Goal: Information Seeking & Learning: Check status

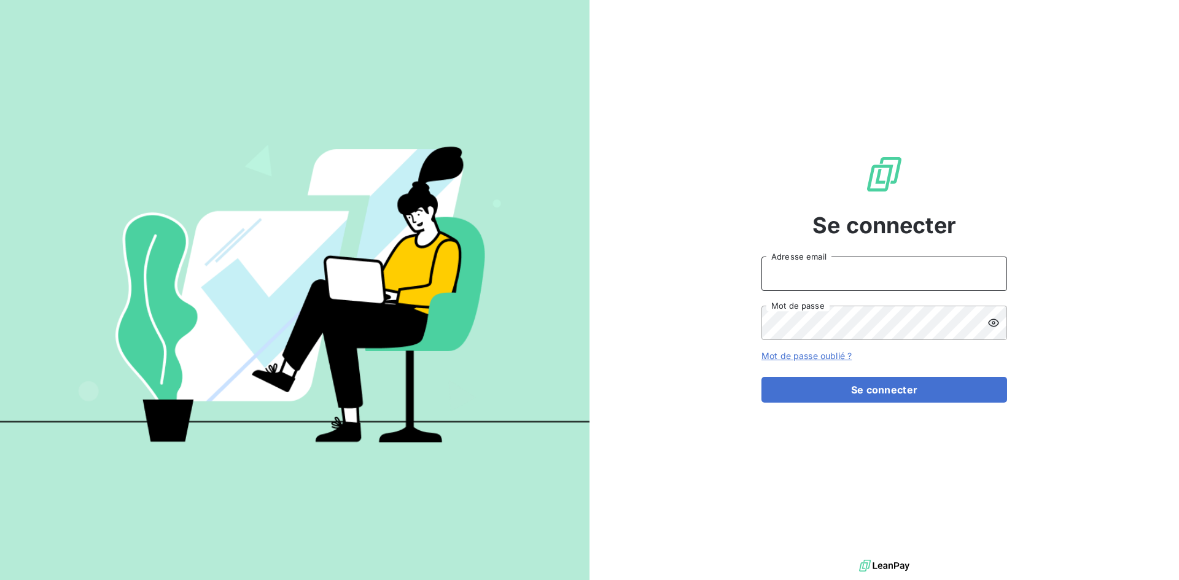
click at [846, 276] on input "Adresse email" at bounding box center [885, 274] width 246 height 34
type input "sallain@cip.bzh"
click at [762, 377] on button "Se connecter" at bounding box center [885, 390] width 246 height 26
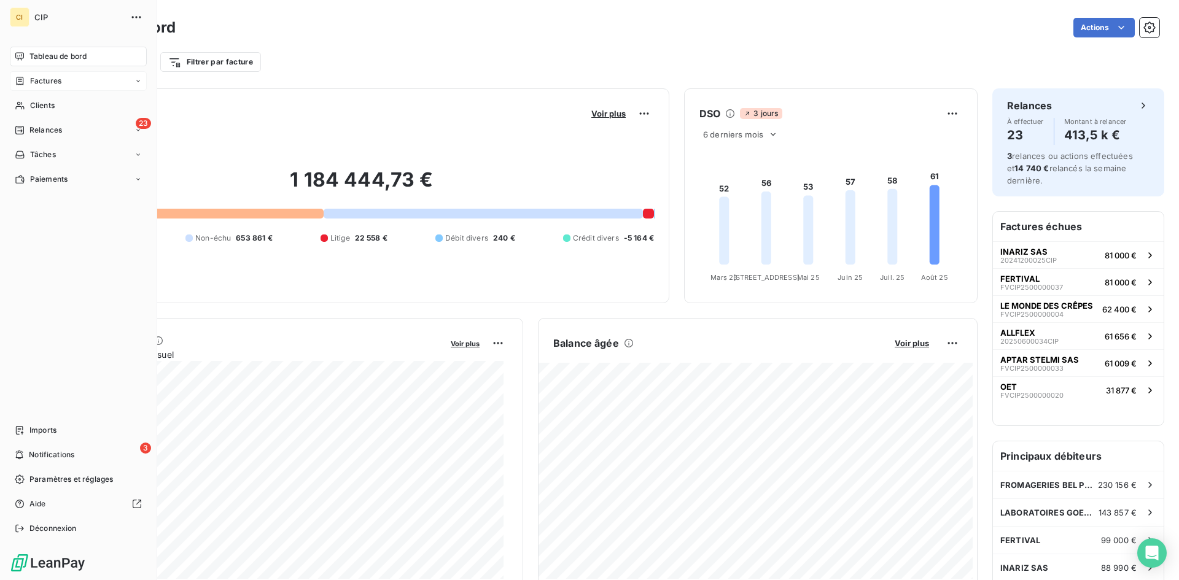
click at [38, 84] on span "Factures" at bounding box center [45, 81] width 31 height 11
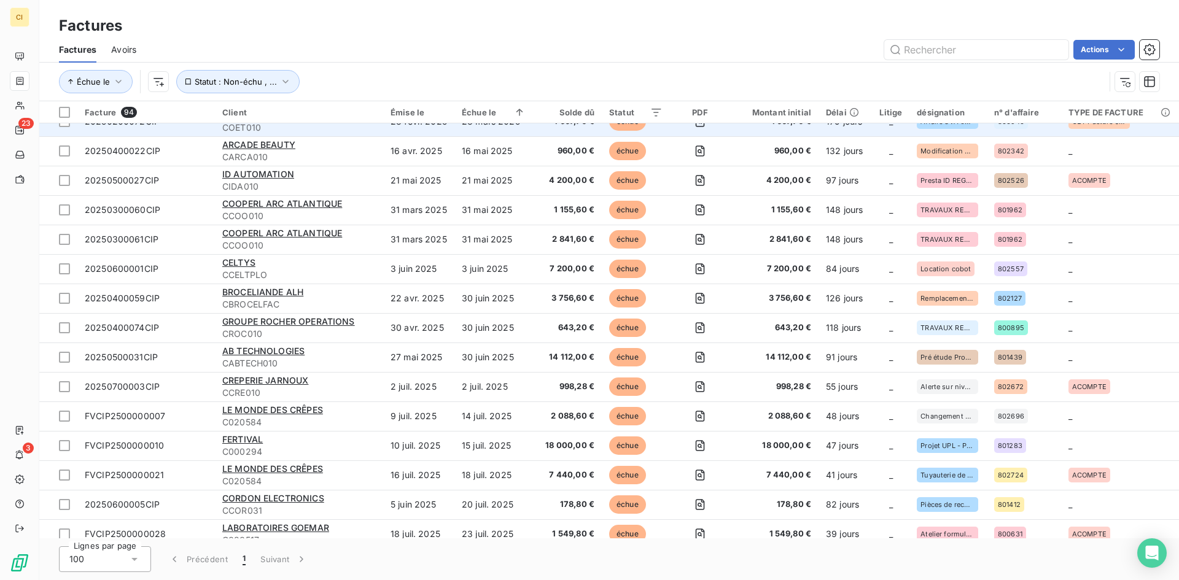
scroll to position [123, 0]
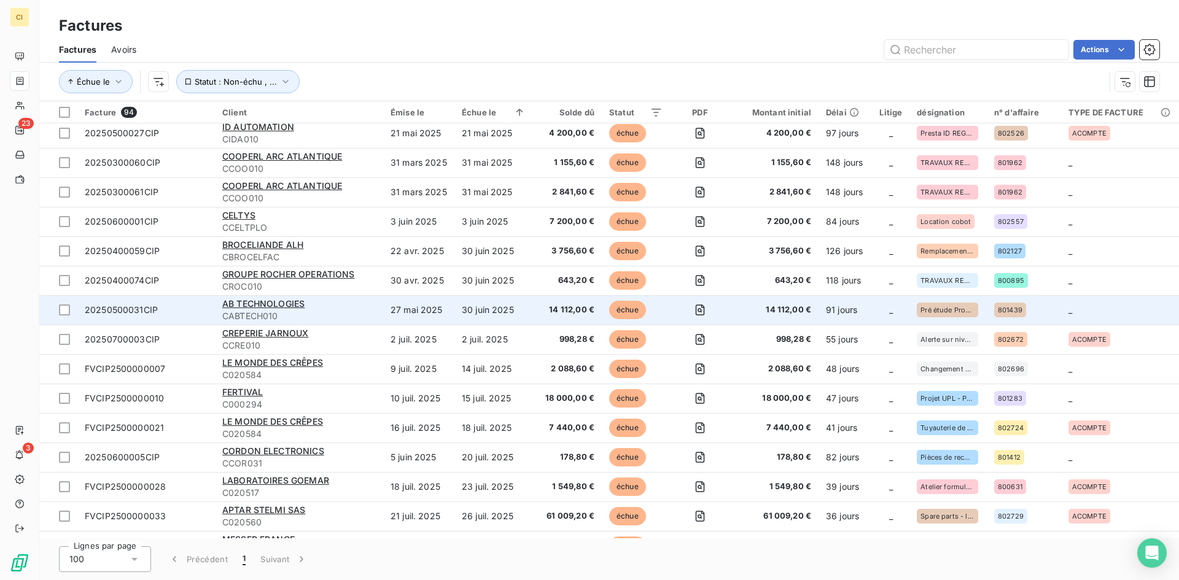
click at [138, 306] on span "20250500031CIP" at bounding box center [121, 310] width 73 height 10
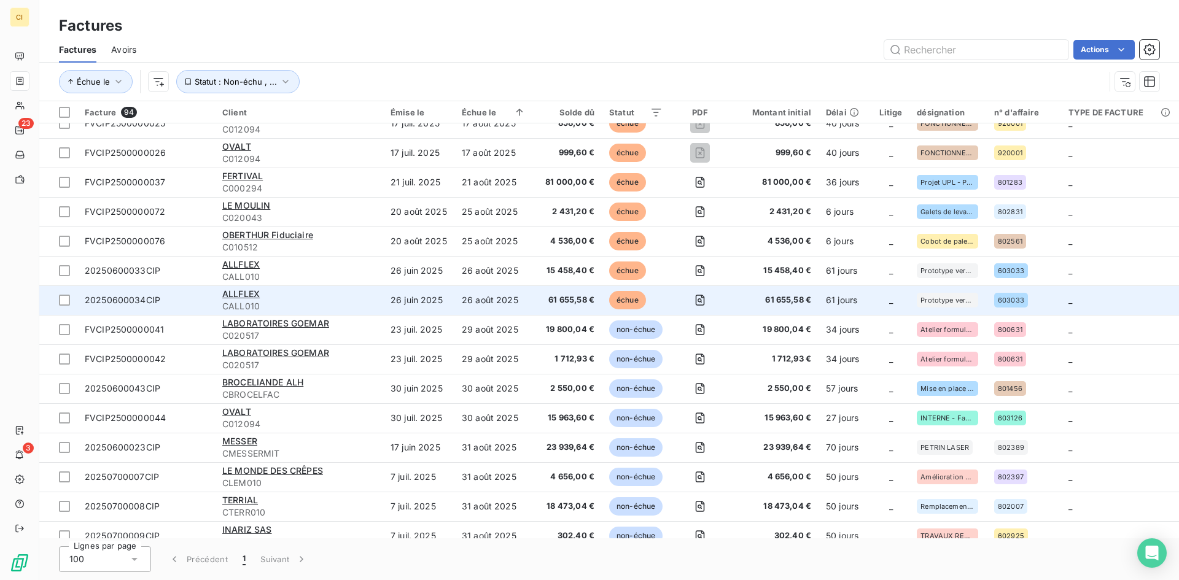
scroll to position [737, 0]
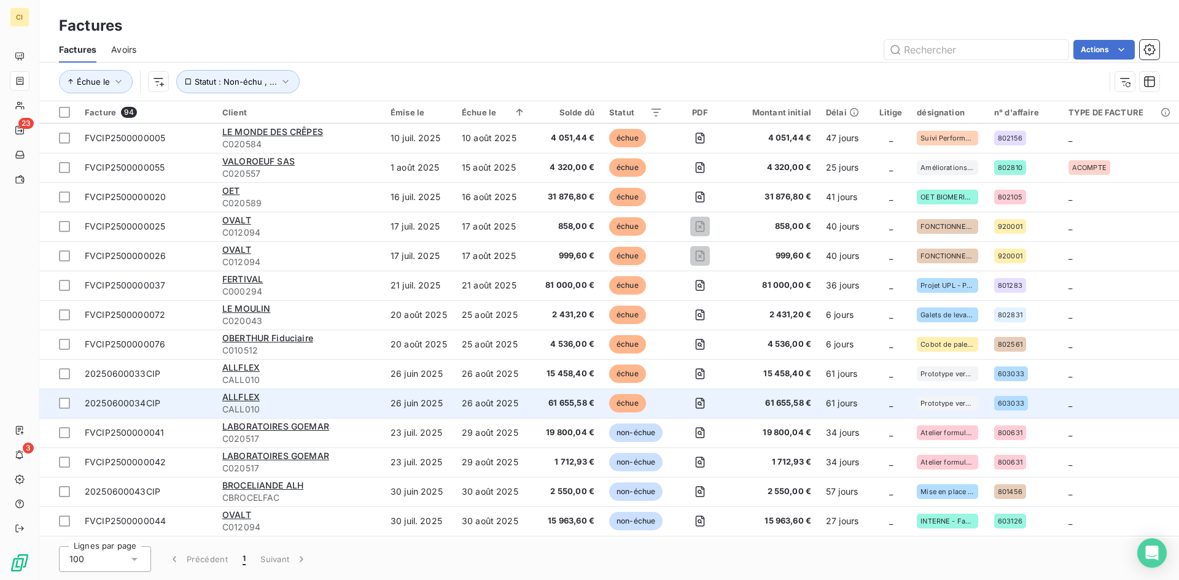
click at [154, 406] on span "20250600034CIP" at bounding box center [123, 403] width 76 height 10
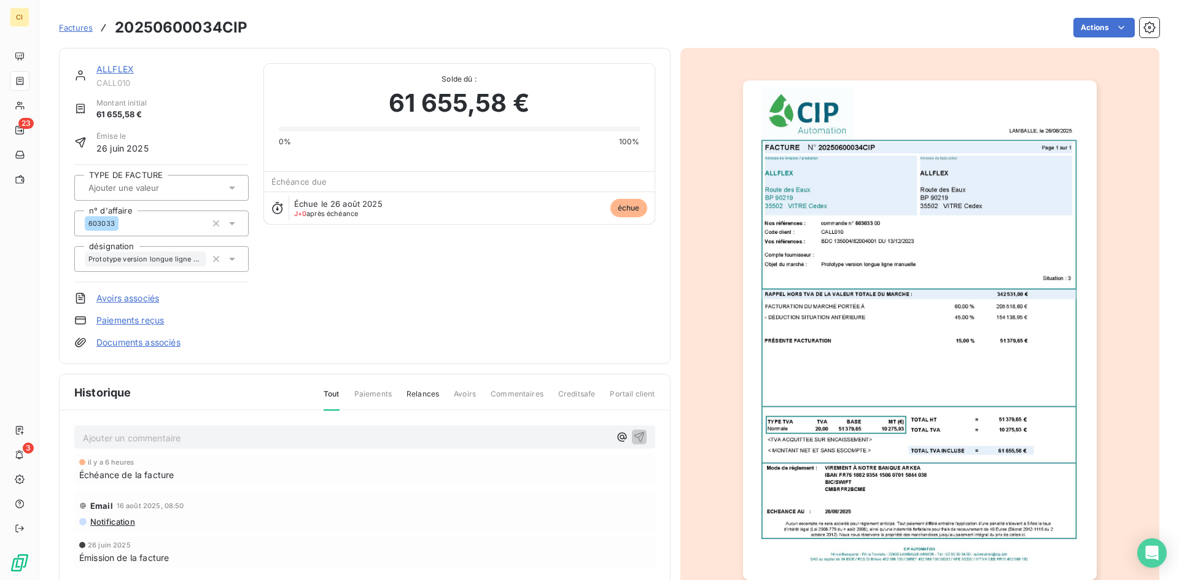
click at [911, 188] on img "button" at bounding box center [920, 330] width 354 height 500
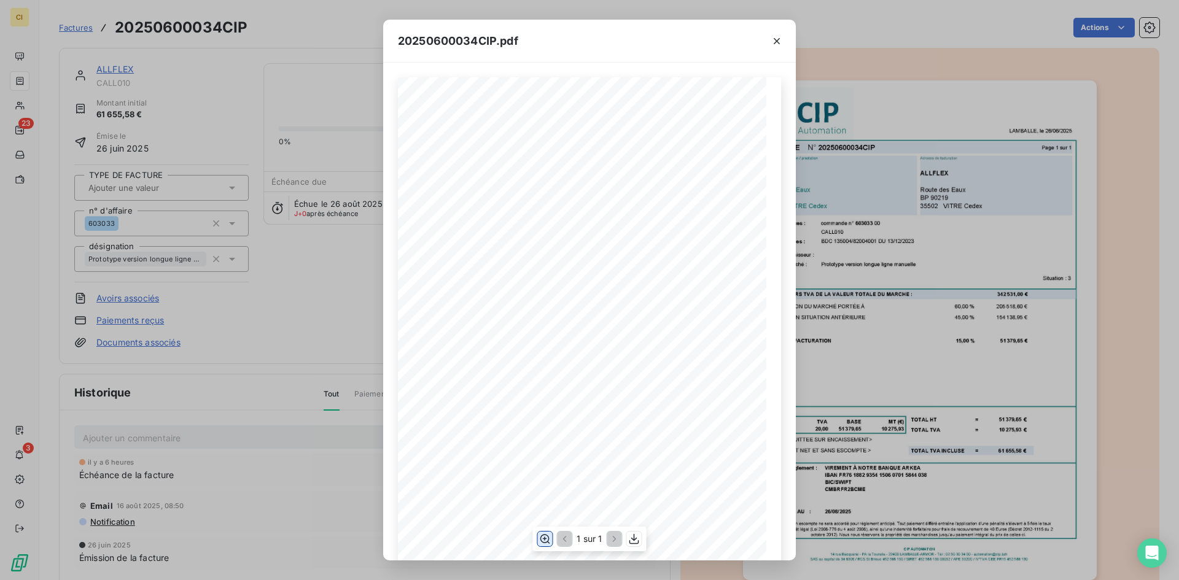
click at [544, 537] on icon "button" at bounding box center [545, 539] width 12 height 12
click at [780, 31] on button "button" at bounding box center [777, 41] width 20 height 20
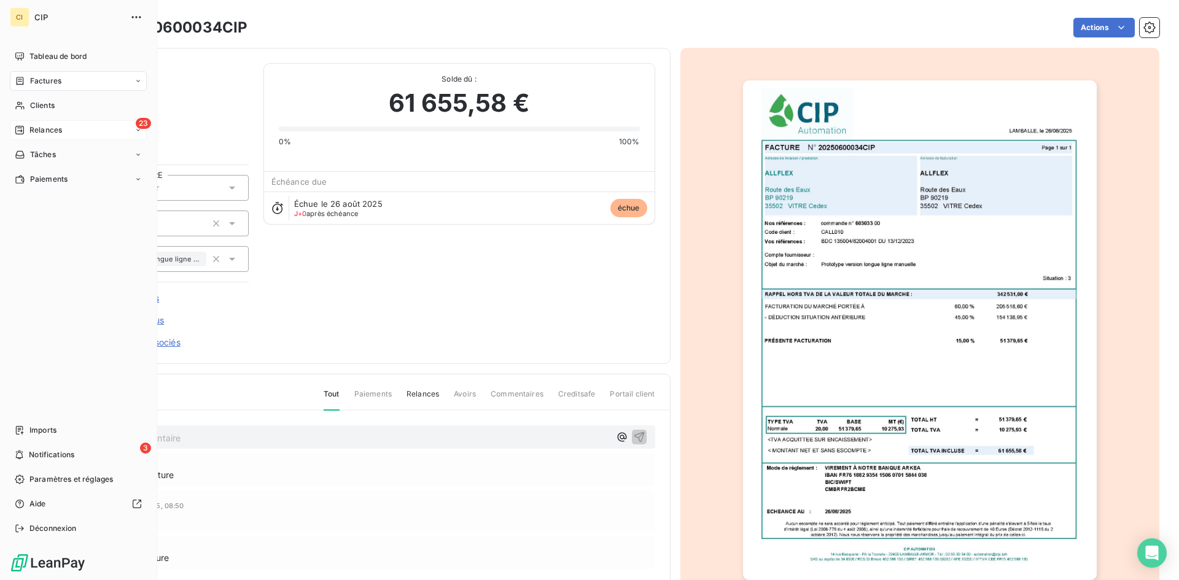
click at [45, 133] on span "Relances" at bounding box center [45, 130] width 33 height 11
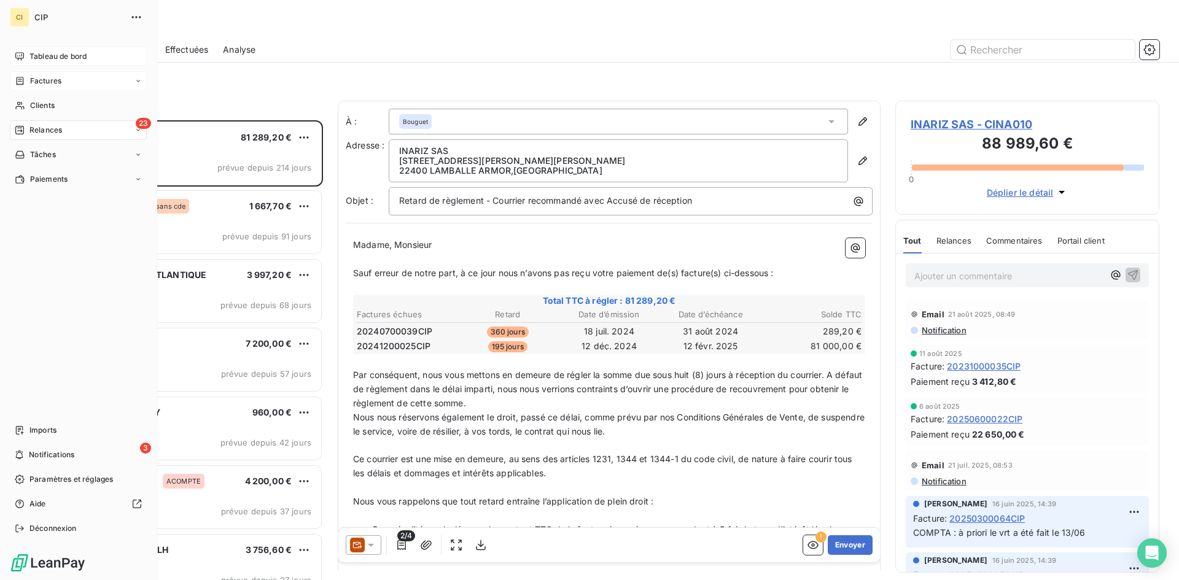
click at [42, 63] on div "Tableau de bord" at bounding box center [78, 57] width 137 height 20
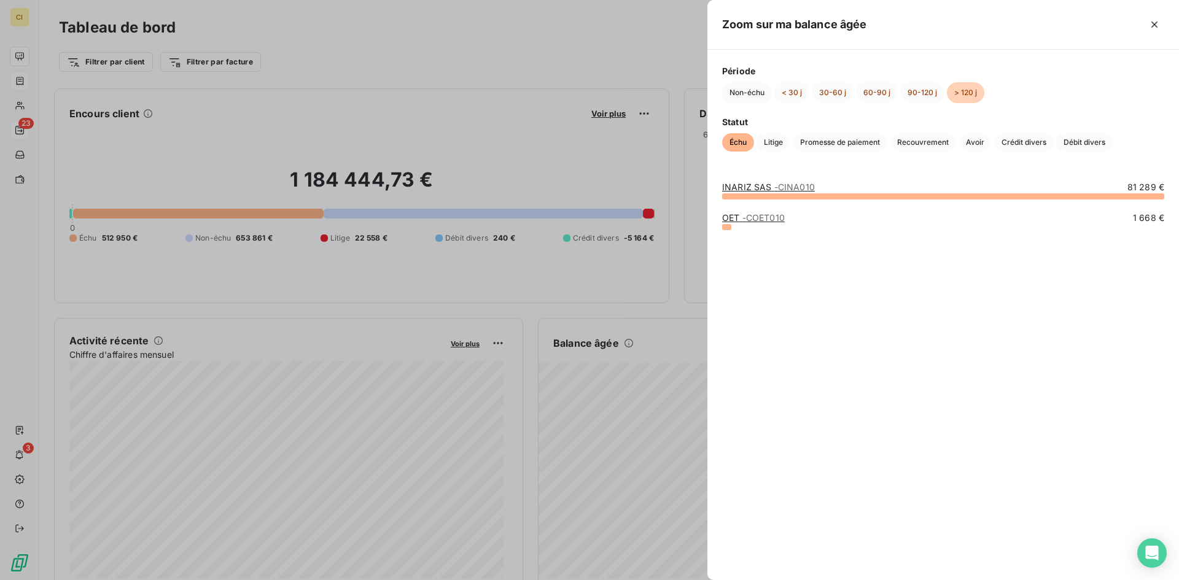
click at [648, 404] on div at bounding box center [589, 290] width 1179 height 580
click at [627, 401] on div at bounding box center [589, 290] width 1179 height 580
click at [628, 431] on div at bounding box center [589, 290] width 1179 height 580
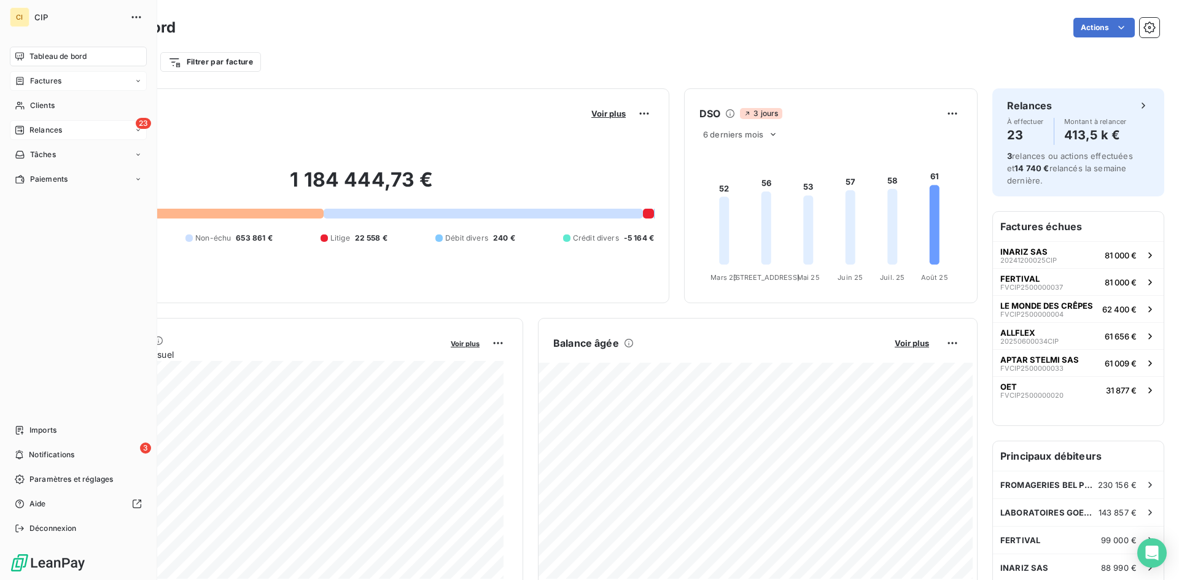
click at [141, 80] on icon at bounding box center [138, 80] width 7 height 7
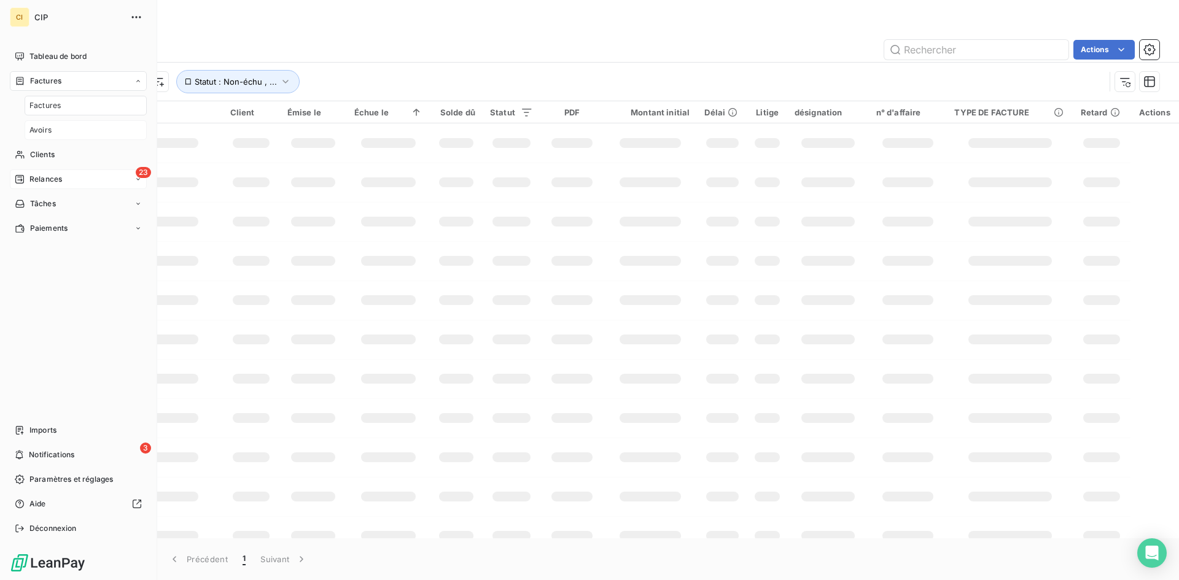
click at [33, 133] on span "Avoirs" at bounding box center [40, 130] width 22 height 11
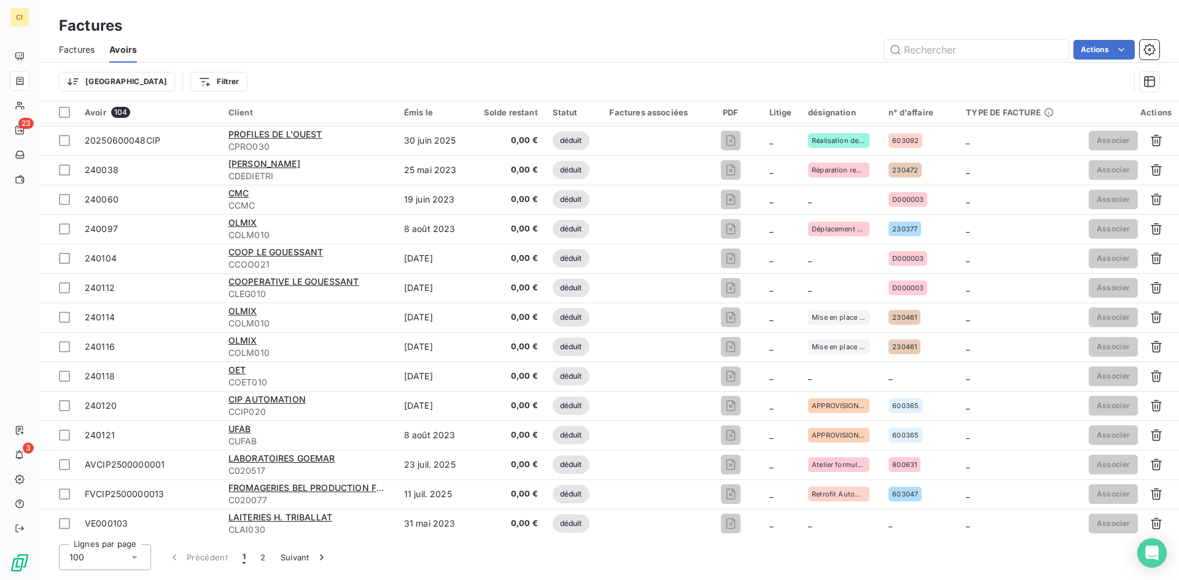
scroll to position [2537, 0]
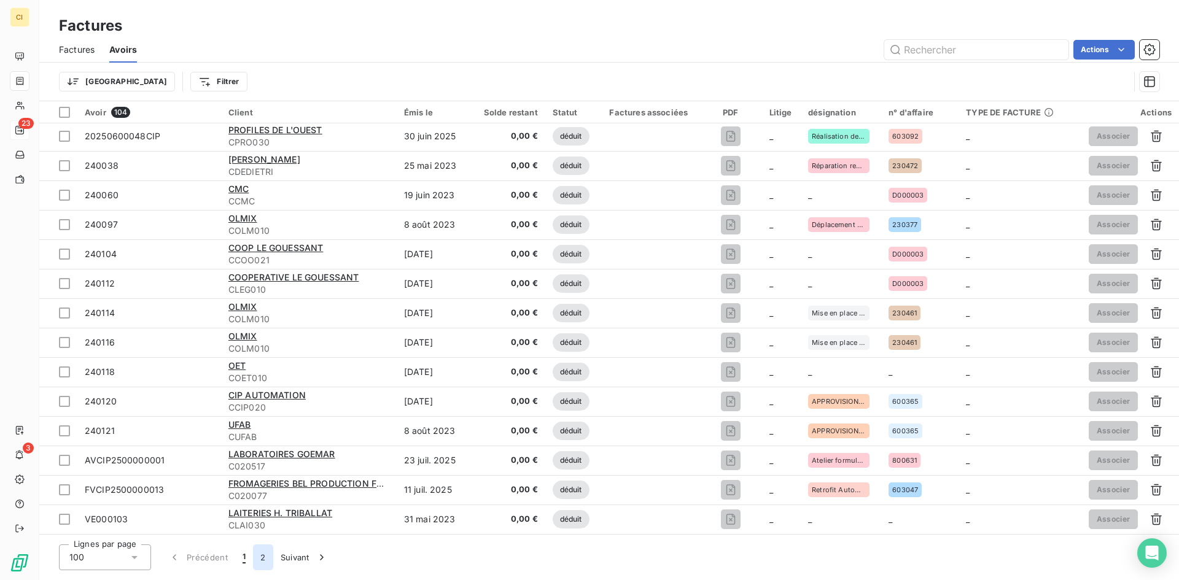
click at [262, 564] on button "2" at bounding box center [263, 558] width 20 height 26
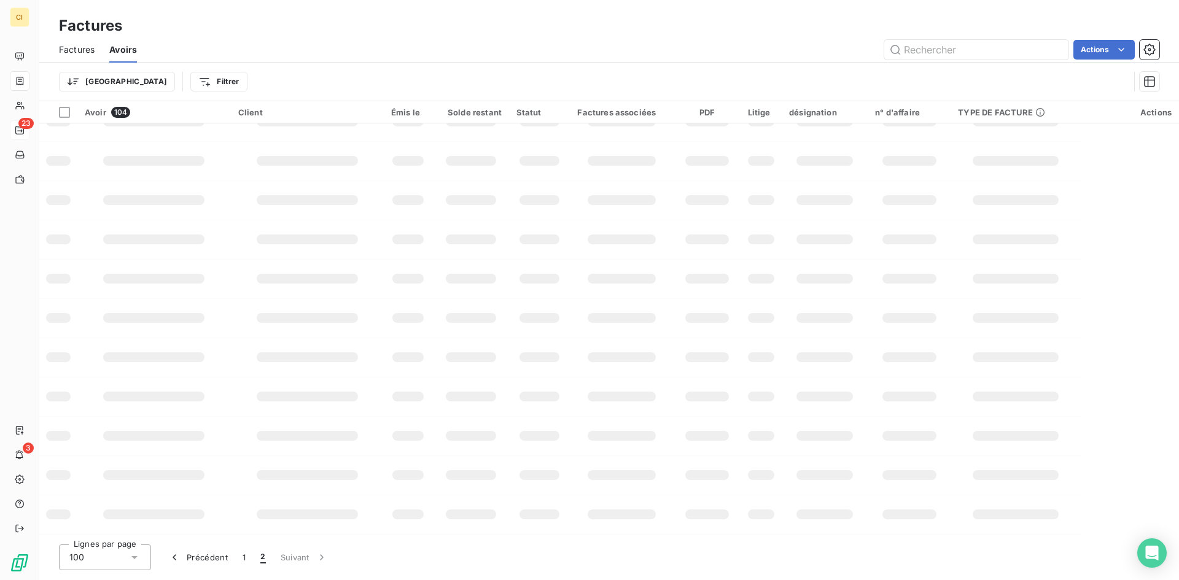
scroll to position [0, 0]
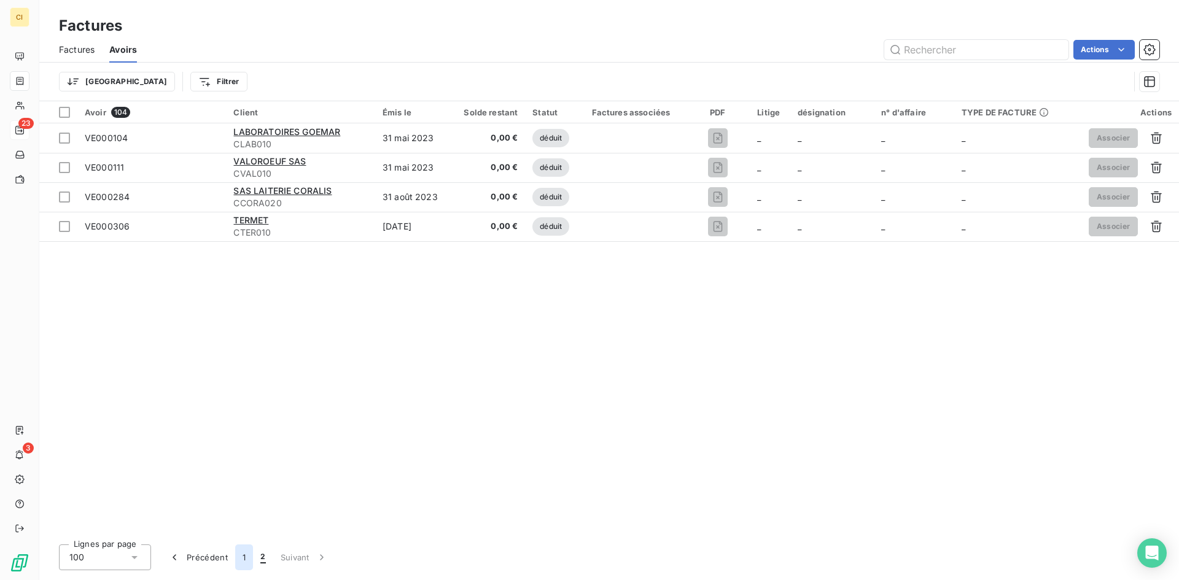
click at [246, 560] on button "1" at bounding box center [244, 558] width 18 height 26
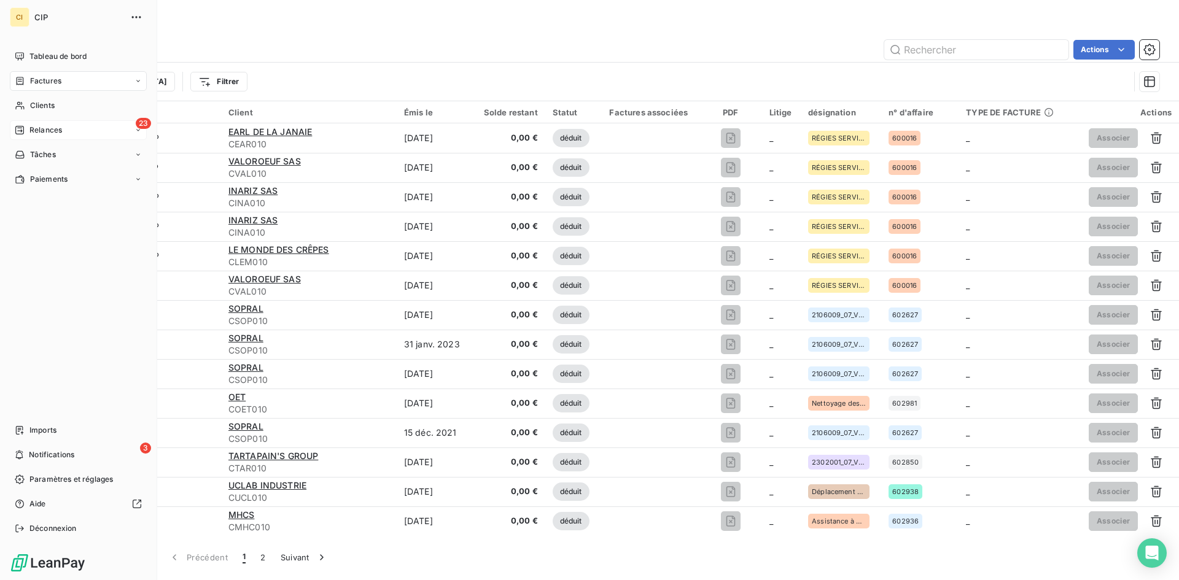
drag, startPoint x: 50, startPoint y: 81, endPoint x: 87, endPoint y: 82, distance: 36.9
click at [50, 81] on span "Factures" at bounding box center [45, 81] width 31 height 11
click at [136, 84] on icon at bounding box center [138, 80] width 7 height 7
click at [61, 107] on div "Factures" at bounding box center [86, 106] width 122 height 20
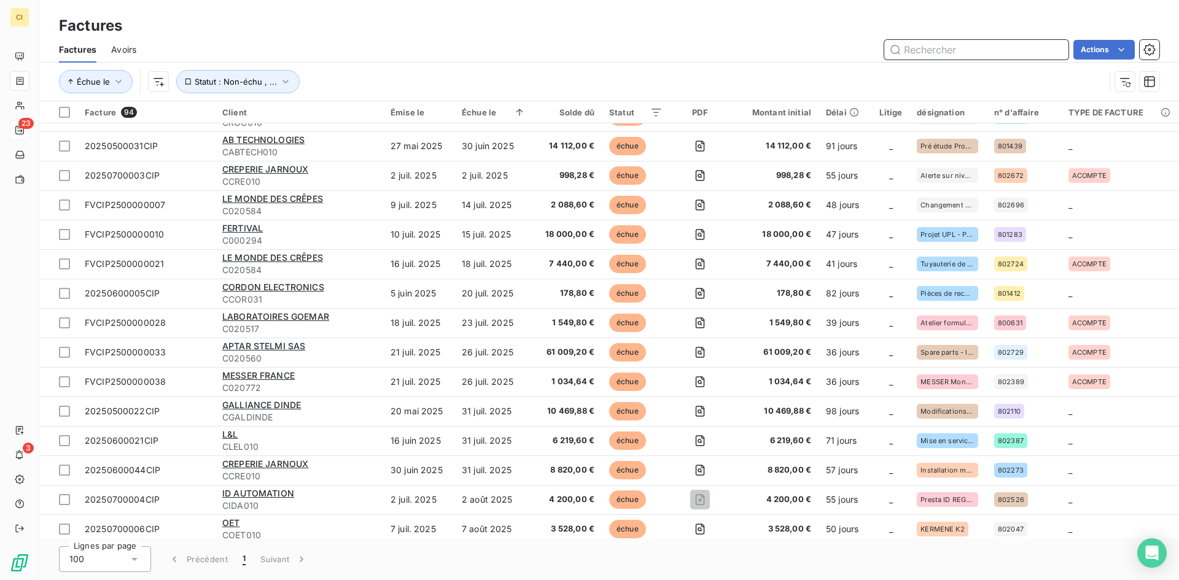
scroll to position [184, 0]
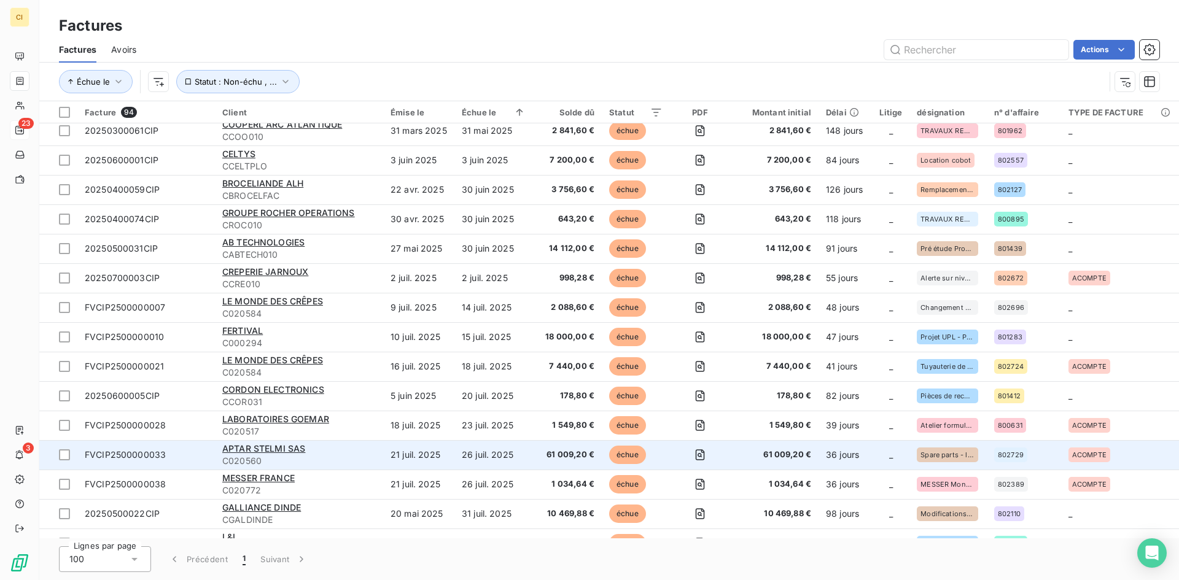
click at [575, 454] on span "61 009,20 €" at bounding box center [567, 455] width 54 height 12
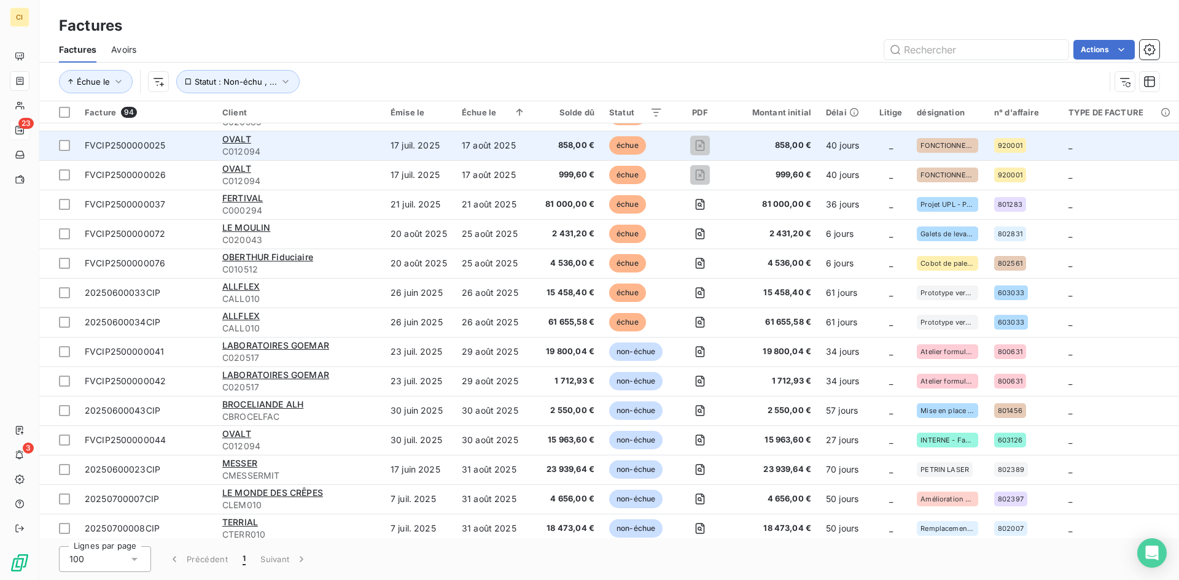
scroll to position [921, 0]
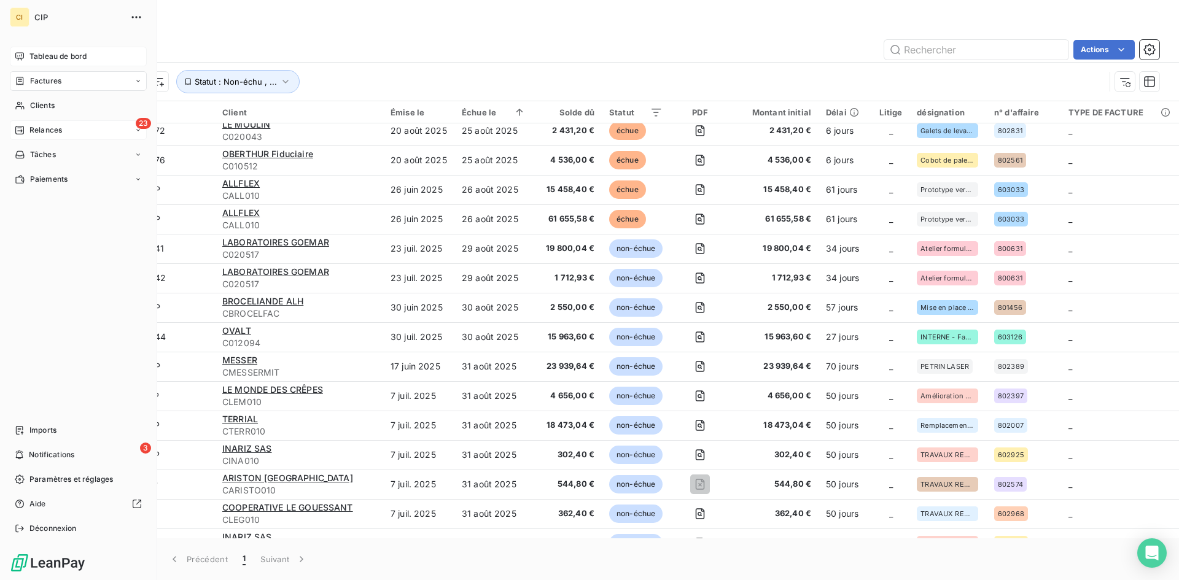
drag, startPoint x: 60, startPoint y: 61, endPoint x: 124, endPoint y: 53, distance: 64.4
click at [60, 61] on span "Tableau de bord" at bounding box center [57, 56] width 57 height 11
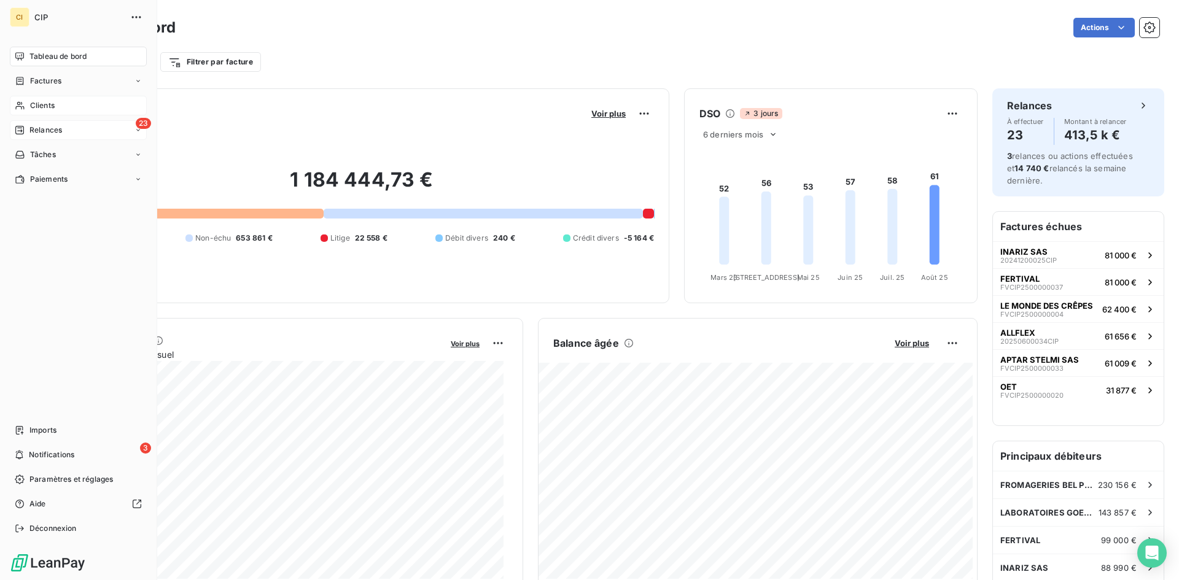
click at [35, 112] on div "Clients" at bounding box center [78, 106] width 137 height 20
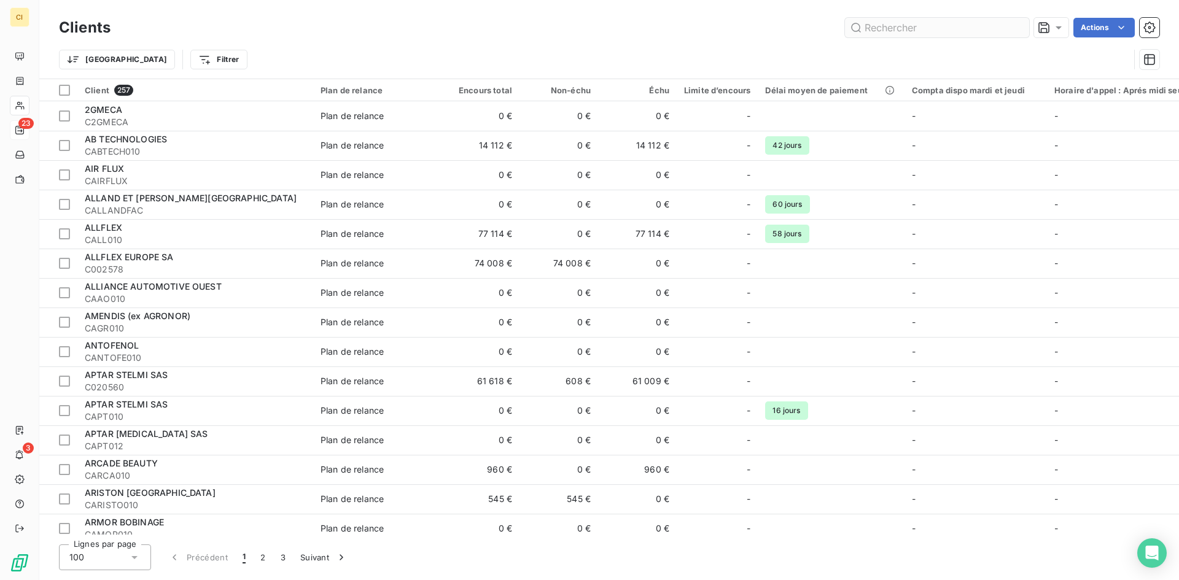
click at [892, 32] on input "text" at bounding box center [937, 28] width 184 height 20
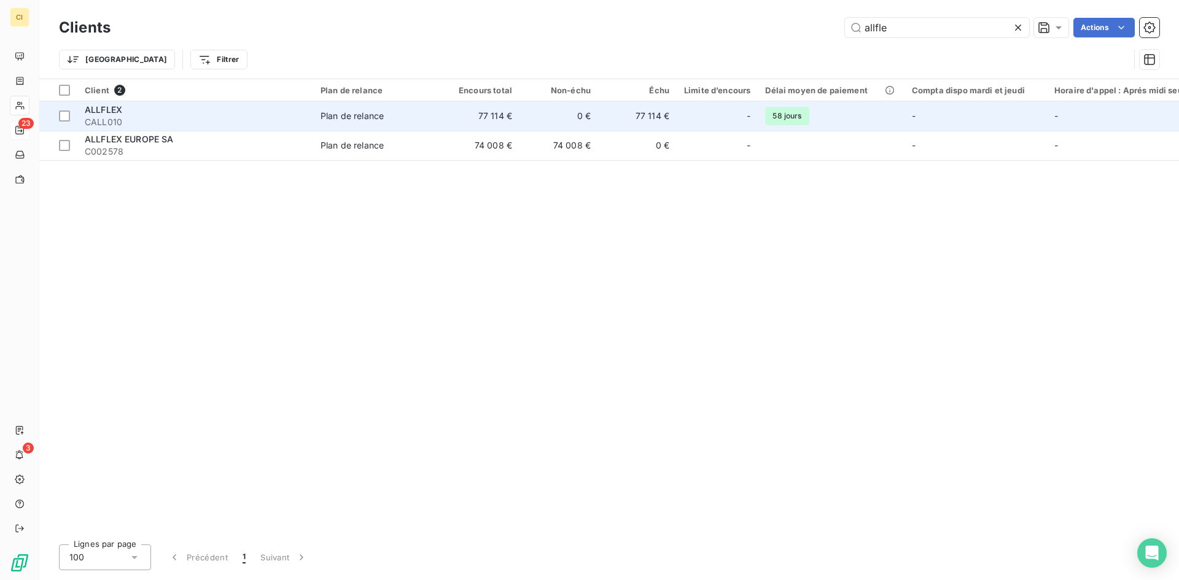
type input "allfle"
click at [194, 125] on span "CALL010" at bounding box center [195, 122] width 221 height 12
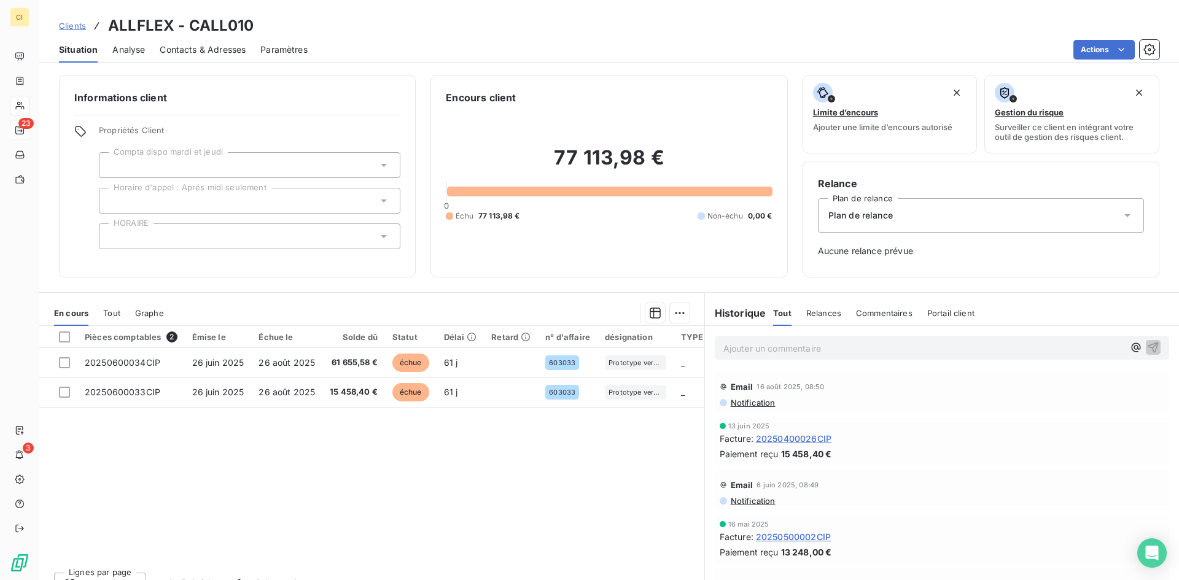
click at [236, 56] on div "Contacts & Adresses" at bounding box center [203, 50] width 86 height 26
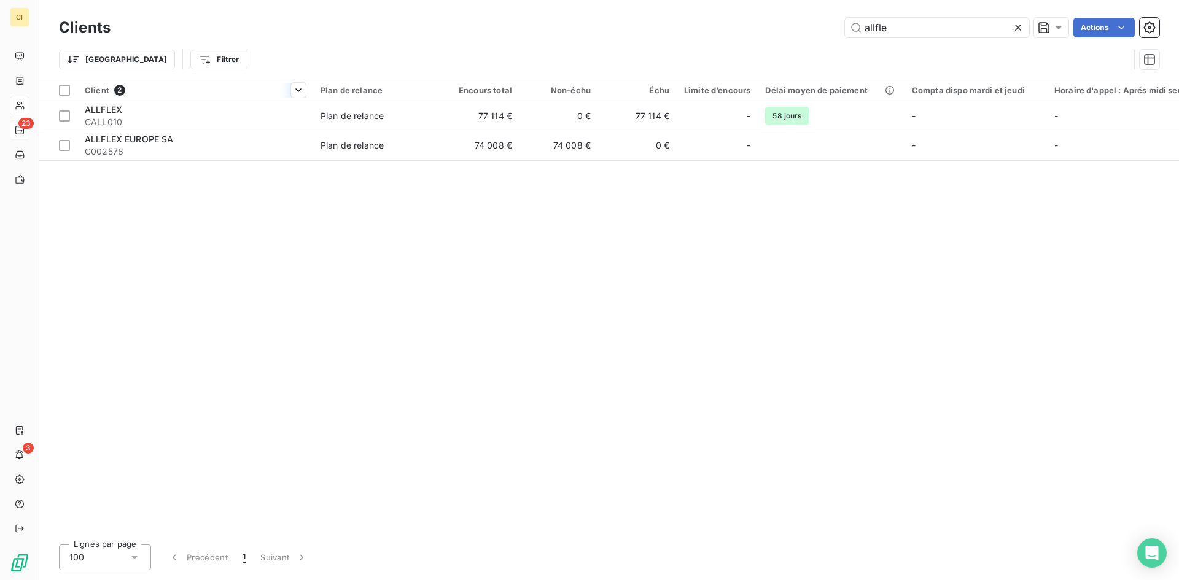
drag, startPoint x: 55, startPoint y: 111, endPoint x: 146, endPoint y: 110, distance: 90.3
click at [55, 111] on td at bounding box center [58, 115] width 38 height 29
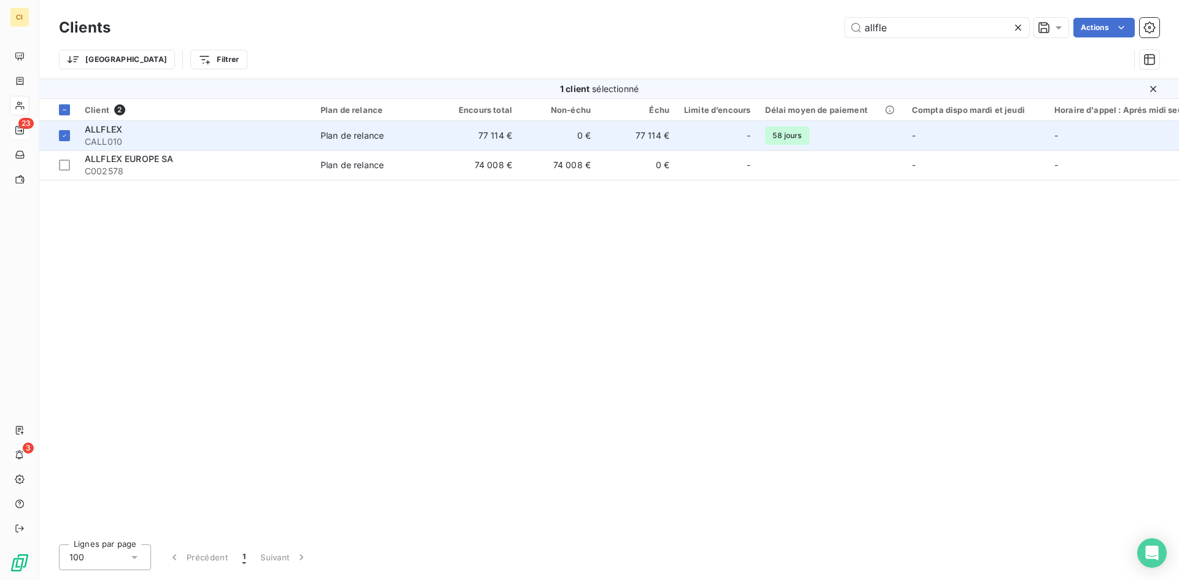
click at [147, 139] on span "CALL010" at bounding box center [195, 142] width 221 height 12
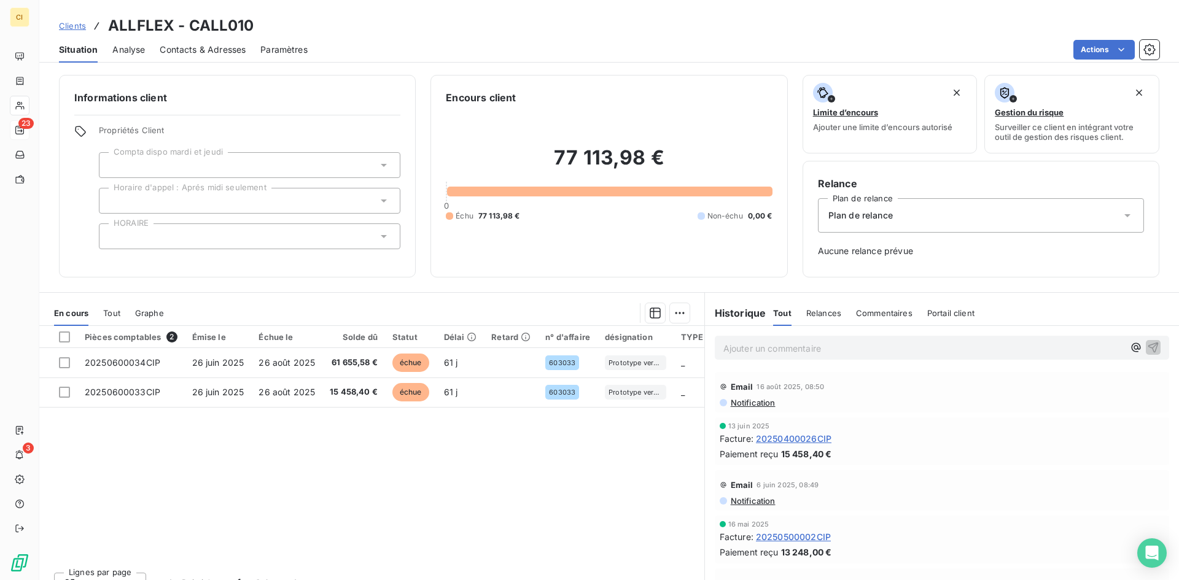
click at [227, 53] on span "Contacts & Adresses" at bounding box center [203, 50] width 86 height 12
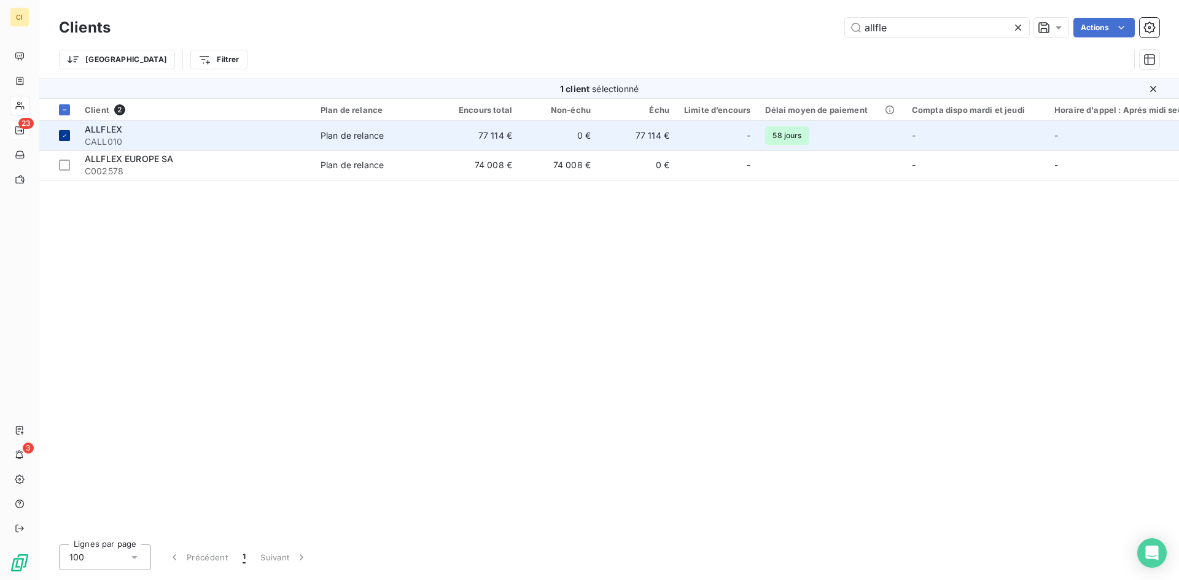
click at [59, 131] on div at bounding box center [64, 135] width 11 height 11
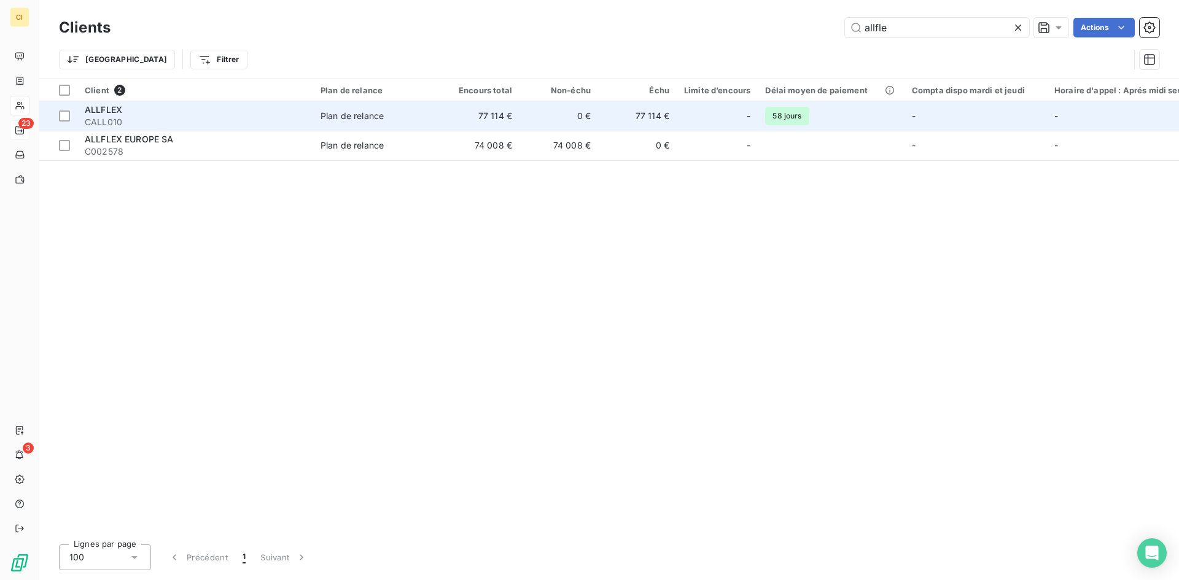
click at [416, 122] on td "Plan de relance" at bounding box center [377, 115] width 128 height 29
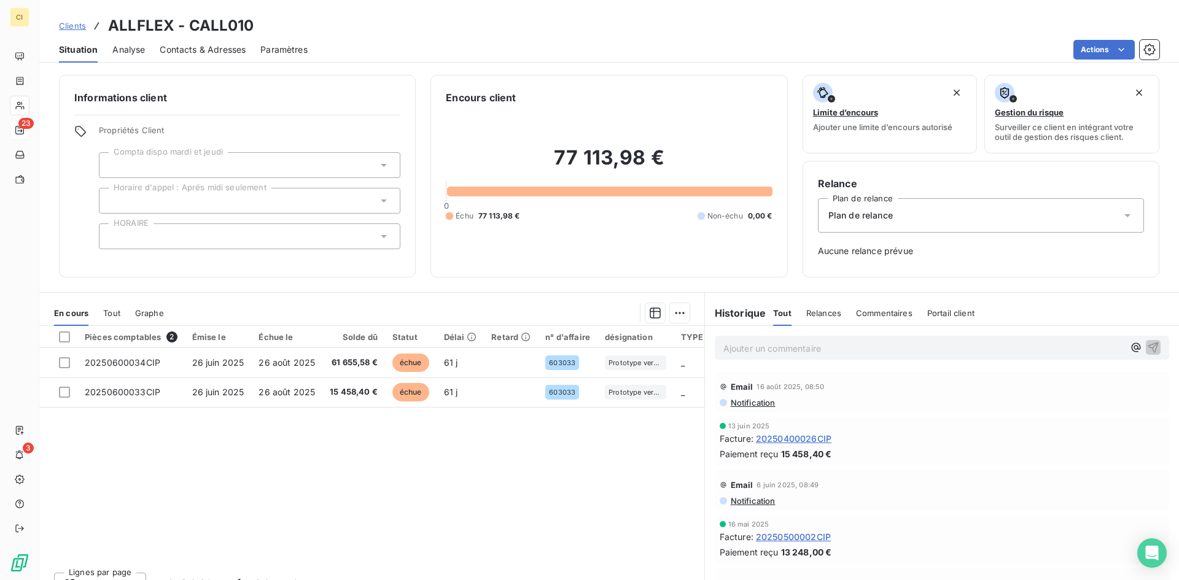
click at [215, 47] on span "Contacts & Adresses" at bounding box center [203, 50] width 86 height 12
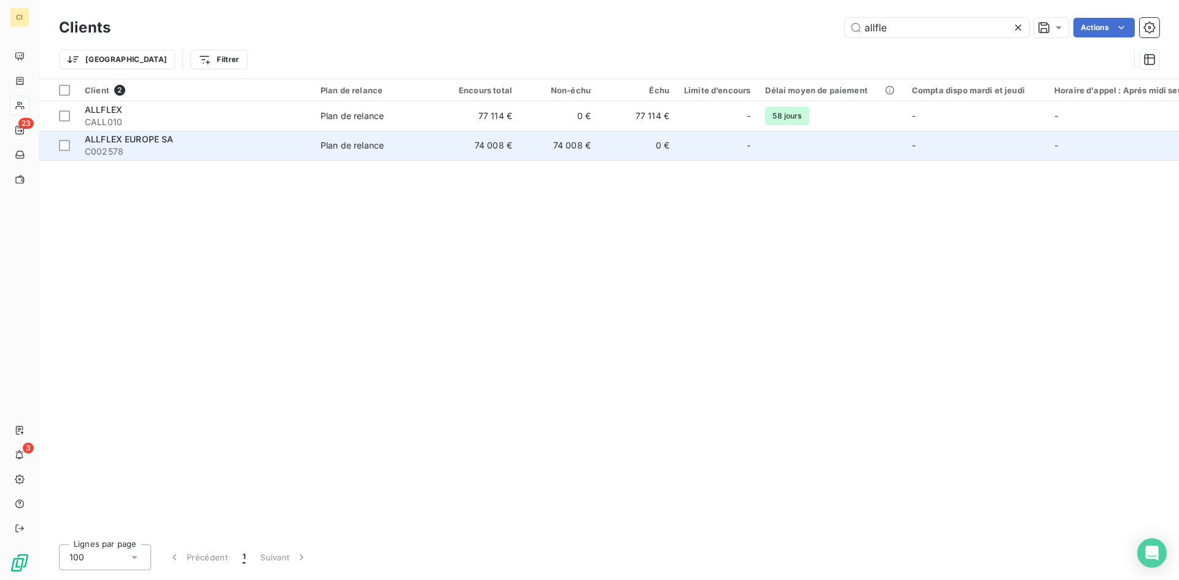
click at [392, 135] on td "Plan de relance" at bounding box center [377, 145] width 128 height 29
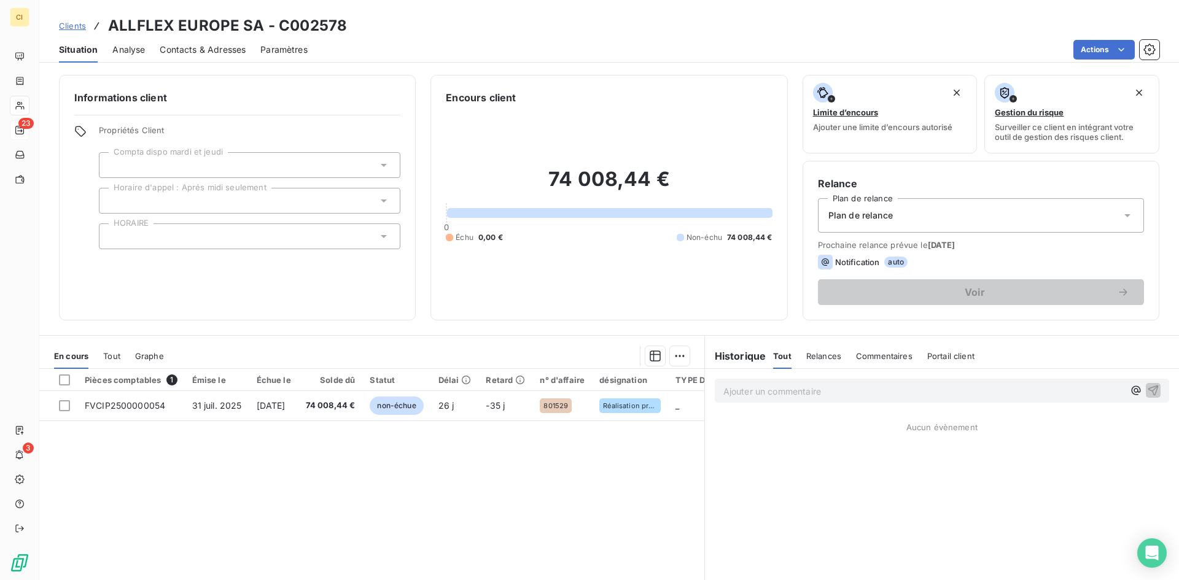
click at [210, 54] on span "Contacts & Adresses" at bounding box center [203, 50] width 86 height 12
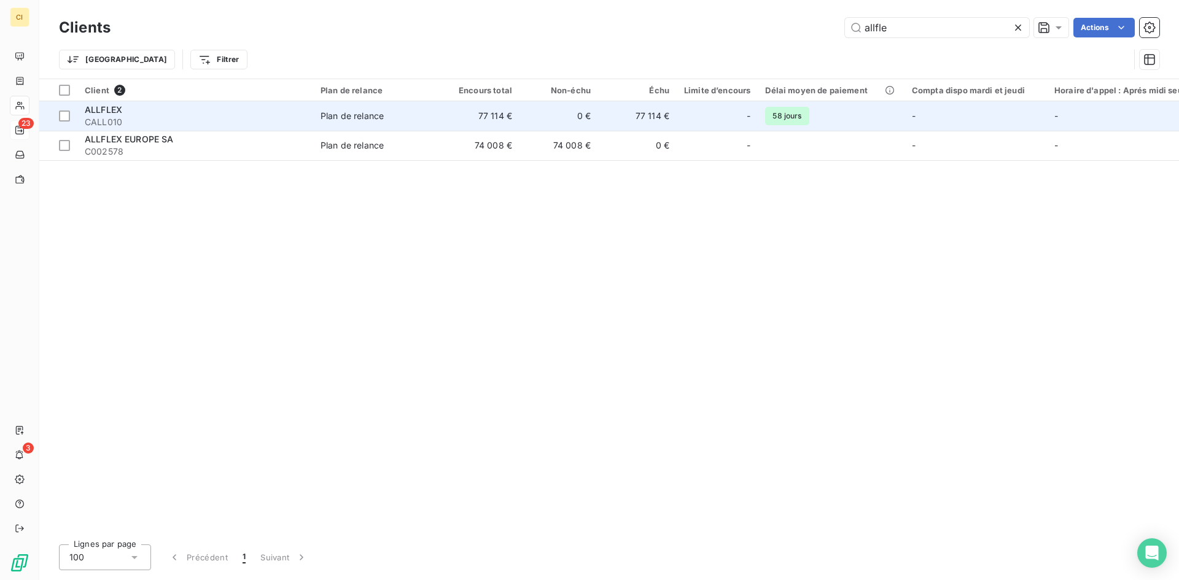
click at [358, 107] on td "Plan de relance" at bounding box center [377, 115] width 128 height 29
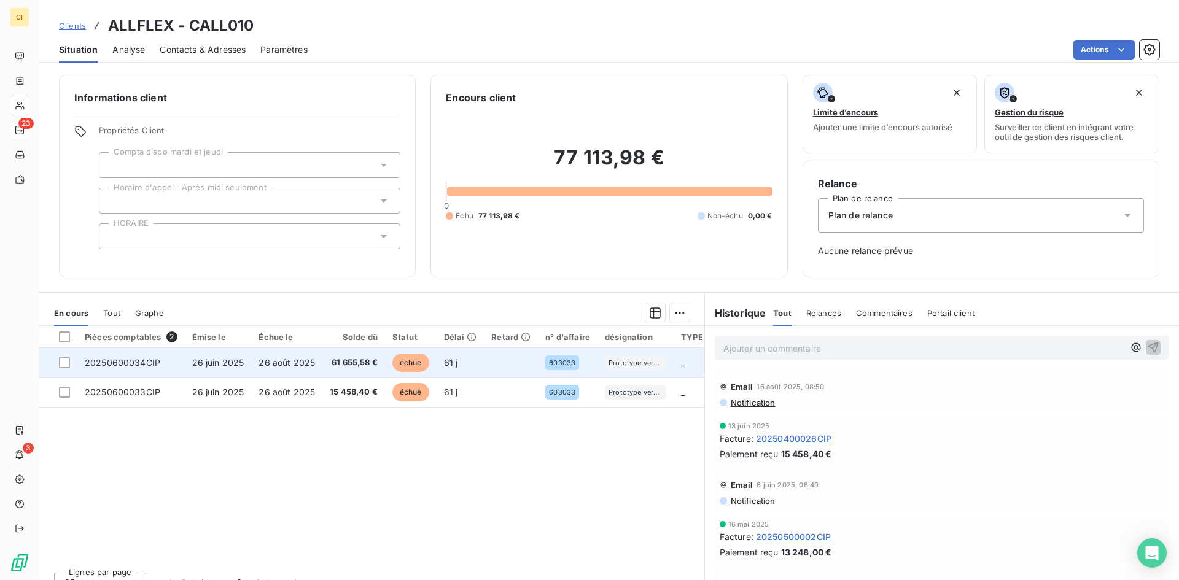
click at [205, 368] on td "26 juin 2025" at bounding box center [218, 362] width 67 height 29
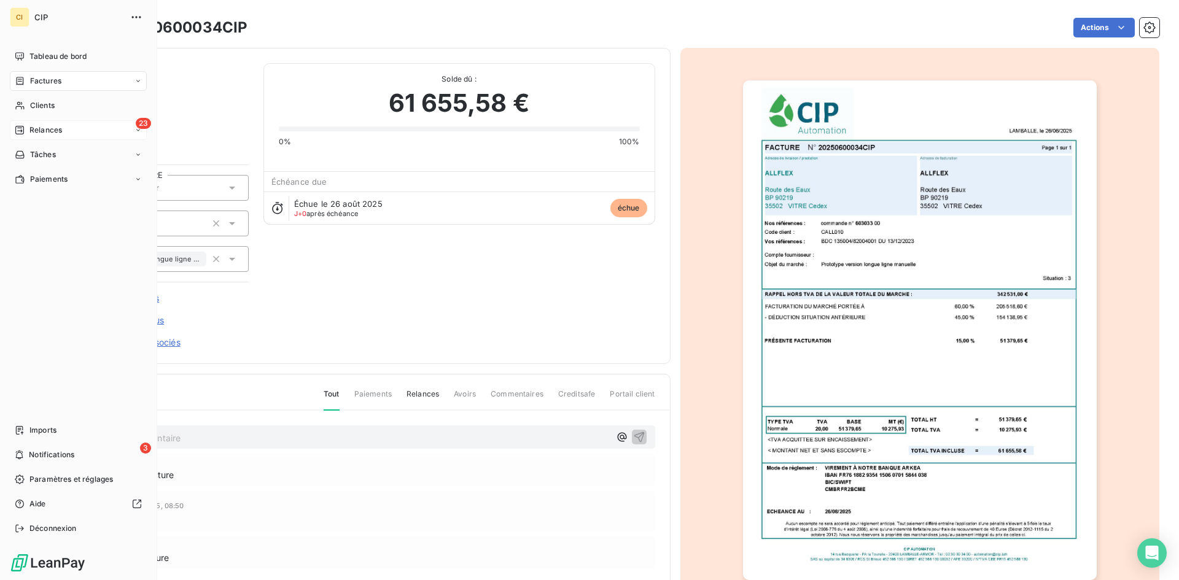
click at [51, 77] on span "Factures" at bounding box center [45, 81] width 31 height 11
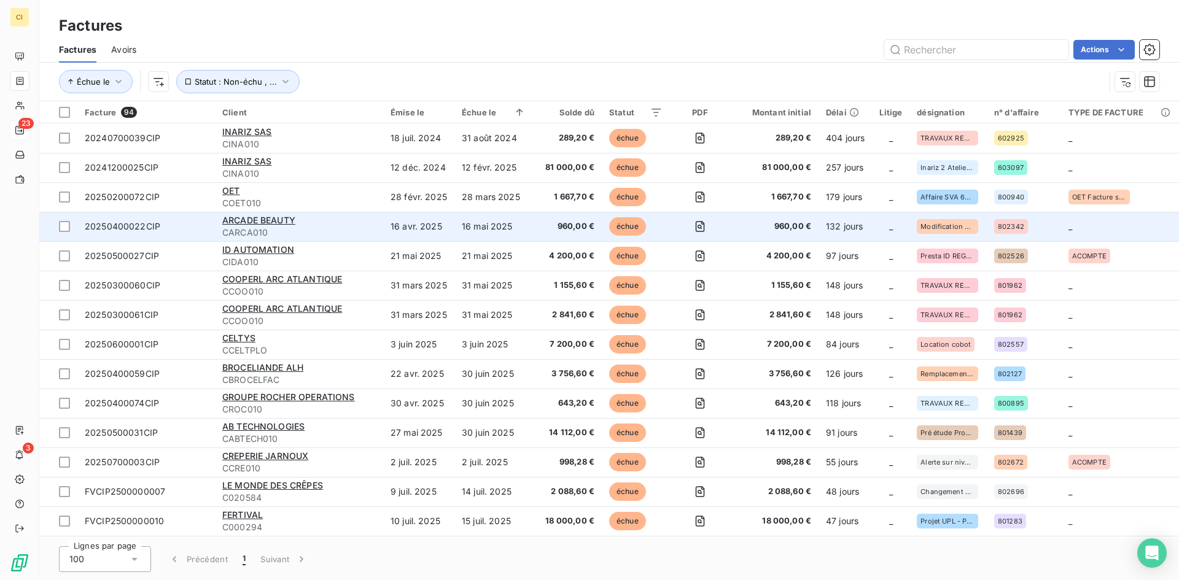
click at [125, 226] on span "20250400022CIP" at bounding box center [123, 226] width 76 height 10
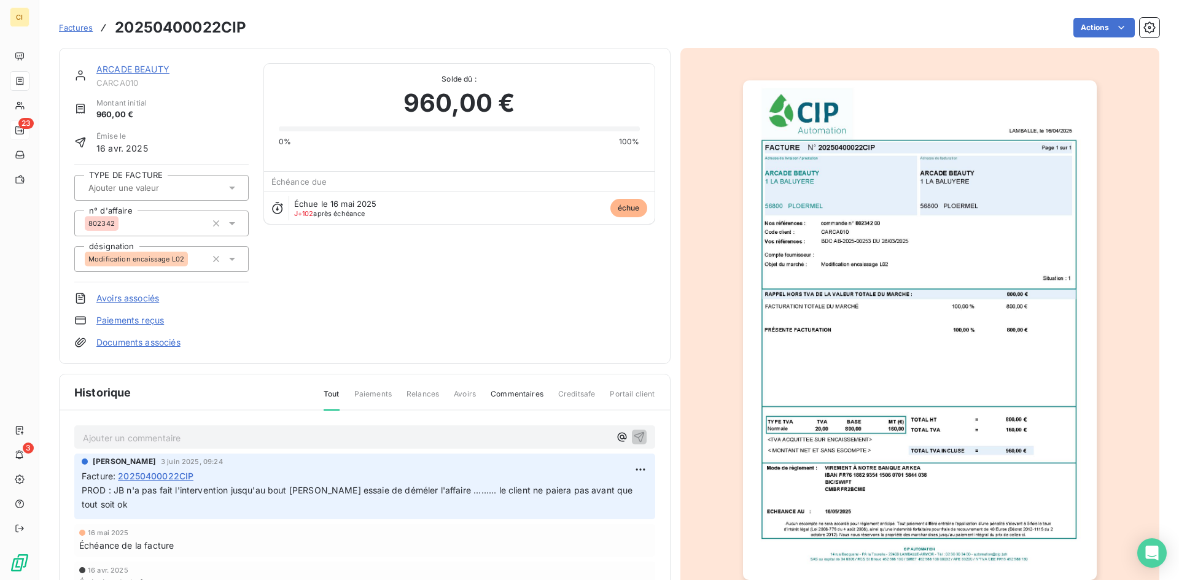
click at [146, 69] on link "ARCADE BEAUTY" at bounding box center [132, 69] width 73 height 10
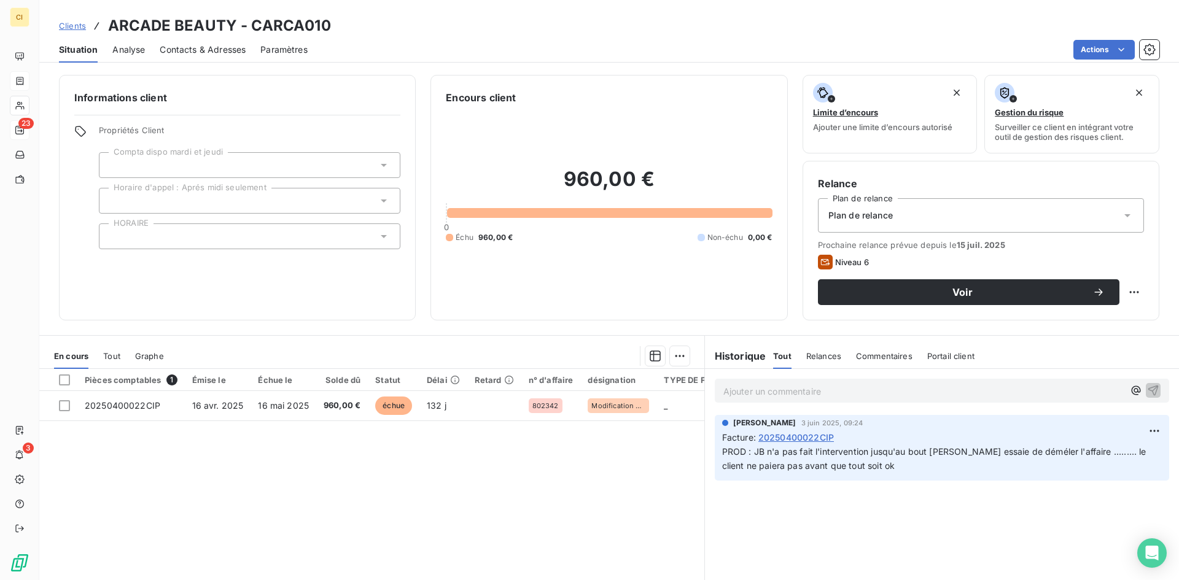
click at [205, 44] on span "Contacts & Adresses" at bounding box center [203, 50] width 86 height 12
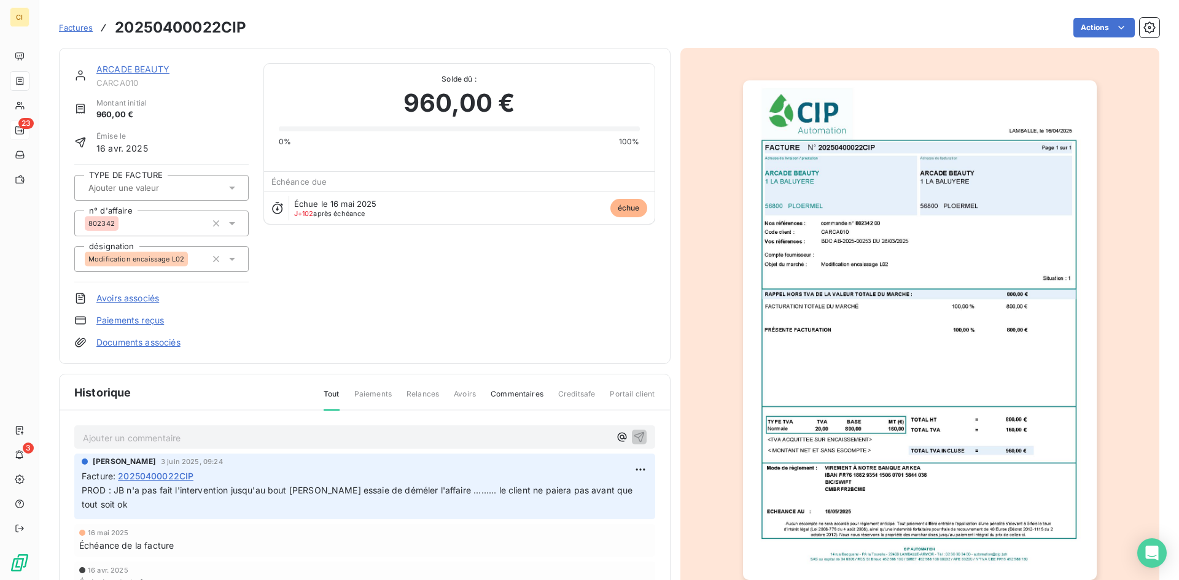
click at [90, 436] on p "Ajouter un commentaire ﻿" at bounding box center [346, 438] width 527 height 15
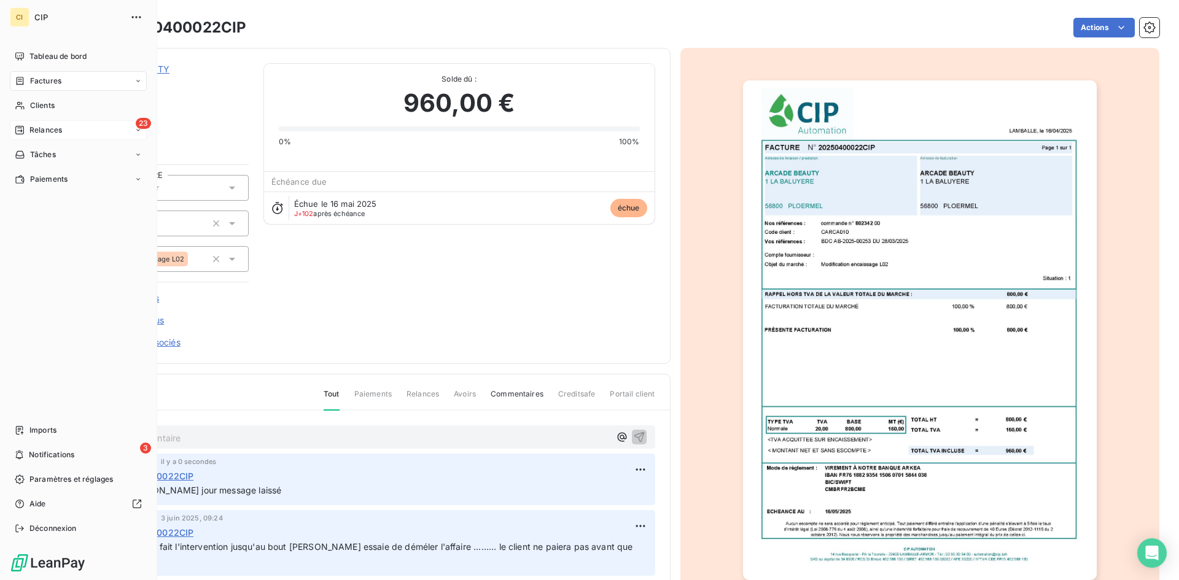
click at [38, 80] on span "Factures" at bounding box center [45, 81] width 31 height 11
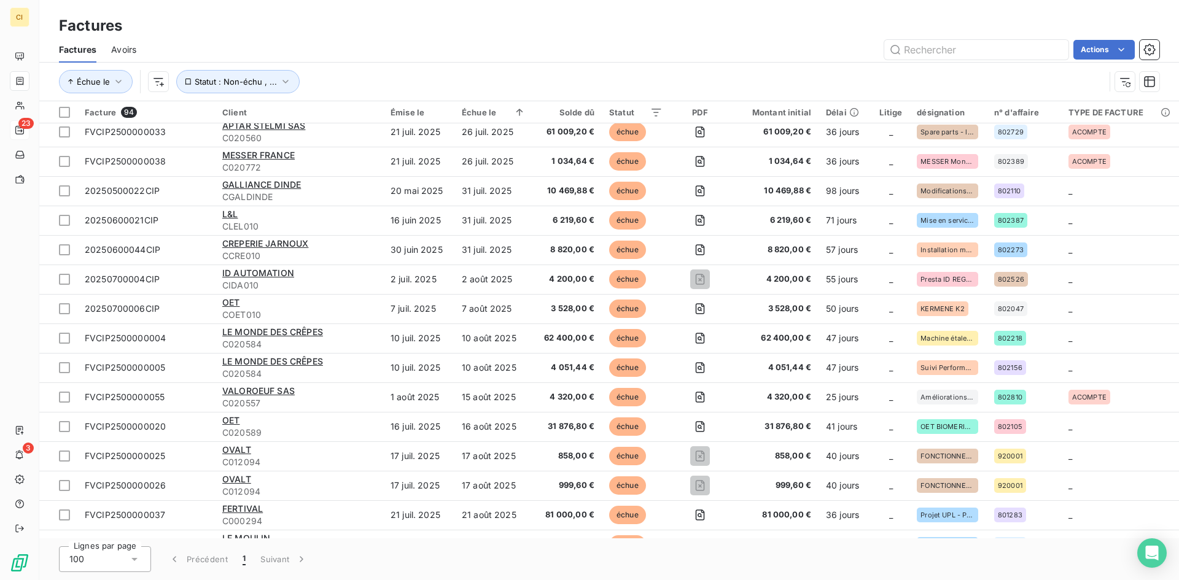
scroll to position [553, 0]
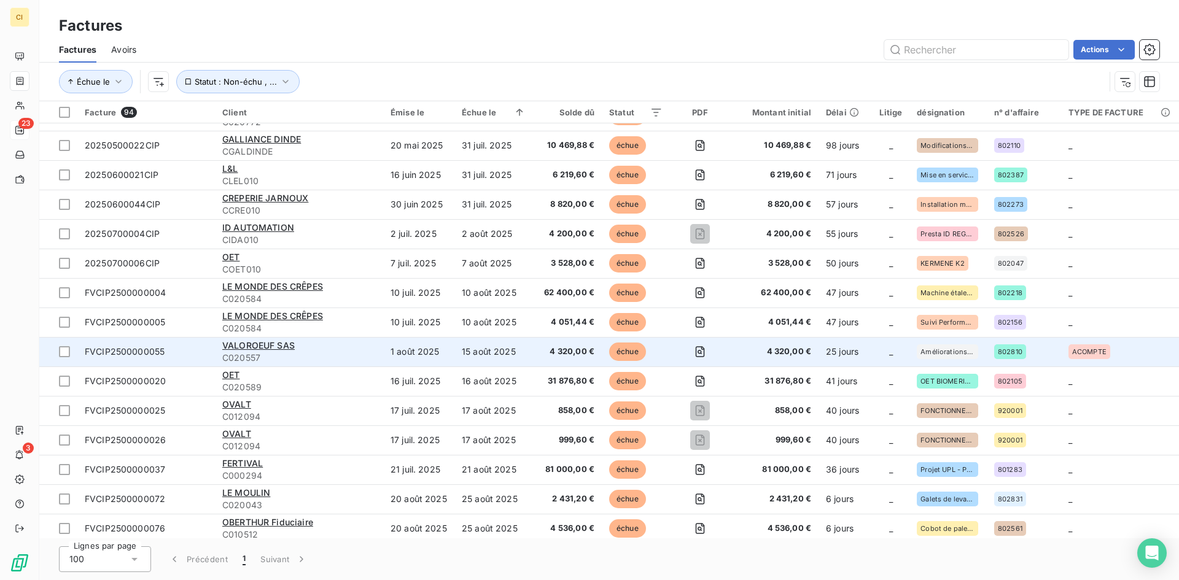
click at [243, 354] on span "C020557" at bounding box center [299, 358] width 154 height 12
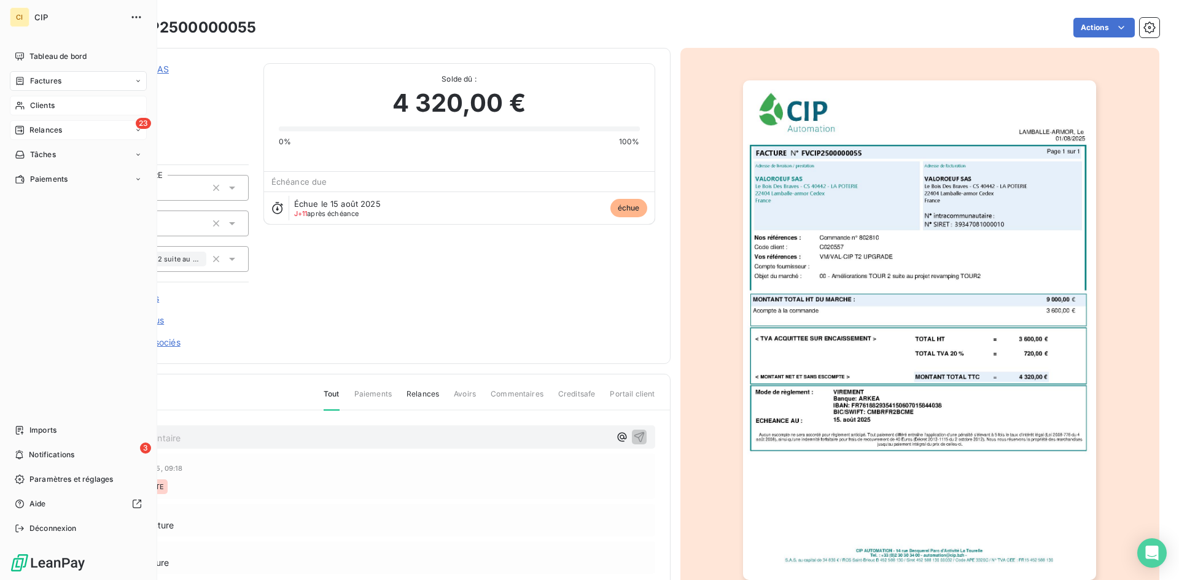
click at [33, 101] on span "Clients" at bounding box center [42, 105] width 25 height 11
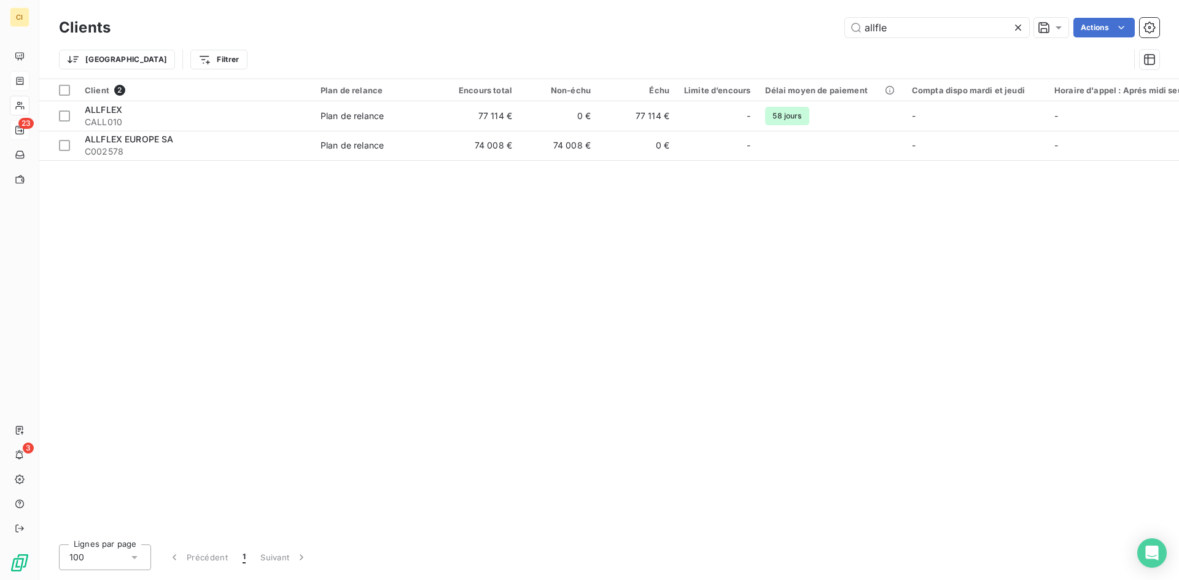
drag, startPoint x: 891, startPoint y: 29, endPoint x: 833, endPoint y: 28, distance: 57.7
click at [833, 28] on div "allfle Actions" at bounding box center [642, 28] width 1034 height 20
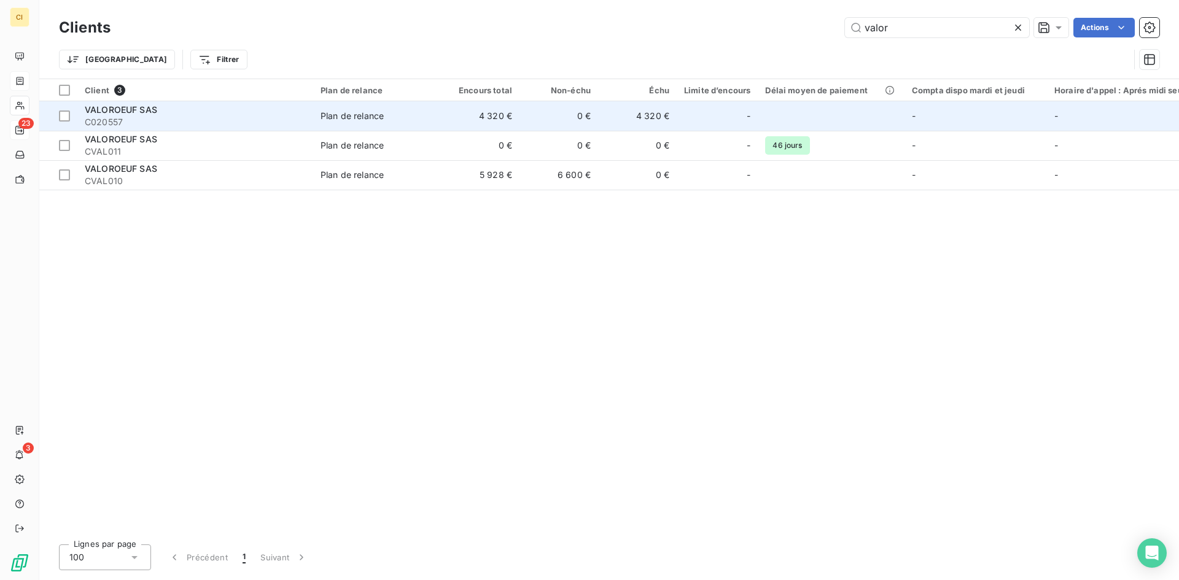
type input "valor"
click at [147, 112] on span "VALOROEUF SAS" at bounding box center [121, 109] width 72 height 10
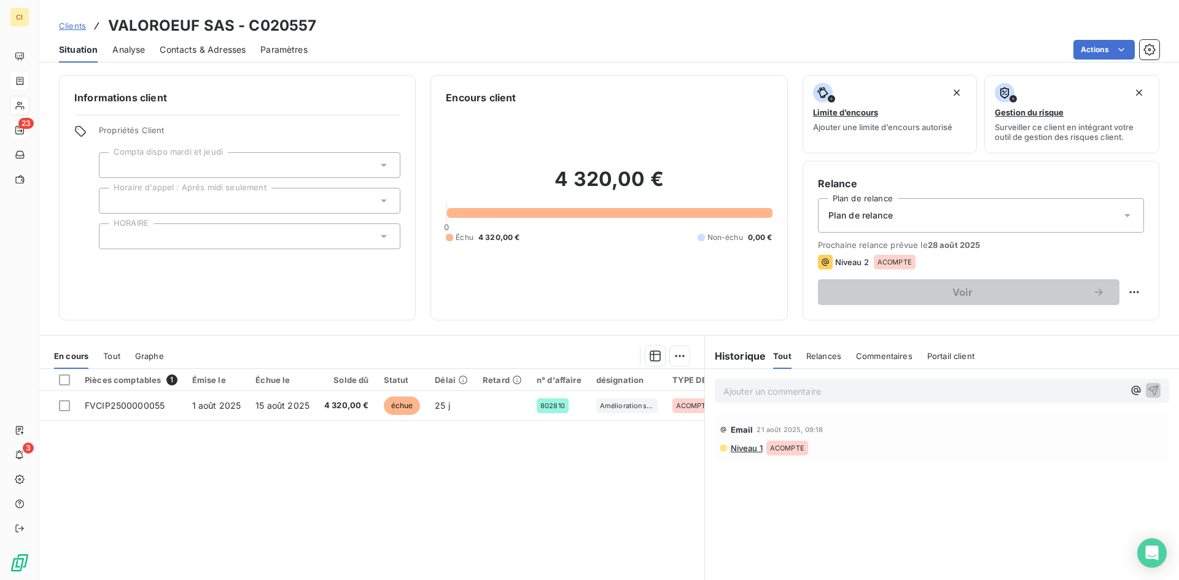
click at [207, 53] on span "Contacts & Adresses" at bounding box center [203, 50] width 86 height 12
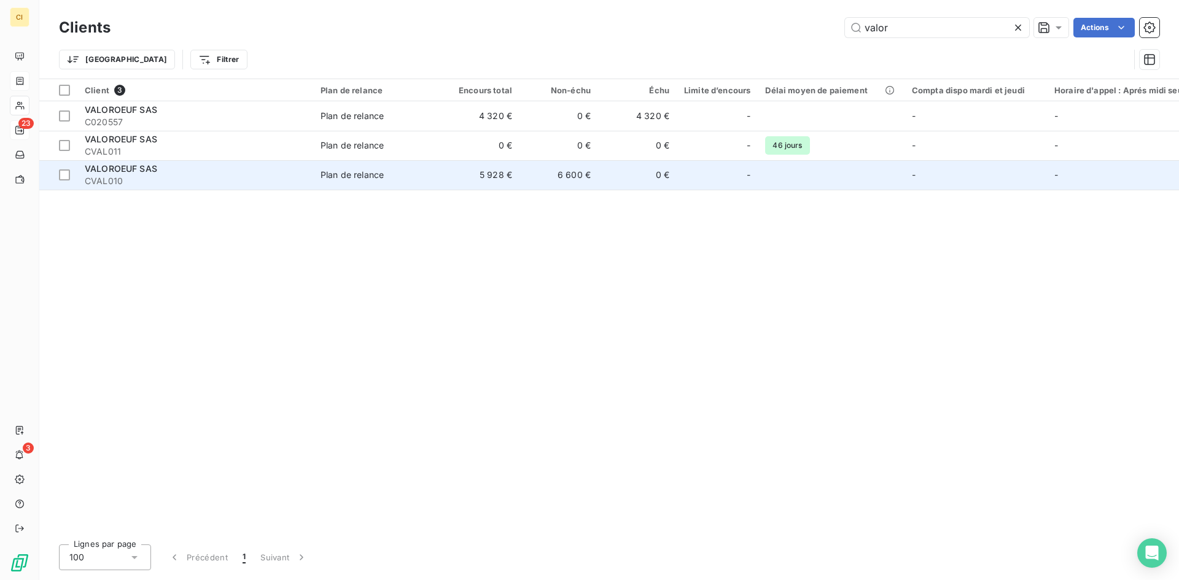
click at [89, 176] on span "CVAL010" at bounding box center [195, 181] width 221 height 12
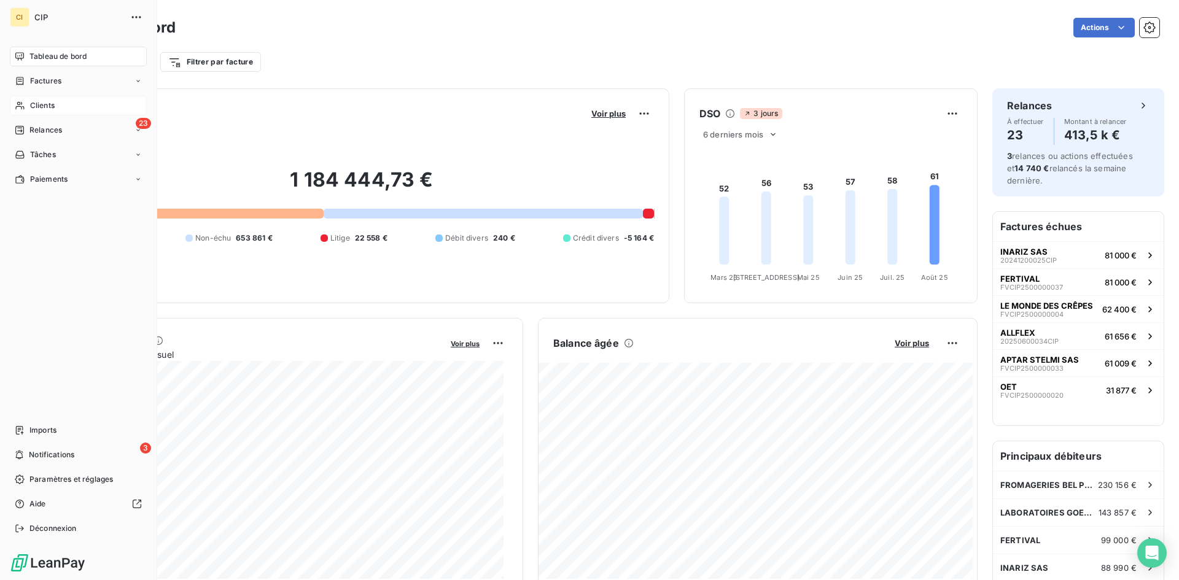
click at [41, 105] on span "Clients" at bounding box center [42, 105] width 25 height 11
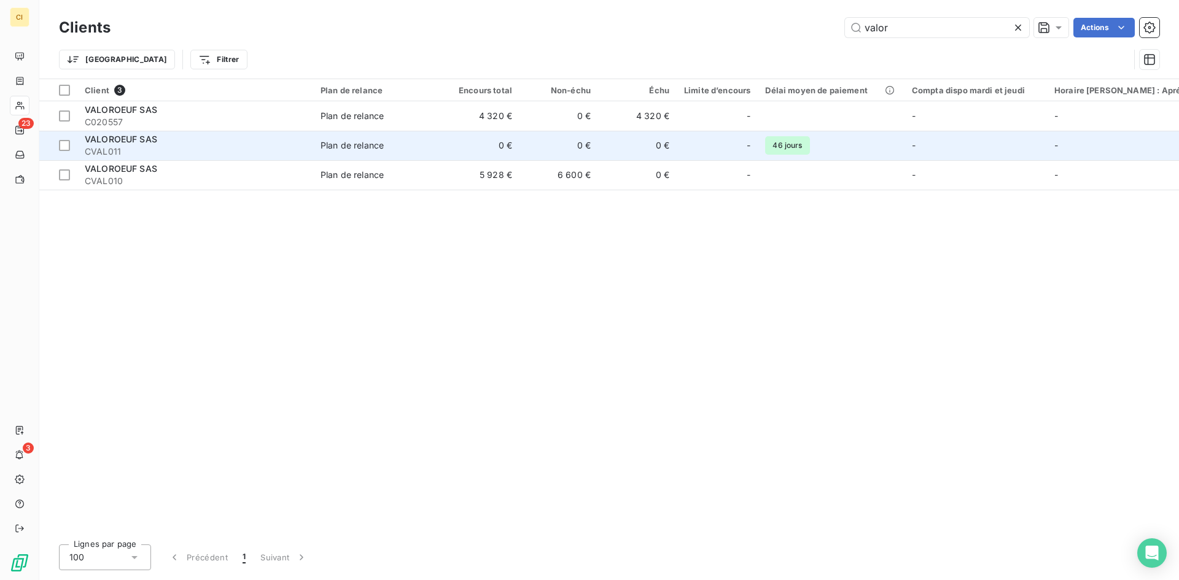
type input "valor"
click at [173, 154] on span "CVAL011" at bounding box center [195, 152] width 221 height 12
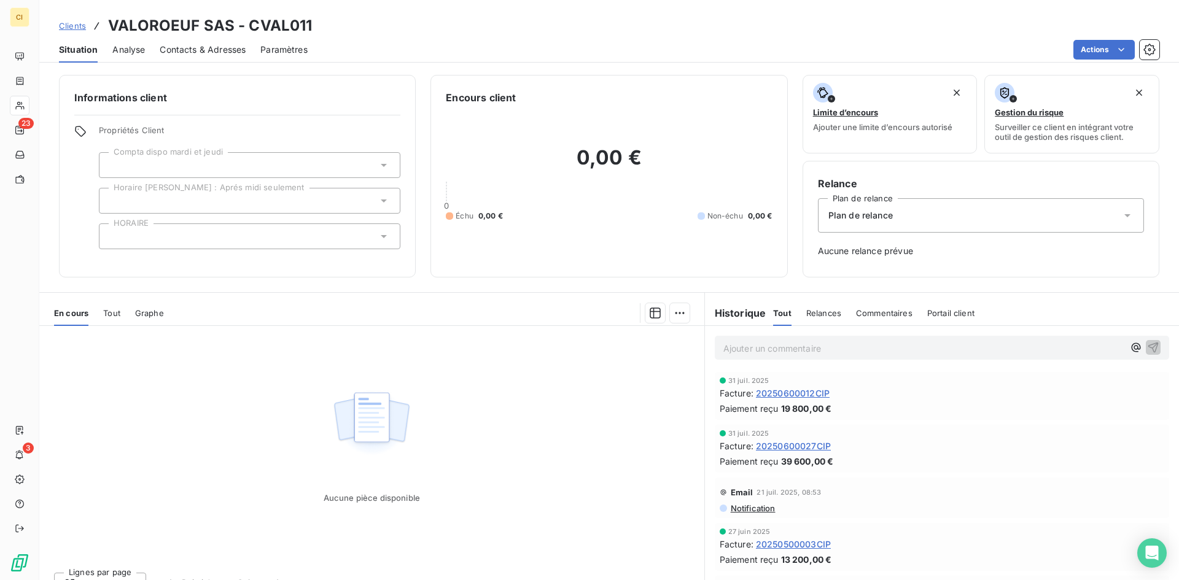
click at [213, 50] on span "Contacts & Adresses" at bounding box center [203, 50] width 86 height 12
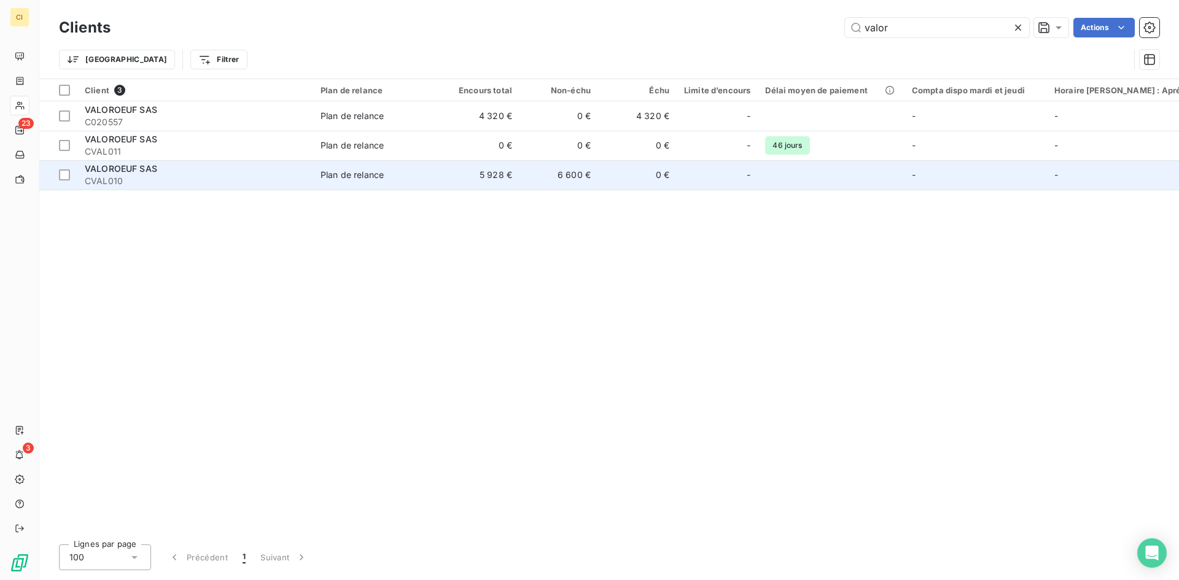
click at [239, 185] on span "CVAL010" at bounding box center [195, 181] width 221 height 12
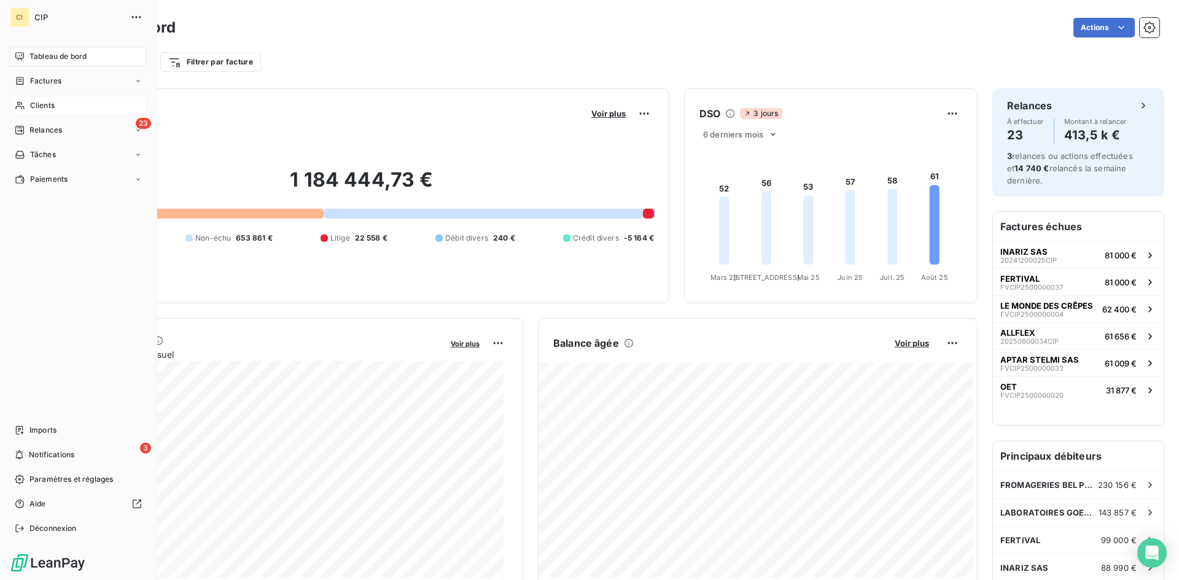
click at [55, 106] on div "Clients" at bounding box center [78, 106] width 137 height 20
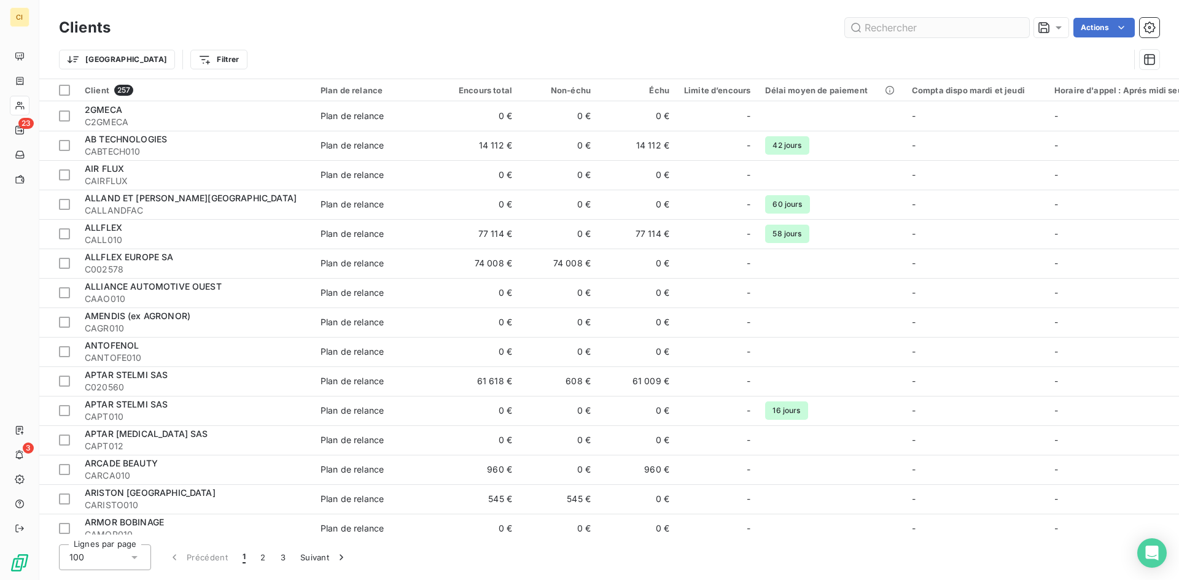
click at [884, 34] on input "text" at bounding box center [937, 28] width 184 height 20
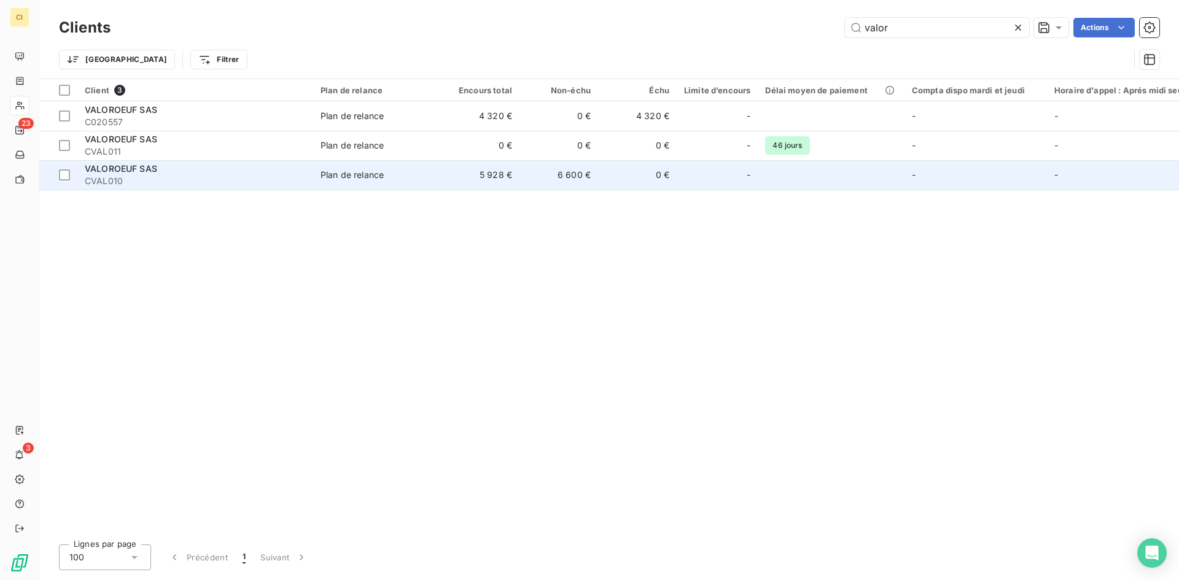
type input "valor"
click at [142, 186] on span "CVAL010" at bounding box center [195, 181] width 221 height 12
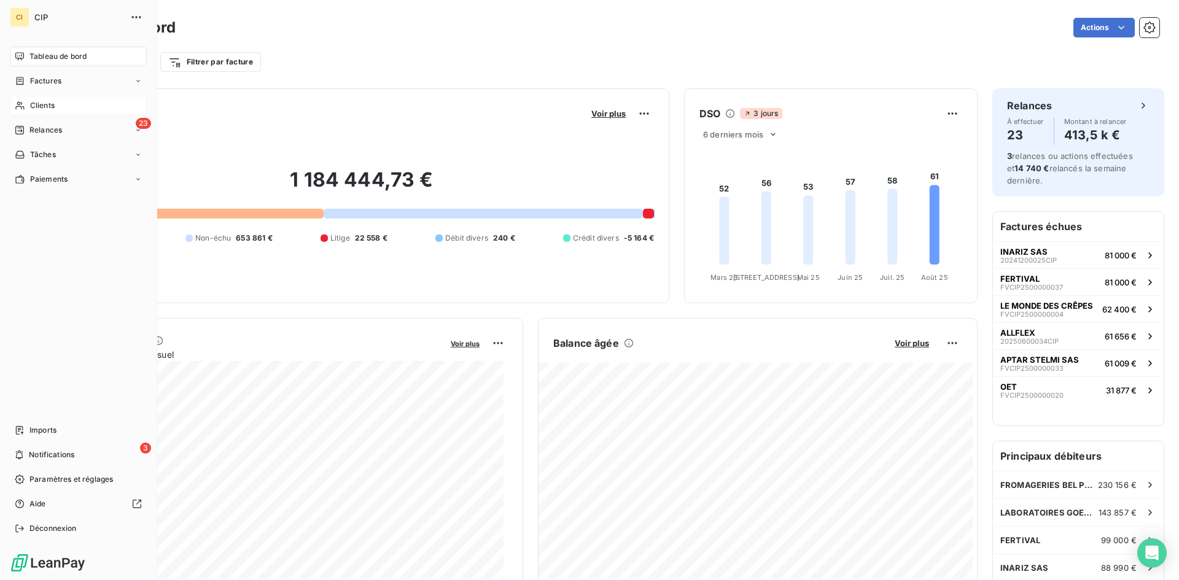
click at [33, 106] on span "Clients" at bounding box center [42, 105] width 25 height 11
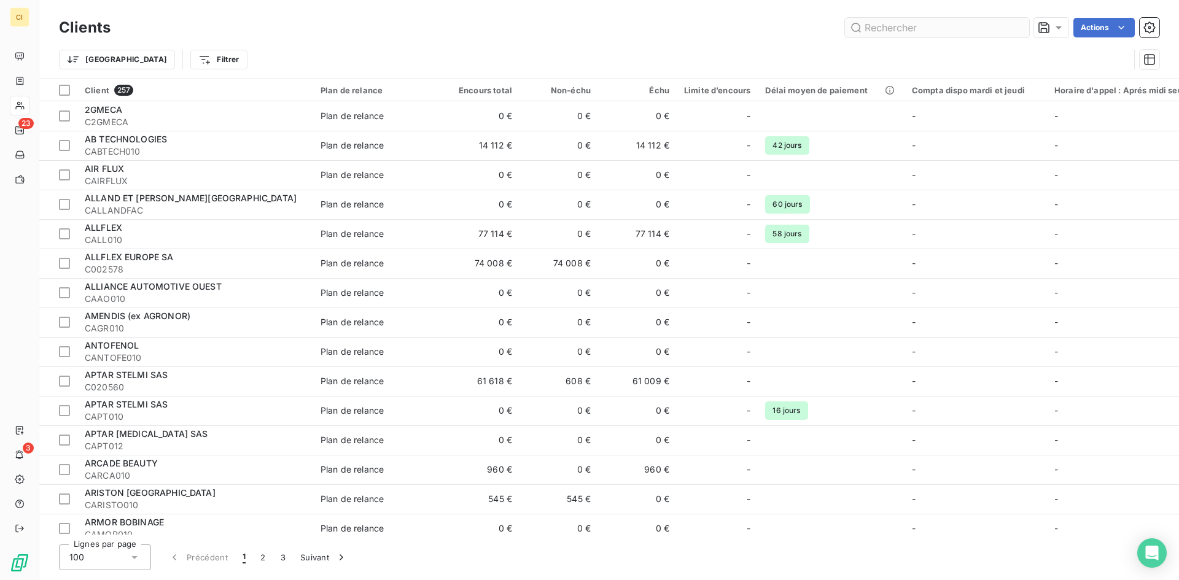
click at [889, 30] on input "text" at bounding box center [937, 28] width 184 height 20
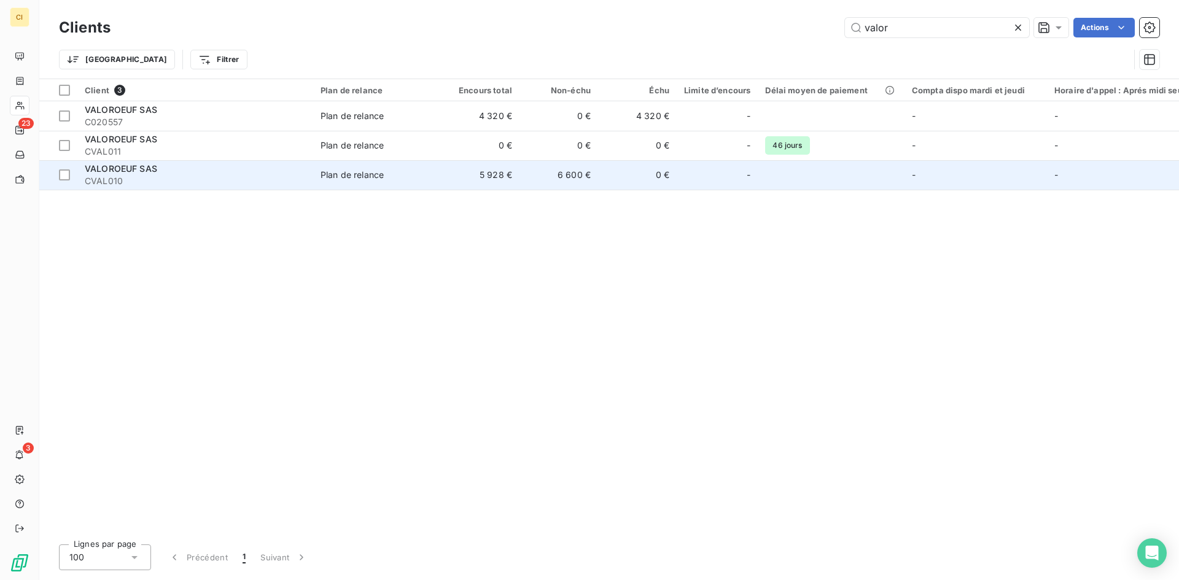
type input "valor"
click at [356, 182] on td "Plan de relance" at bounding box center [377, 174] width 128 height 29
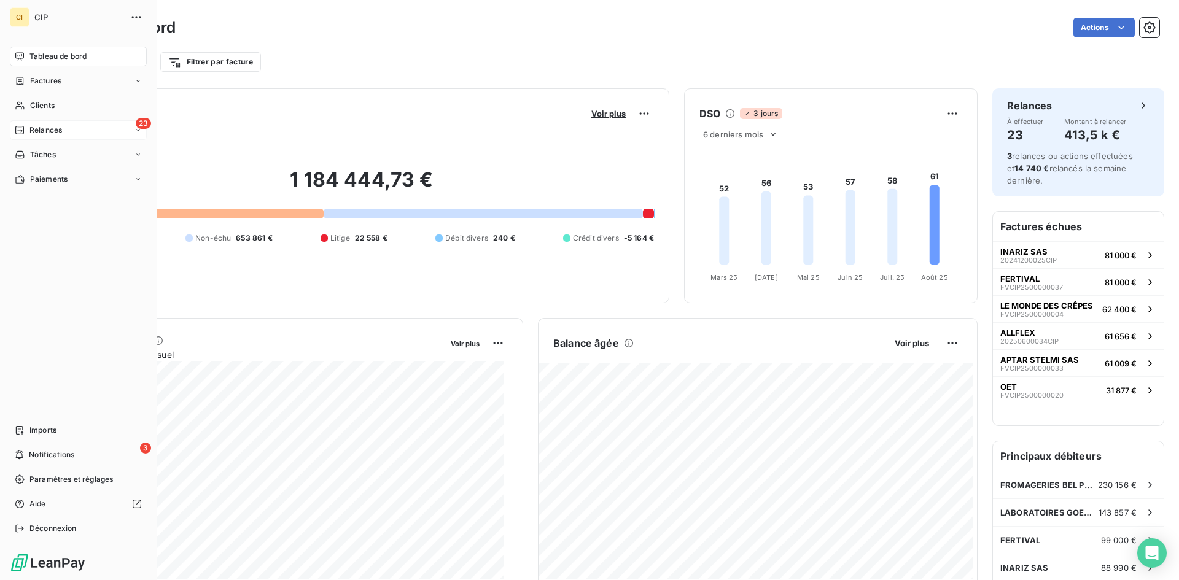
click at [48, 128] on span "Relances" at bounding box center [45, 130] width 33 height 11
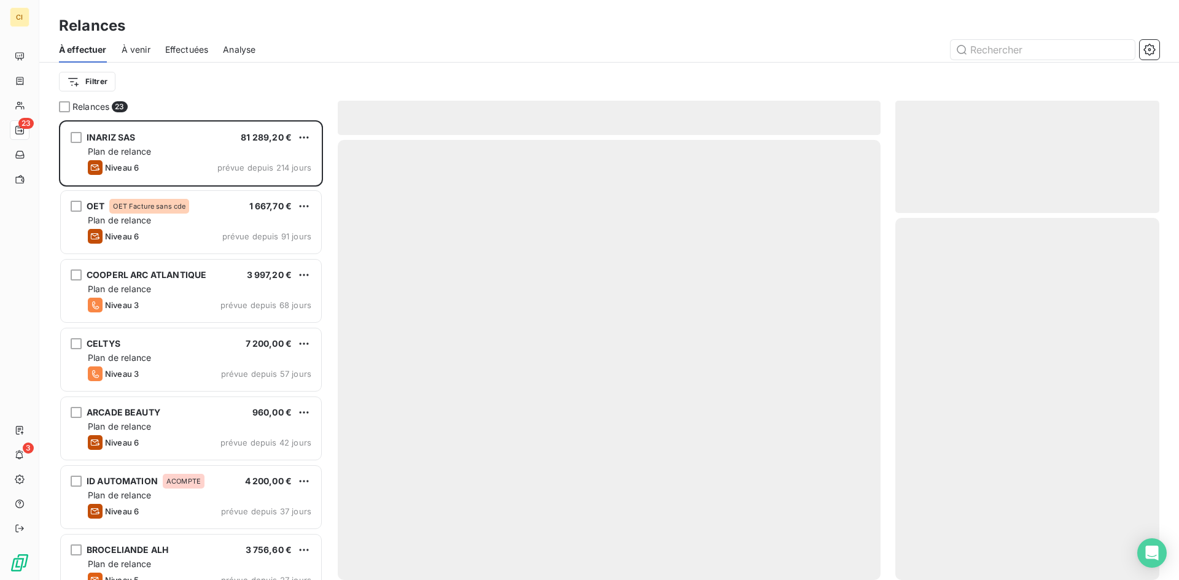
scroll to position [451, 255]
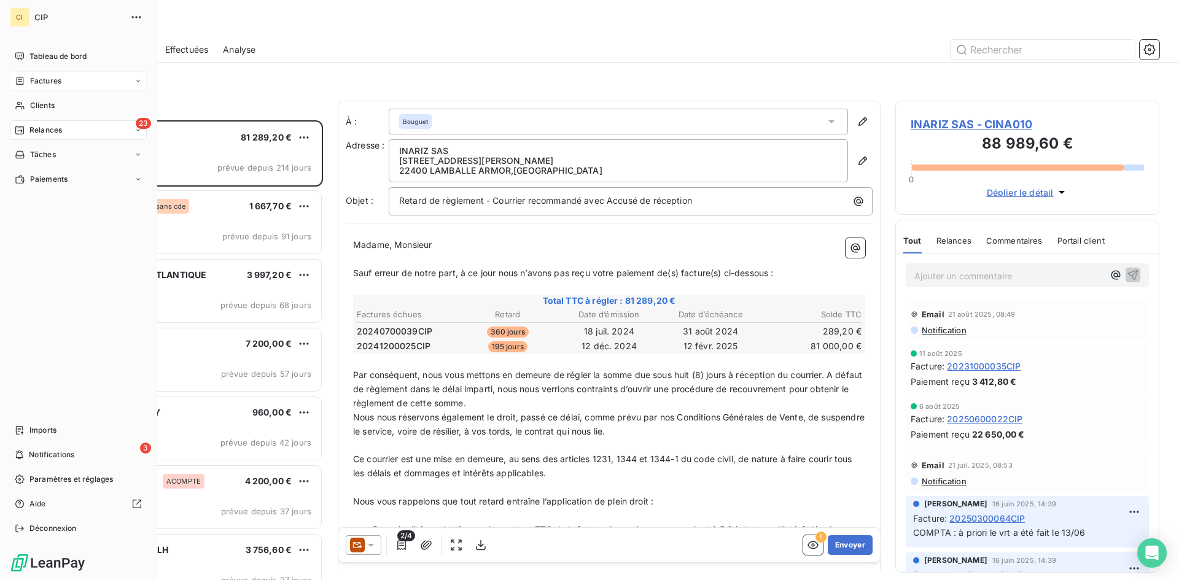
click at [47, 84] on span "Factures" at bounding box center [45, 81] width 31 height 11
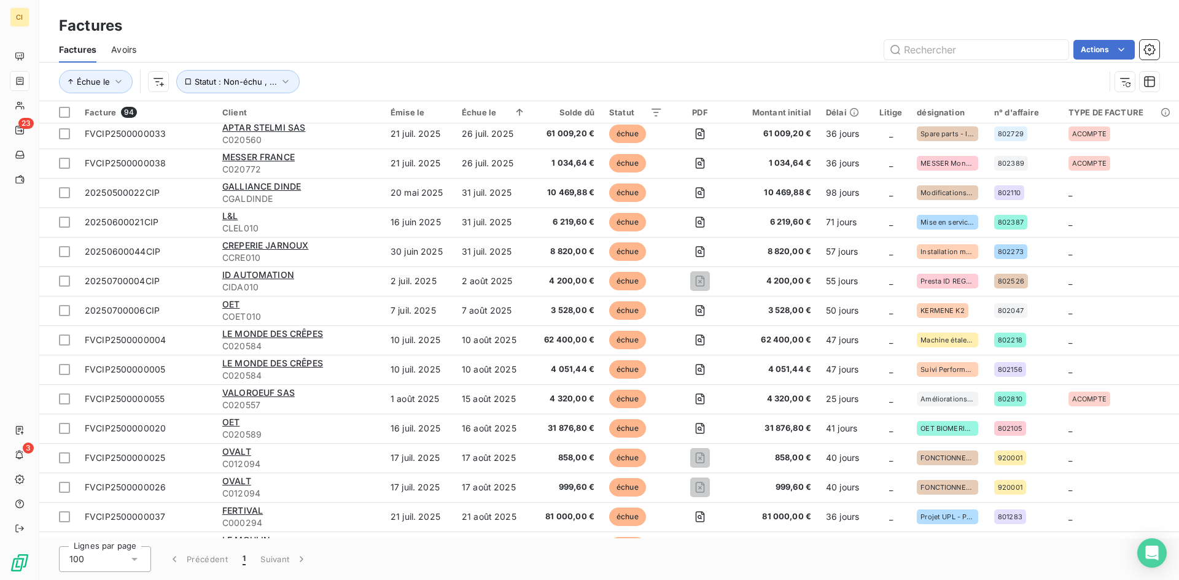
scroll to position [553, 0]
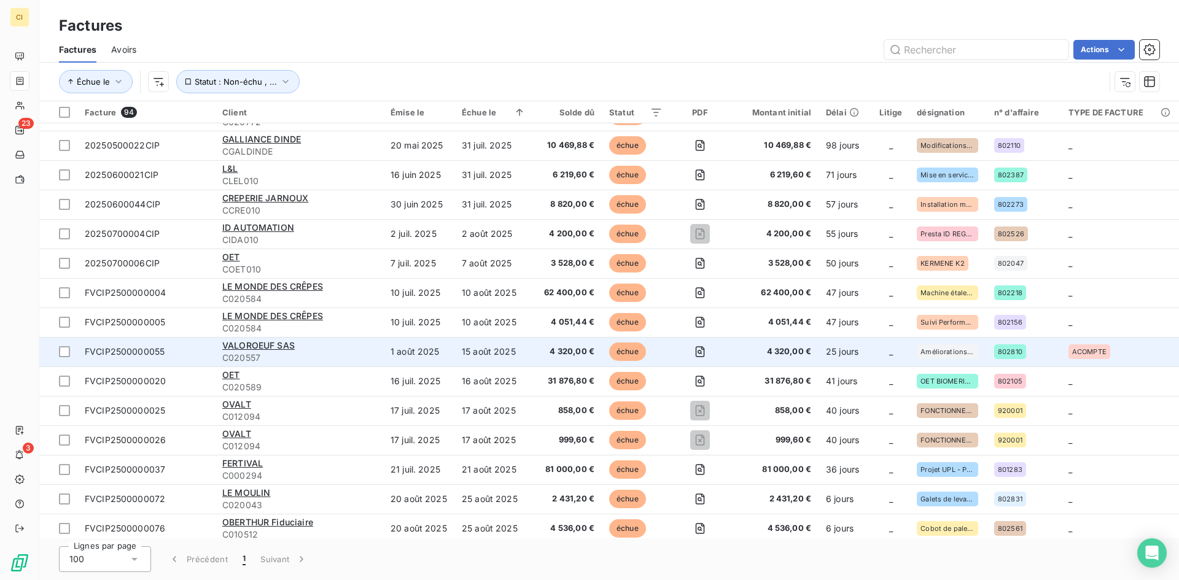
click at [133, 352] on span "FVCIP2500000055" at bounding box center [125, 351] width 80 height 10
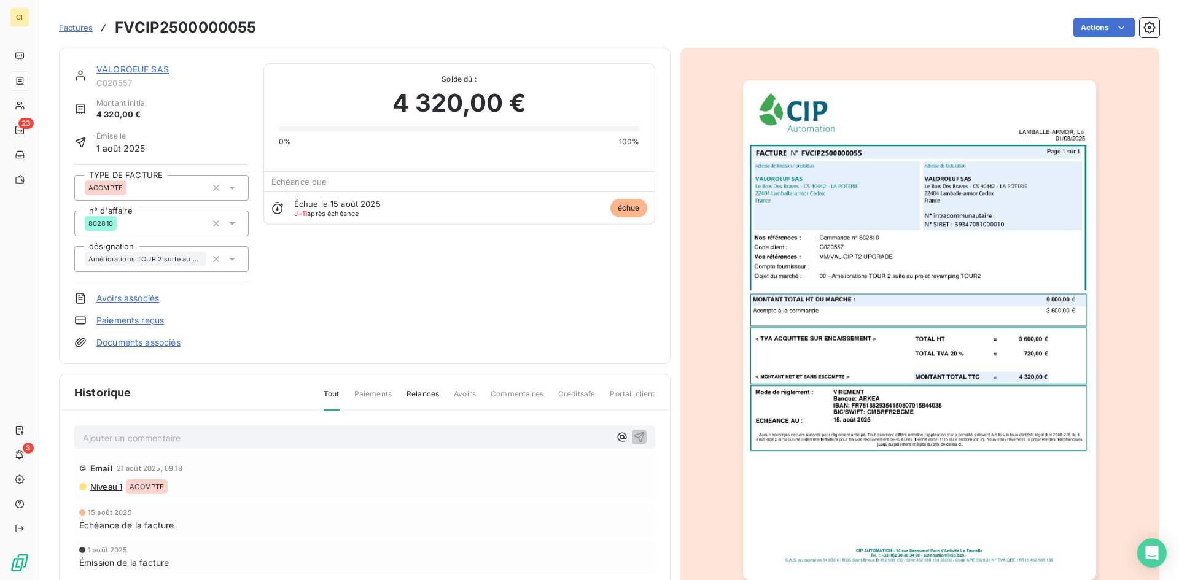
click at [869, 324] on img "button" at bounding box center [919, 330] width 353 height 500
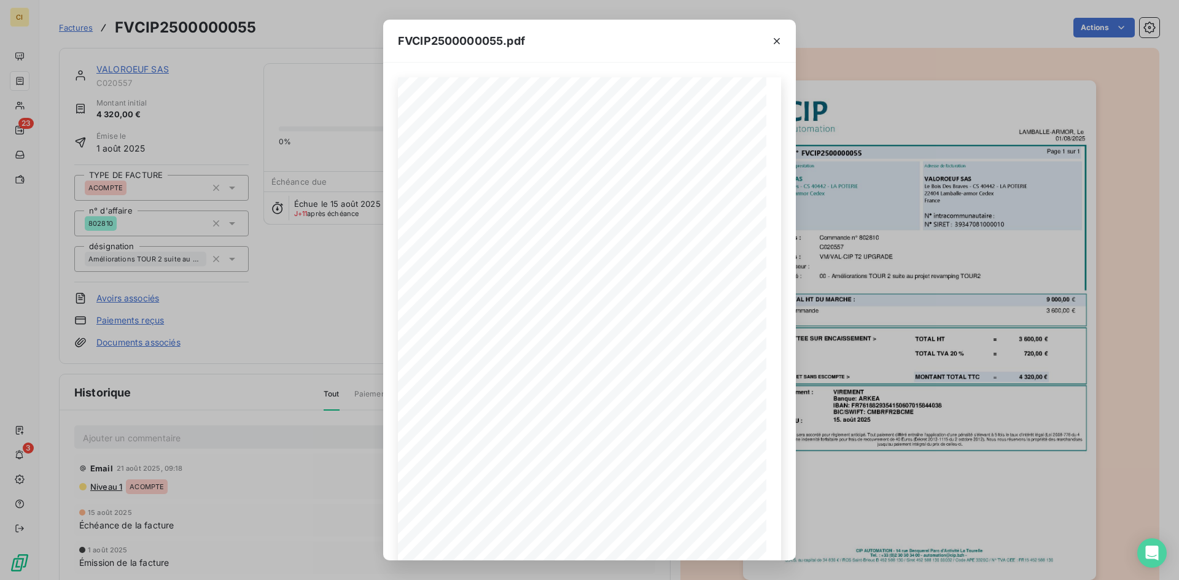
click at [141, 433] on div "FVCIP2500000055.pdf Mode de règlement : ECHEANCE AU : VIREMENT Banque: ARKEA IB…" at bounding box center [589, 290] width 1179 height 580
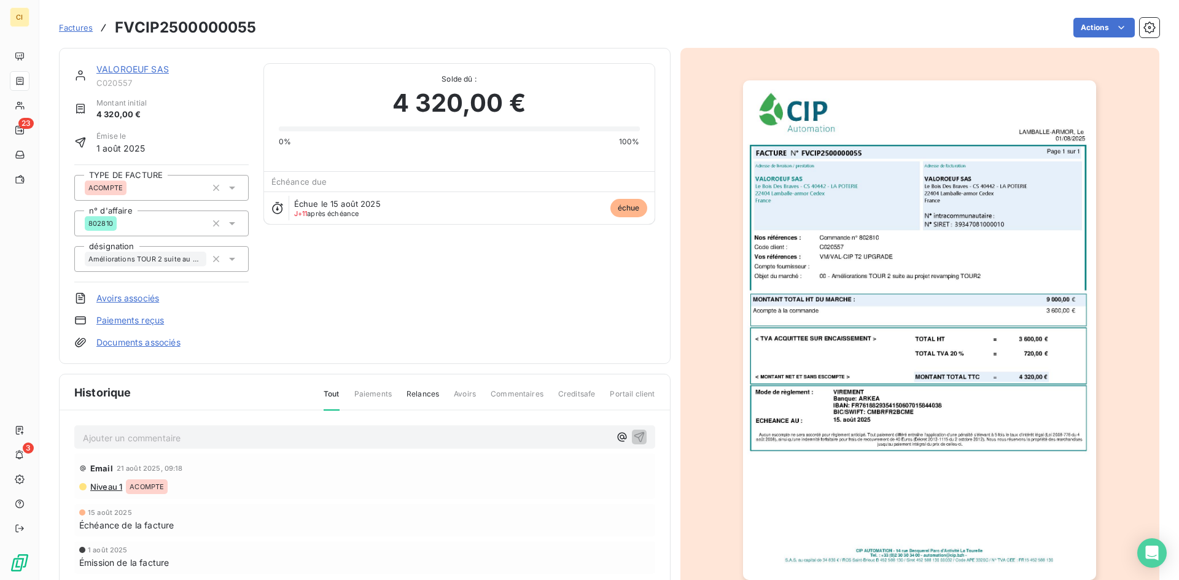
click at [111, 437] on p "Ajouter un commentaire ﻿" at bounding box center [346, 438] width 527 height 15
click at [142, 434] on p "COMPTA :" at bounding box center [346, 438] width 527 height 14
click at [321, 437] on p "COMPTA : Facture validée [DATE] paiement sur le compte" at bounding box center [346, 438] width 527 height 14
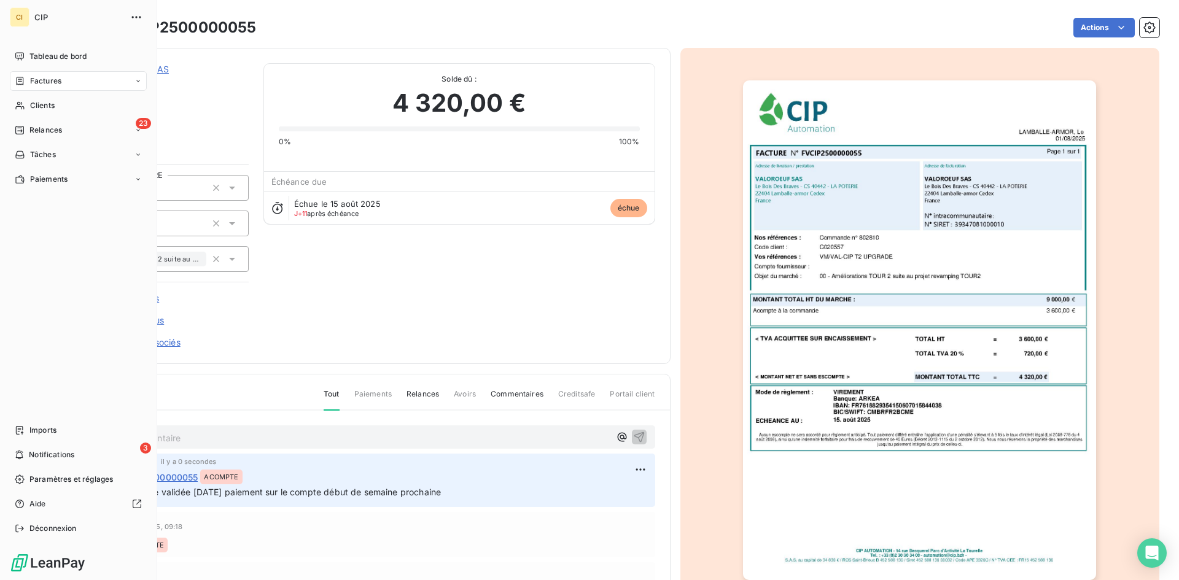
click at [66, 82] on div "Factures" at bounding box center [78, 81] width 137 height 20
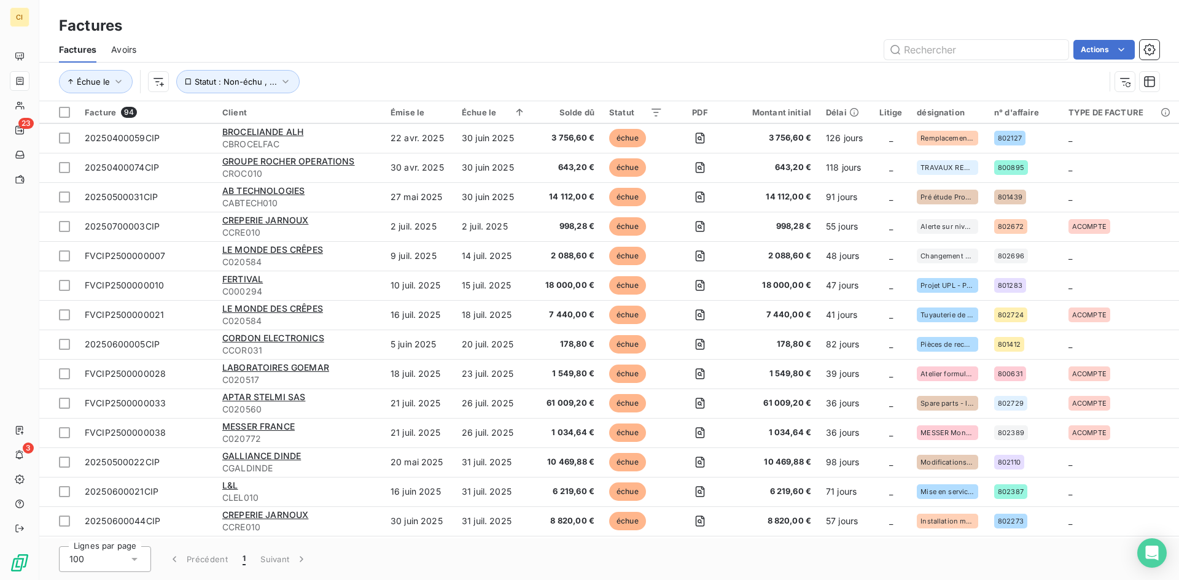
scroll to position [246, 0]
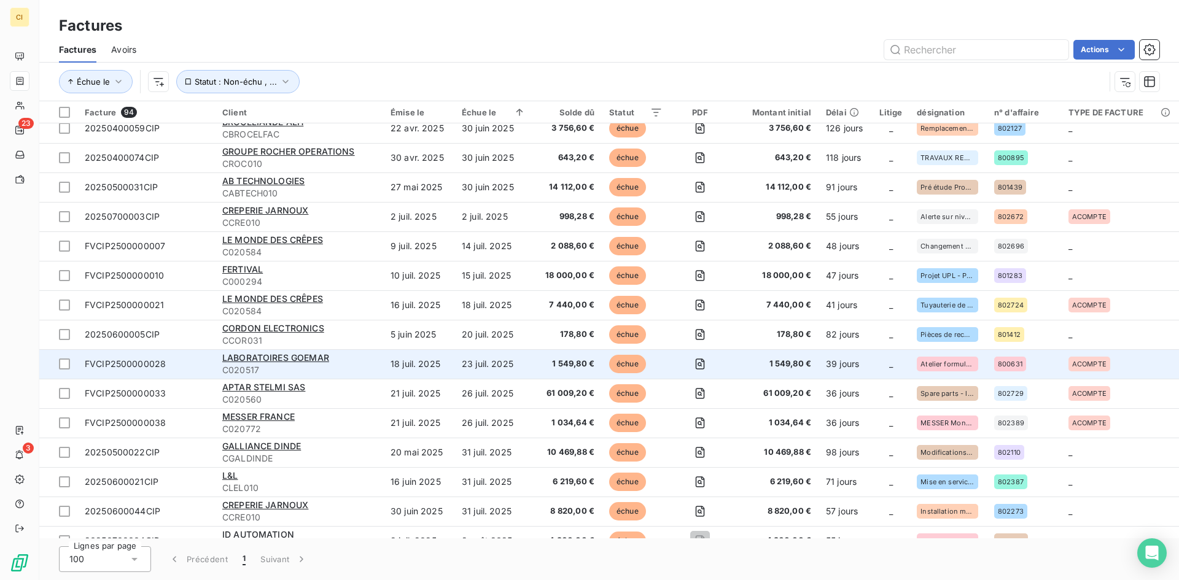
click at [128, 366] on span "FVCIP2500000028" at bounding box center [125, 364] width 81 height 10
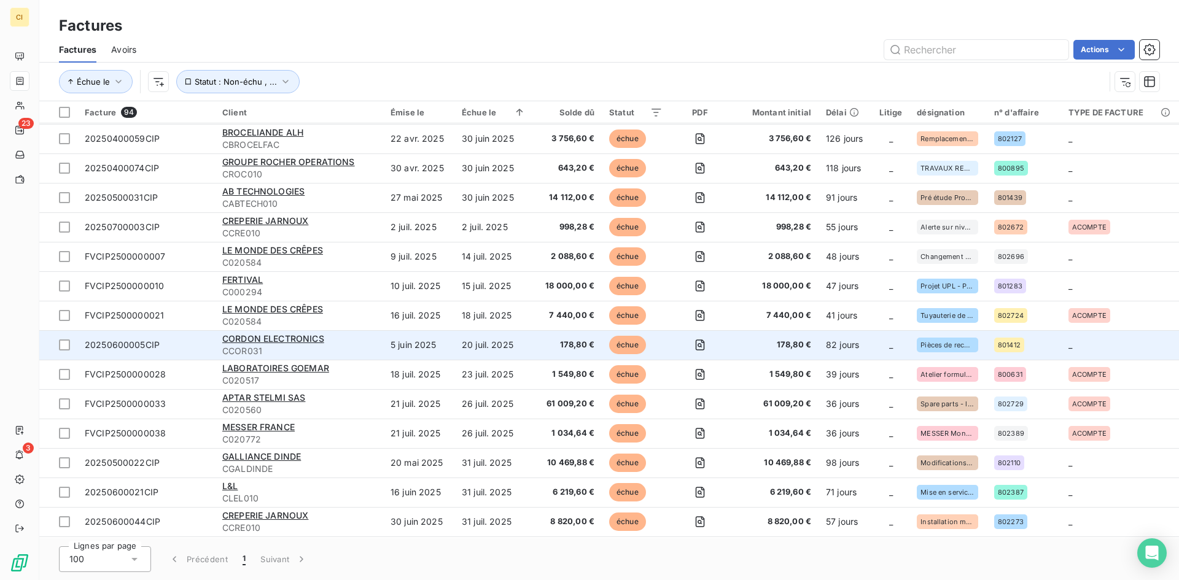
scroll to position [246, 0]
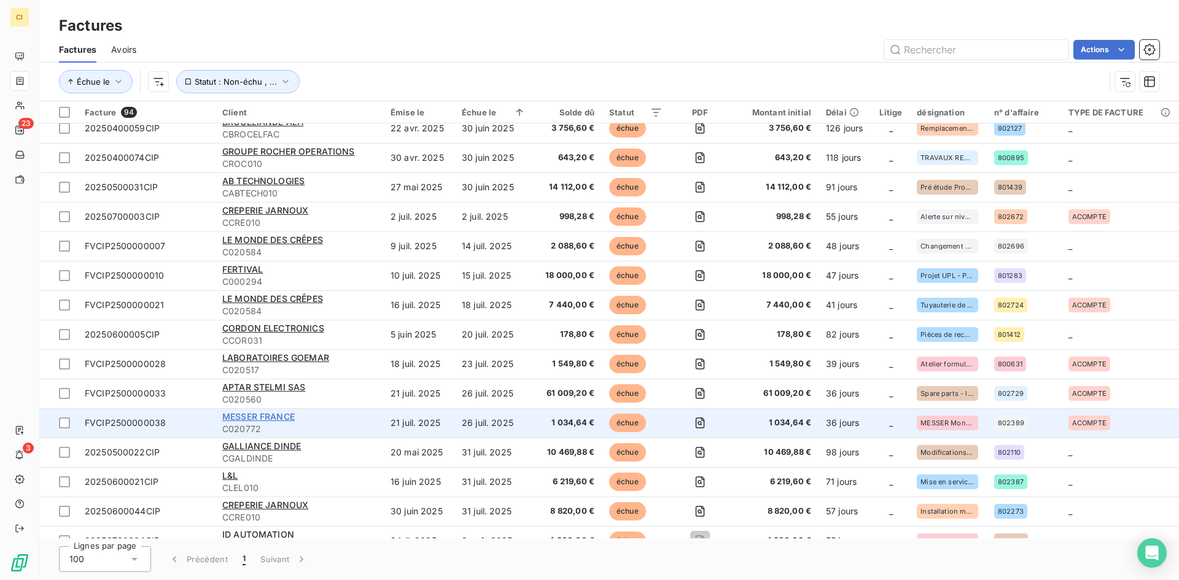
click at [244, 413] on span "MESSER FRANCE" at bounding box center [258, 416] width 72 height 10
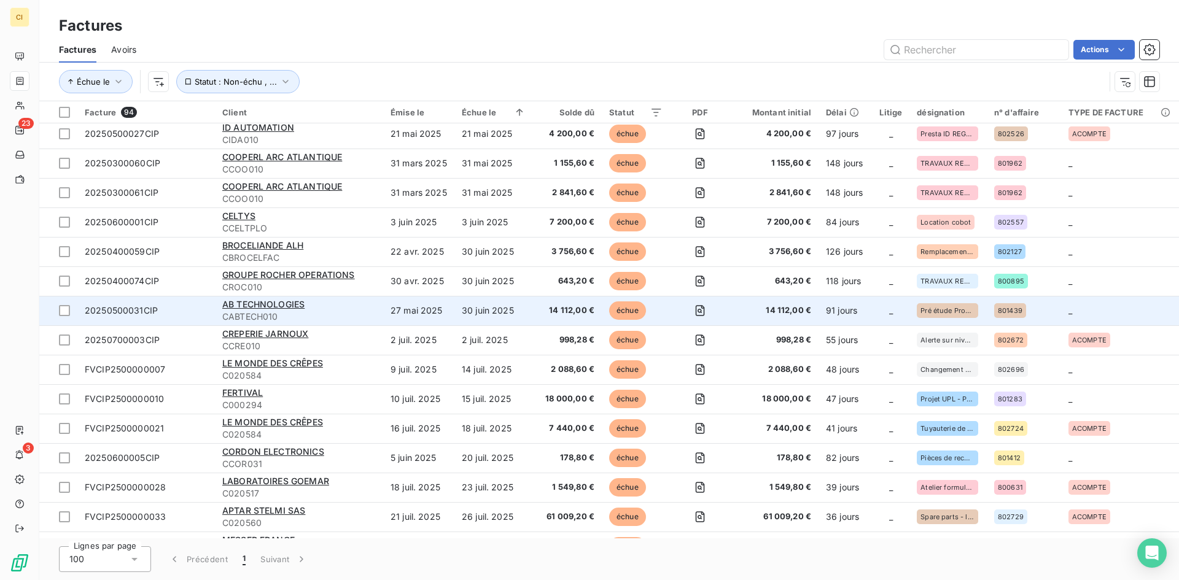
scroll to position [123, 0]
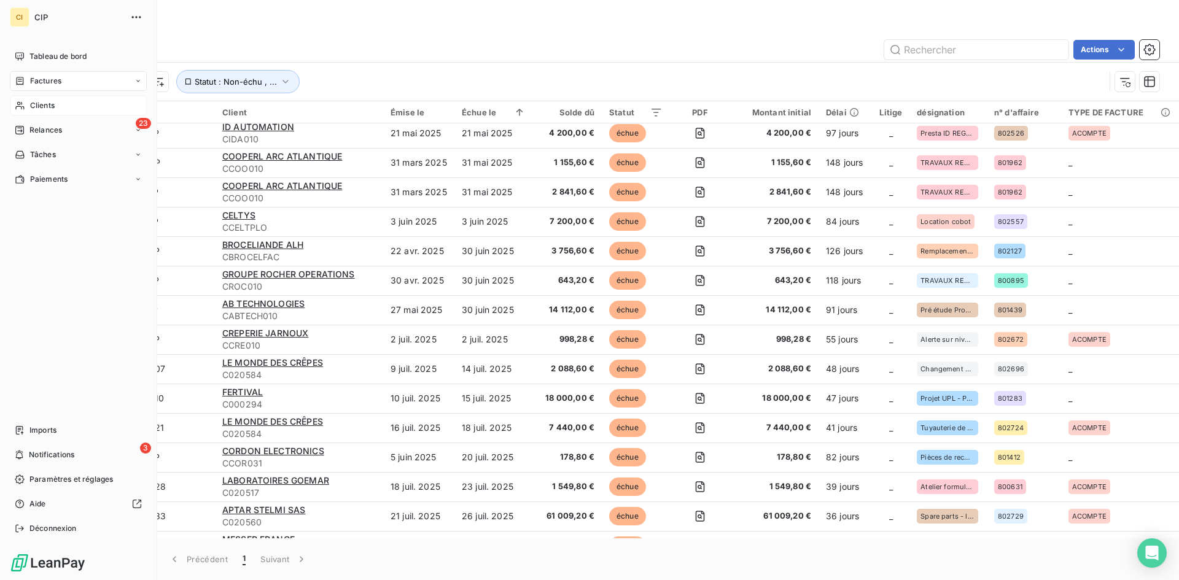
click at [36, 103] on span "Clients" at bounding box center [42, 105] width 25 height 11
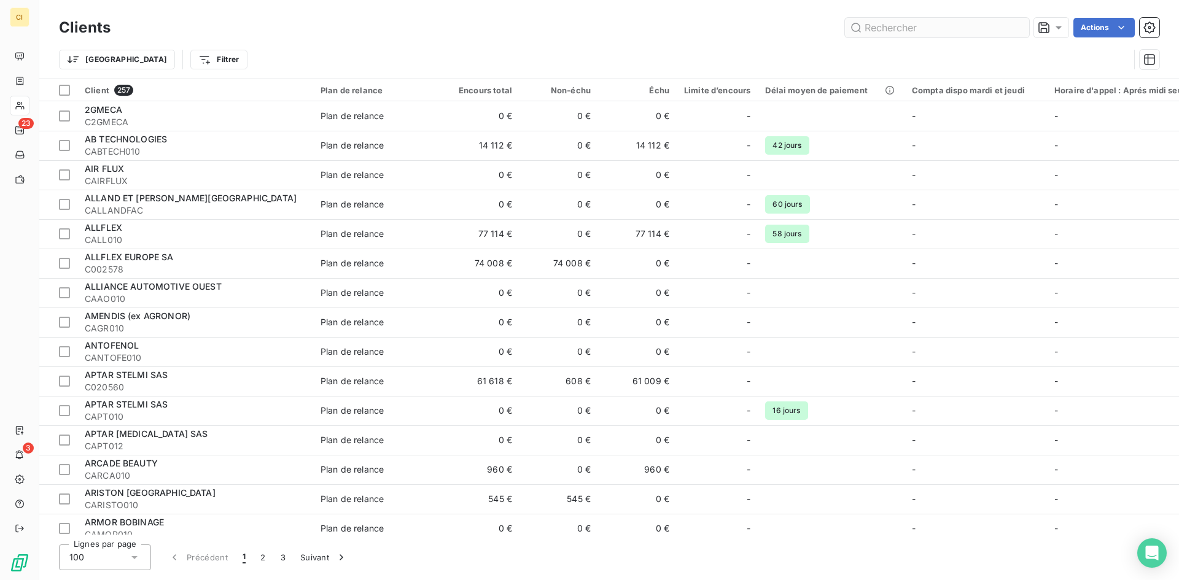
click at [883, 29] on input "text" at bounding box center [937, 28] width 184 height 20
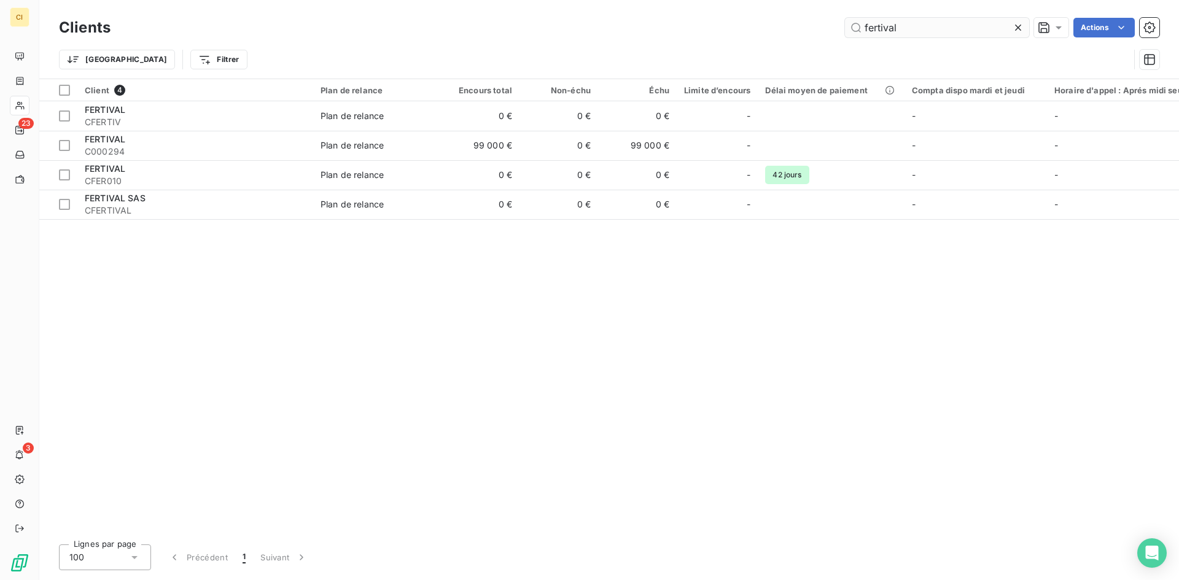
type input "fertival"
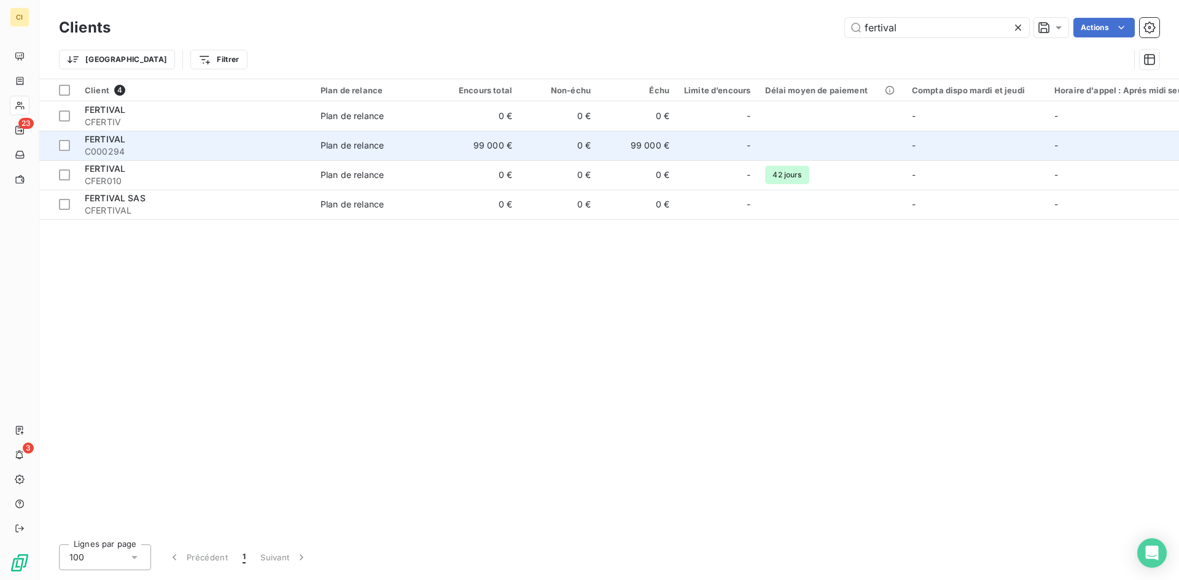
click at [116, 141] on span "FERTIVAL" at bounding box center [105, 139] width 41 height 10
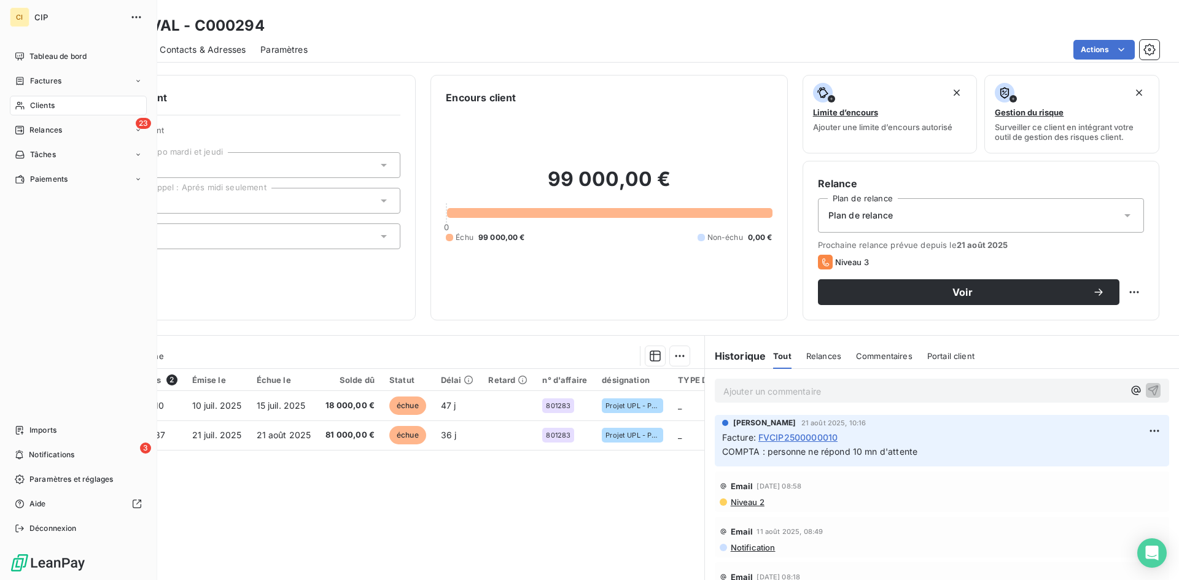
click at [60, 107] on div "Clients" at bounding box center [78, 106] width 137 height 20
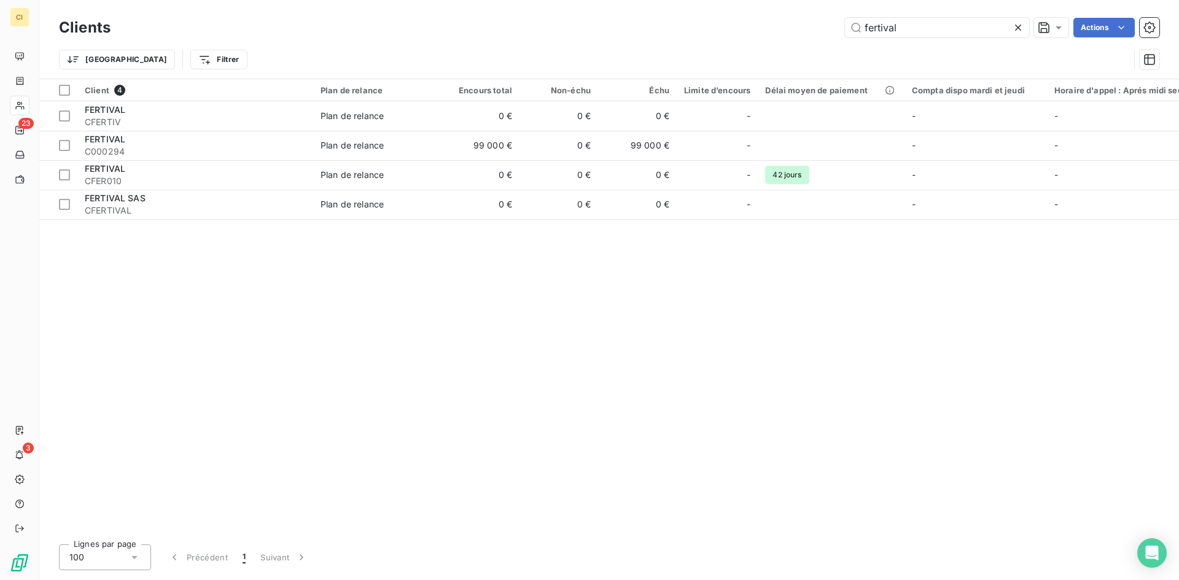
drag, startPoint x: 953, startPoint y: 27, endPoint x: 803, endPoint y: 17, distance: 150.8
click at [803, 17] on div "Clients fertival Actions" at bounding box center [609, 28] width 1101 height 26
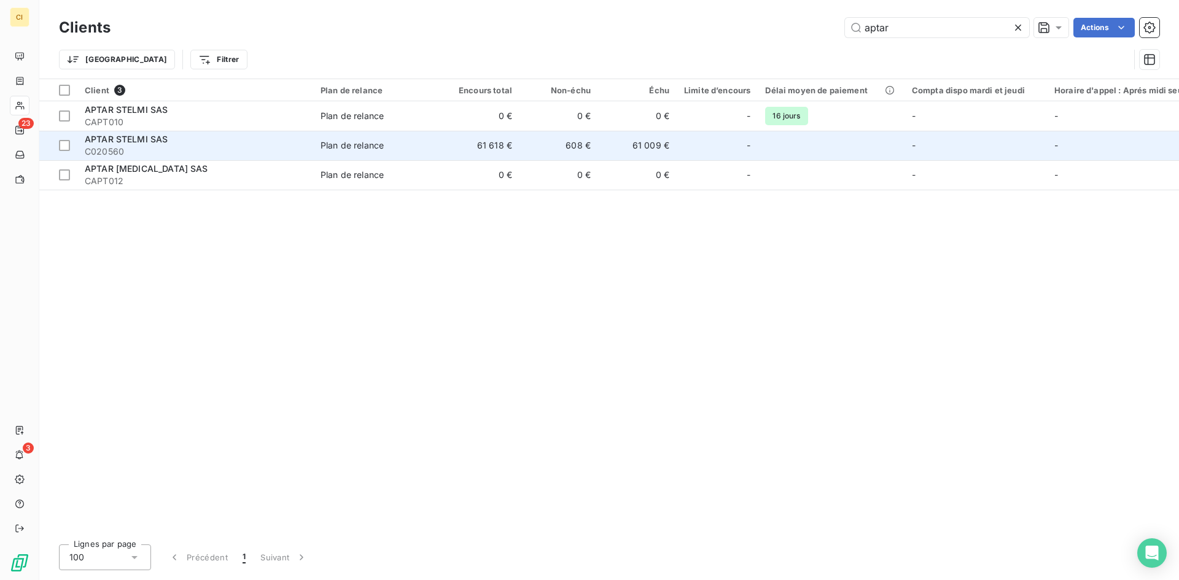
type input "aptar"
click at [152, 146] on span "C020560" at bounding box center [195, 152] width 221 height 12
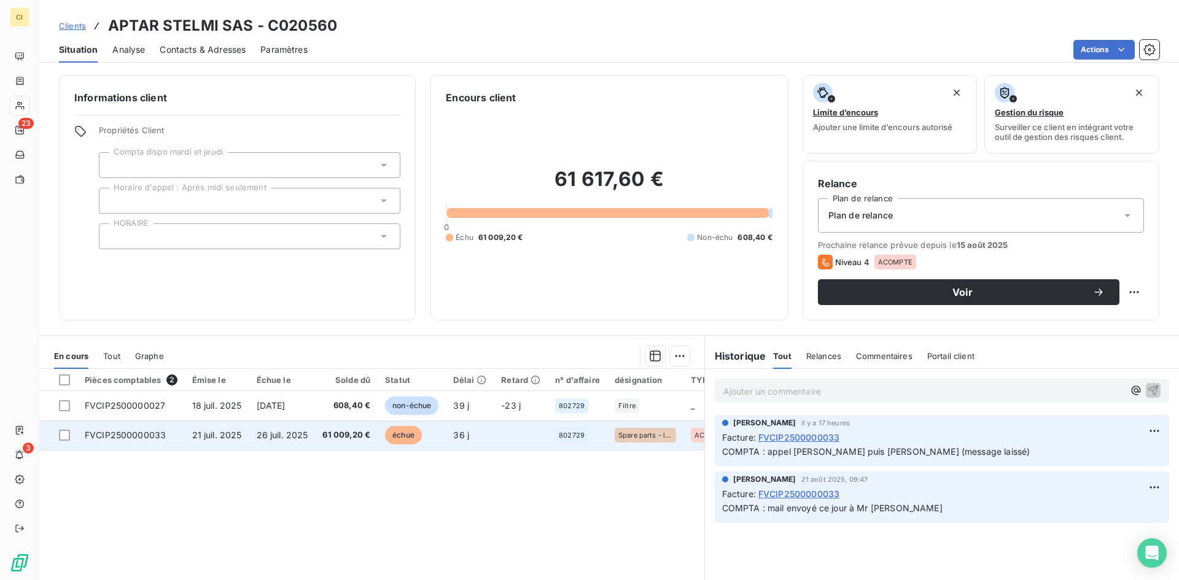
click at [288, 435] on span "26 juil. 2025" at bounding box center [283, 435] width 52 height 10
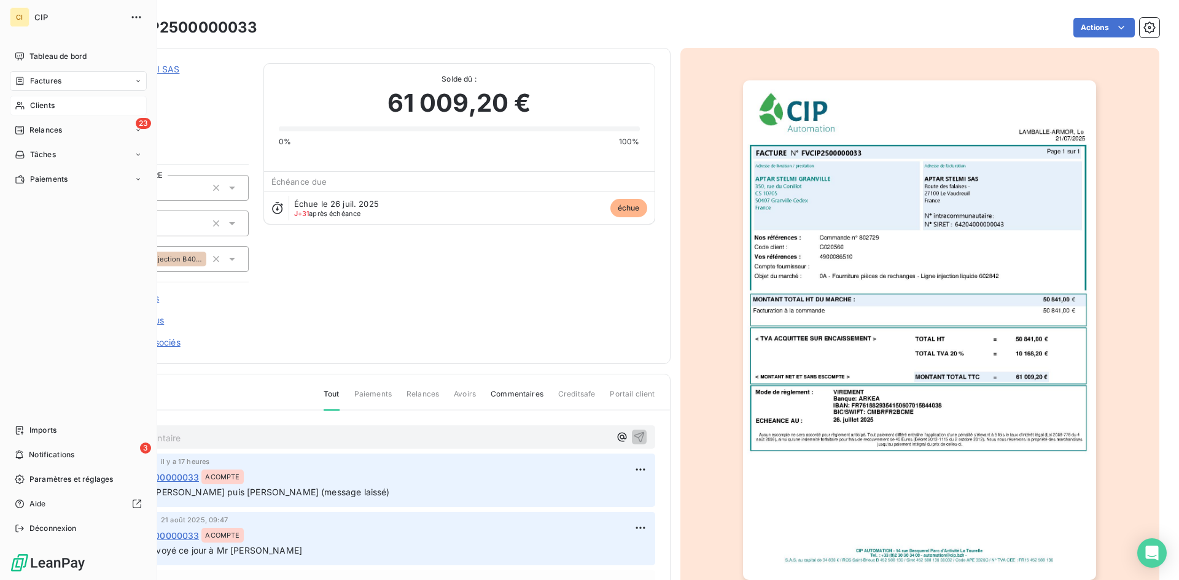
click at [50, 104] on span "Clients" at bounding box center [42, 105] width 25 height 11
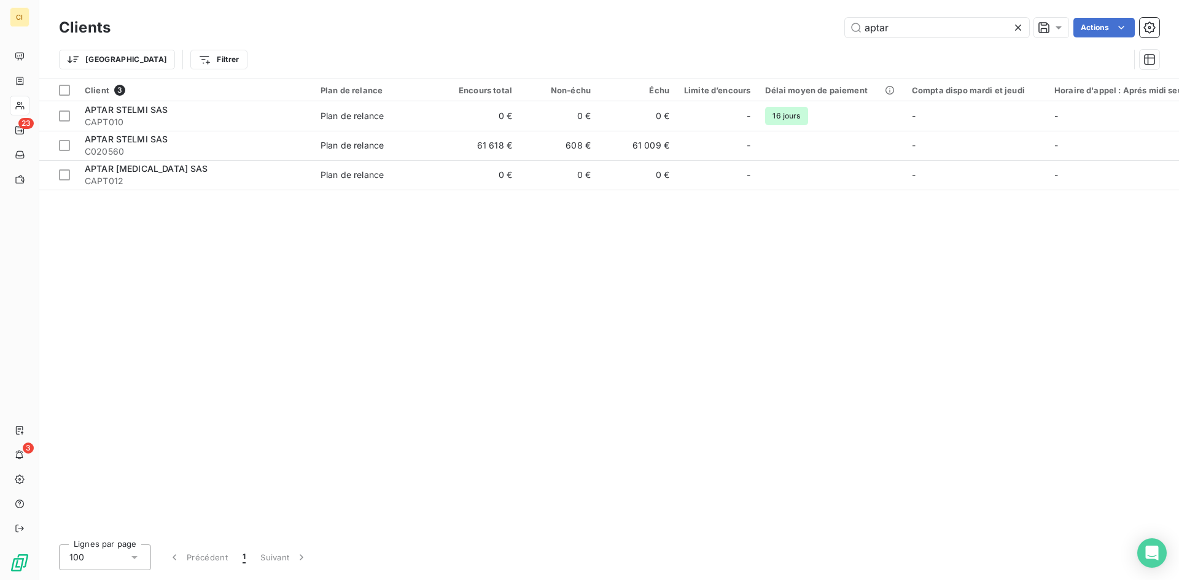
drag, startPoint x: 900, startPoint y: 19, endPoint x: 837, endPoint y: 23, distance: 64.0
click at [837, 23] on div "aptar Actions" at bounding box center [642, 28] width 1034 height 20
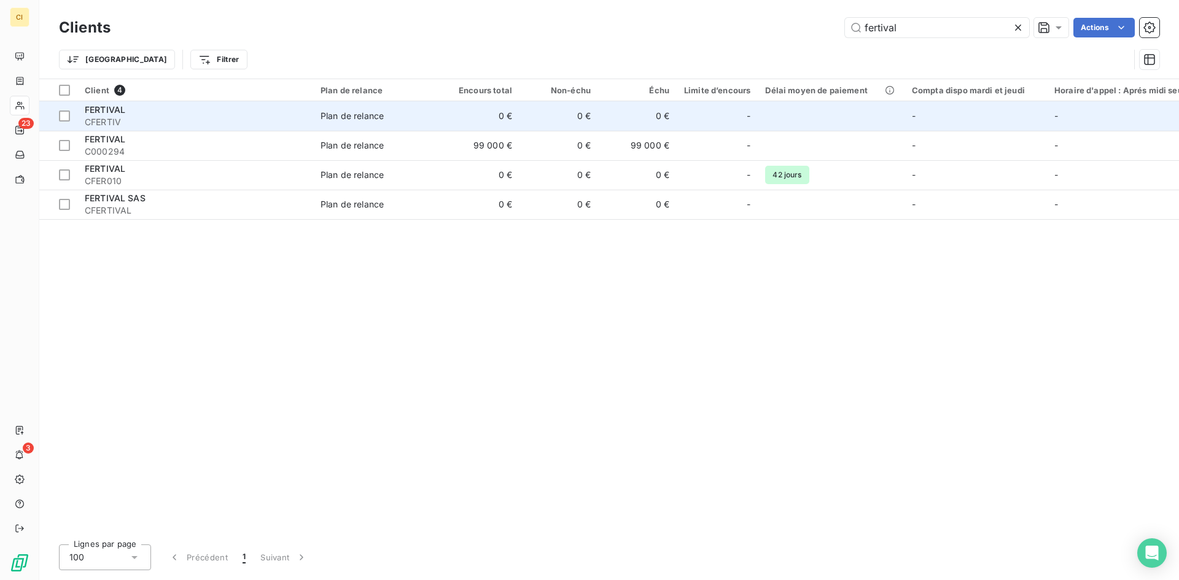
type input "fertival"
click at [128, 124] on span "CFERTIV" at bounding box center [195, 122] width 221 height 12
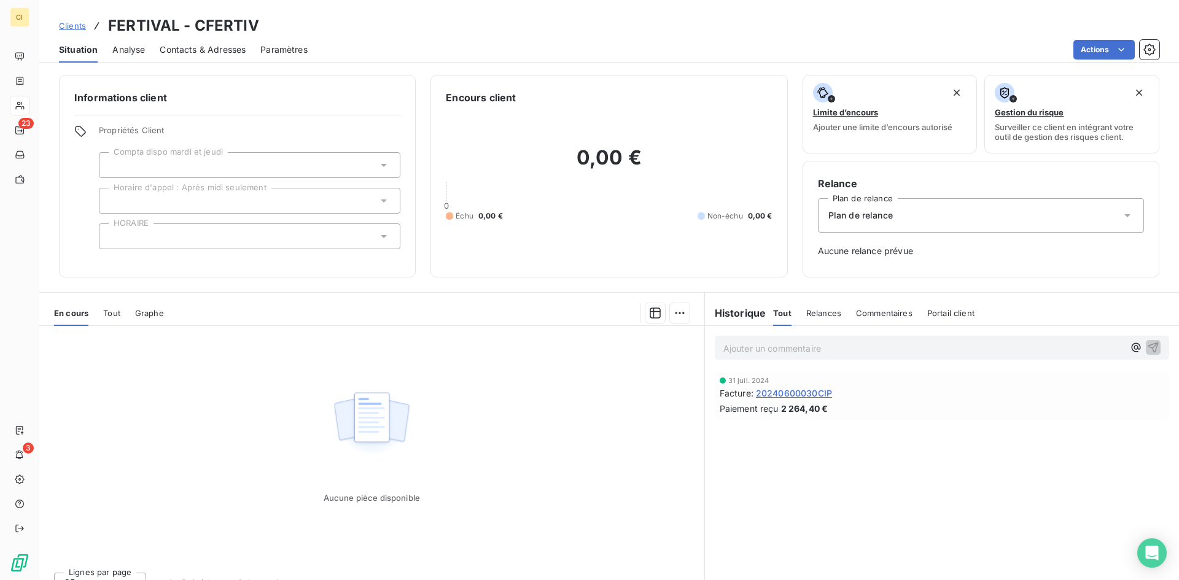
click at [213, 52] on span "Contacts & Adresses" at bounding box center [203, 50] width 86 height 12
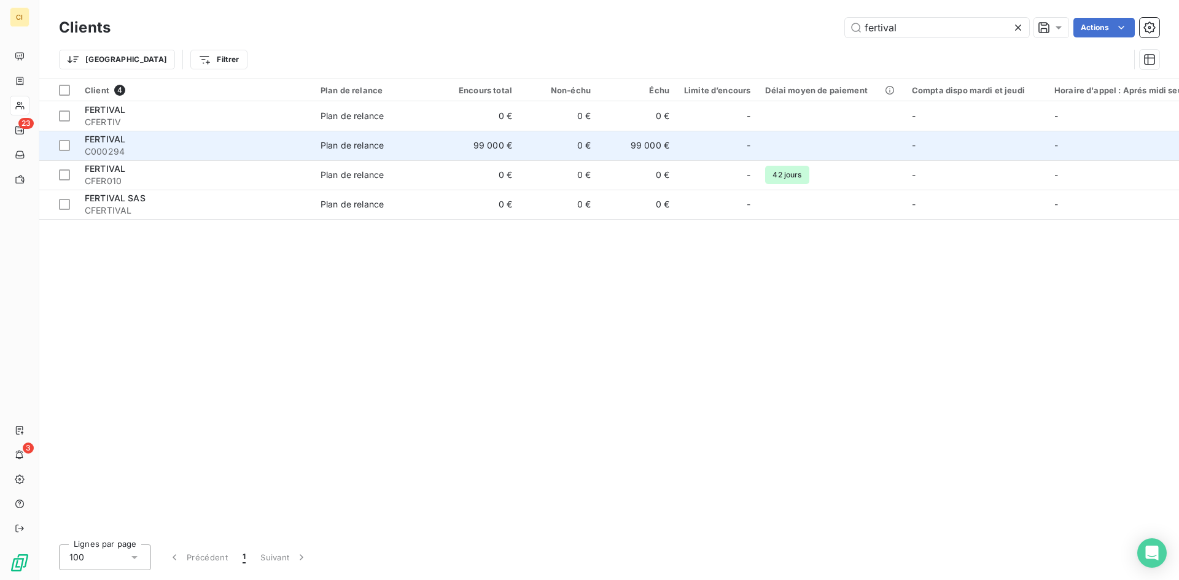
click at [92, 152] on span "C000294" at bounding box center [195, 152] width 221 height 12
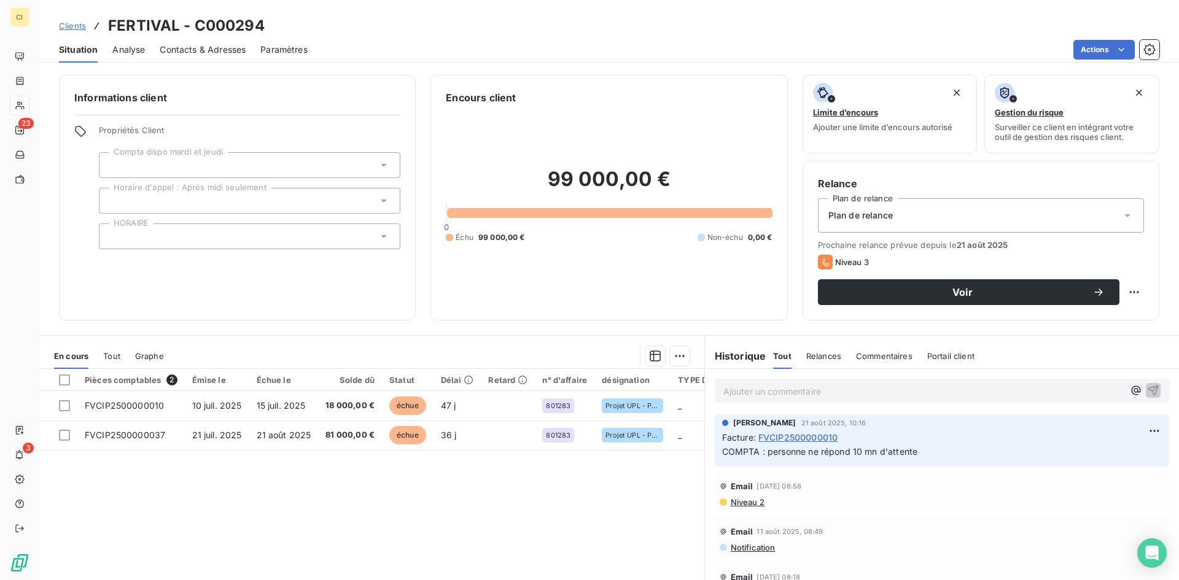
click at [202, 53] on span "Contacts & Adresses" at bounding box center [203, 50] width 86 height 12
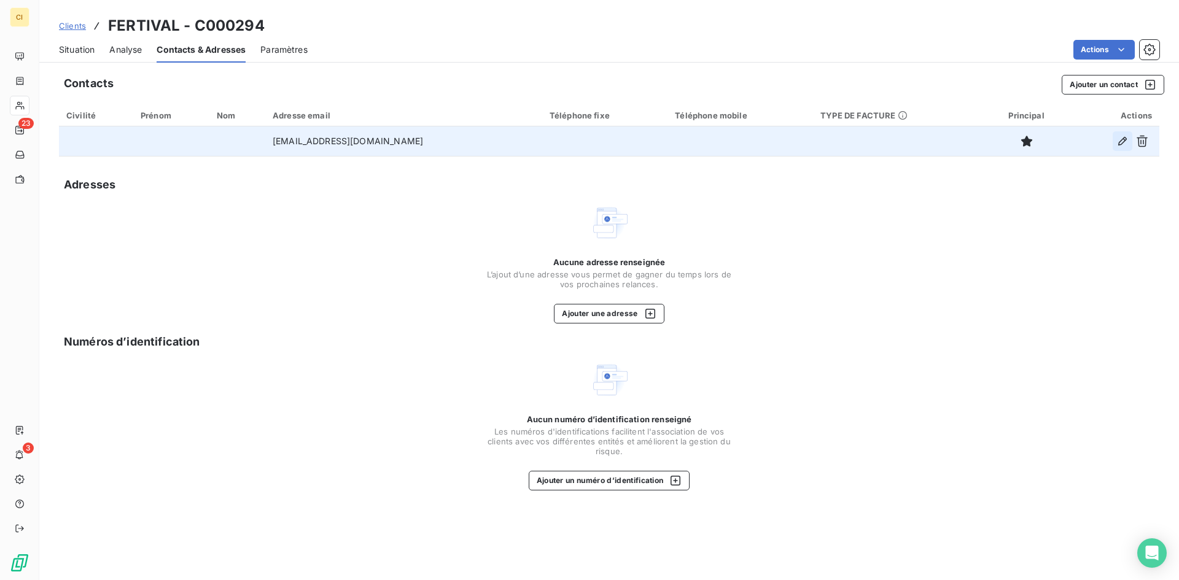
click at [1120, 146] on icon "button" at bounding box center [1123, 141] width 12 height 12
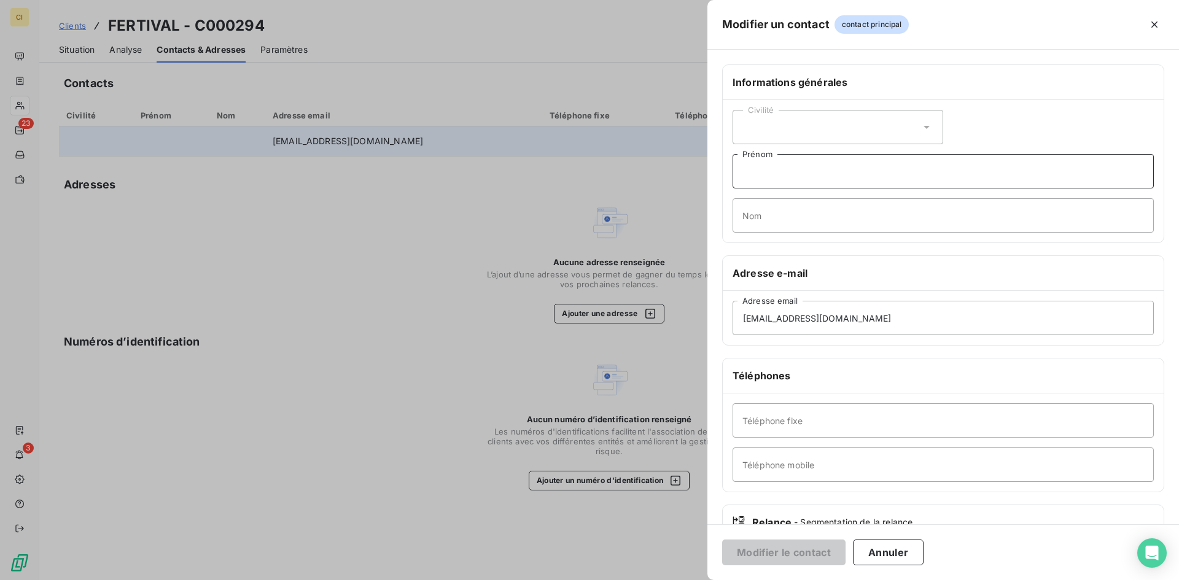
click at [759, 178] on input "Prénom" at bounding box center [943, 171] width 421 height 34
click at [767, 431] on input "Téléphone fixe" at bounding box center [943, 421] width 421 height 34
type input "[PHONE_NUMBER]"
click at [805, 552] on button "Modifier le contact" at bounding box center [783, 553] width 123 height 26
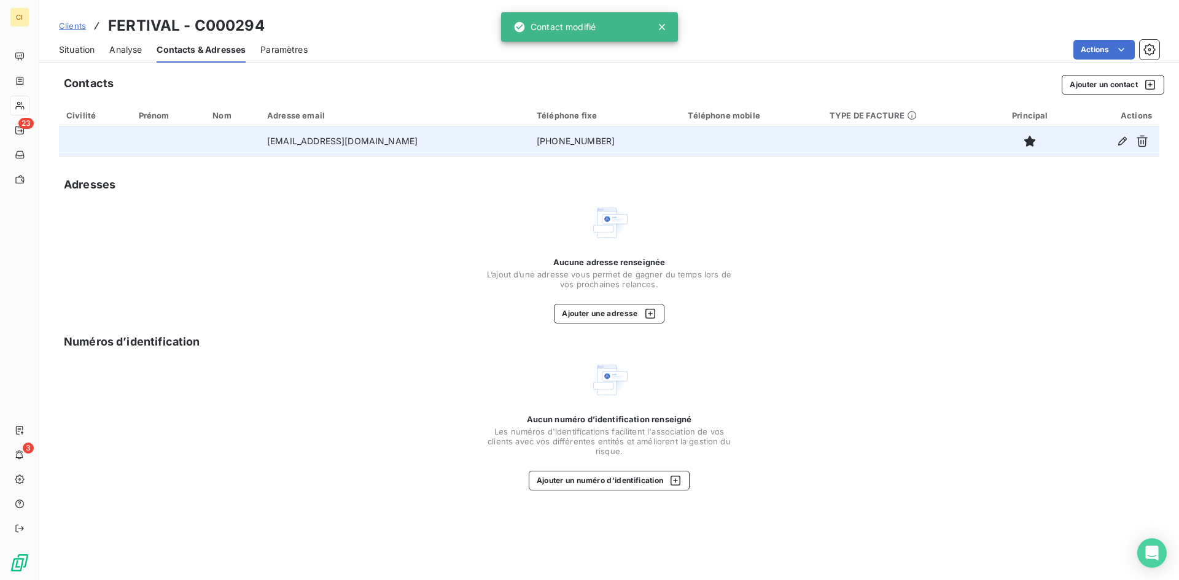
click at [514, 259] on div "Aucune adresse renseignée L’ajout d’une adresse vous permet de gagner du temps …" at bounding box center [609, 273] width 246 height 32
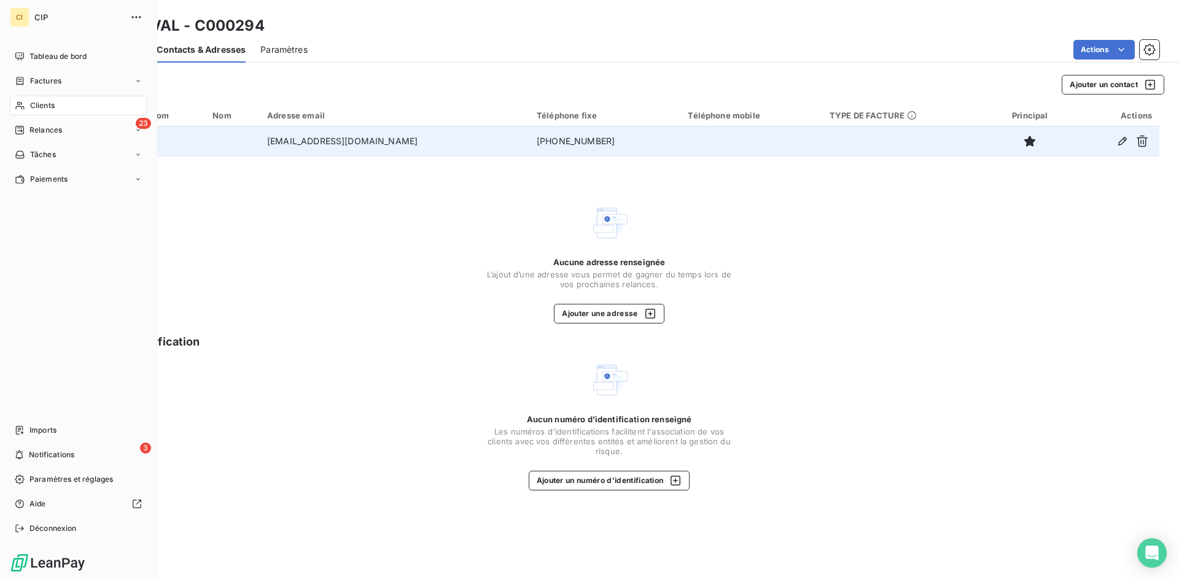
click at [28, 76] on div "Factures" at bounding box center [38, 81] width 47 height 11
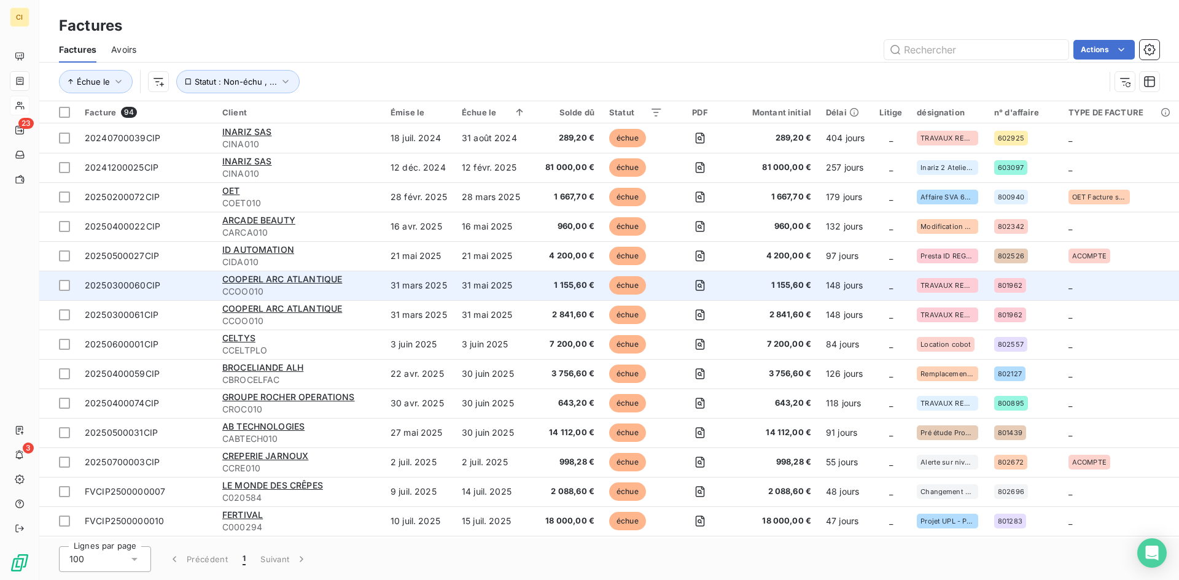
click at [280, 286] on span "CCOO010" at bounding box center [299, 292] width 154 height 12
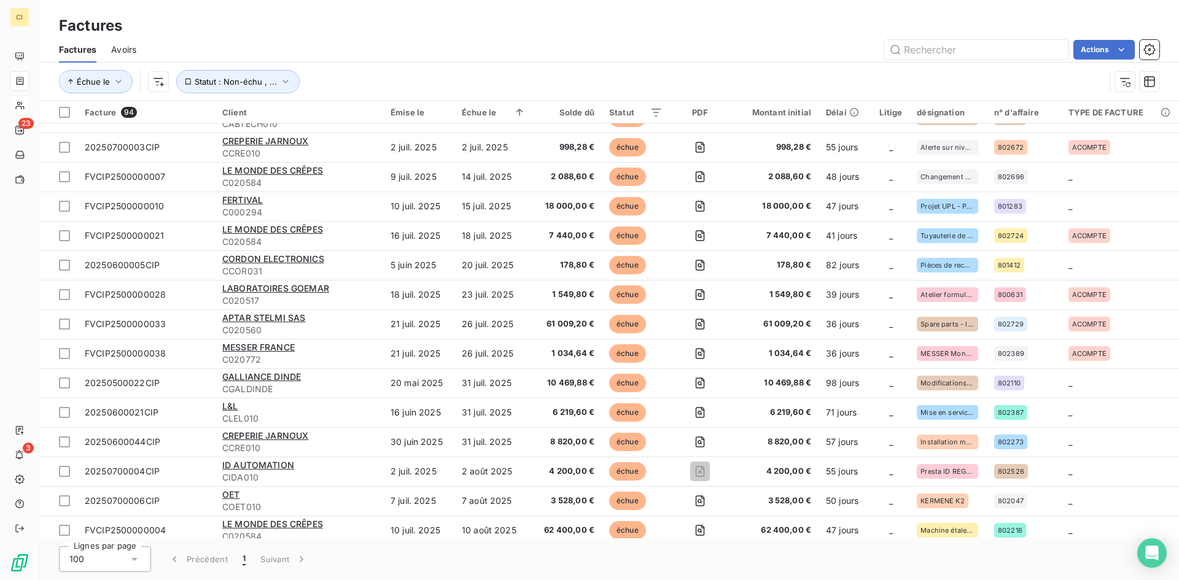
scroll to position [369, 0]
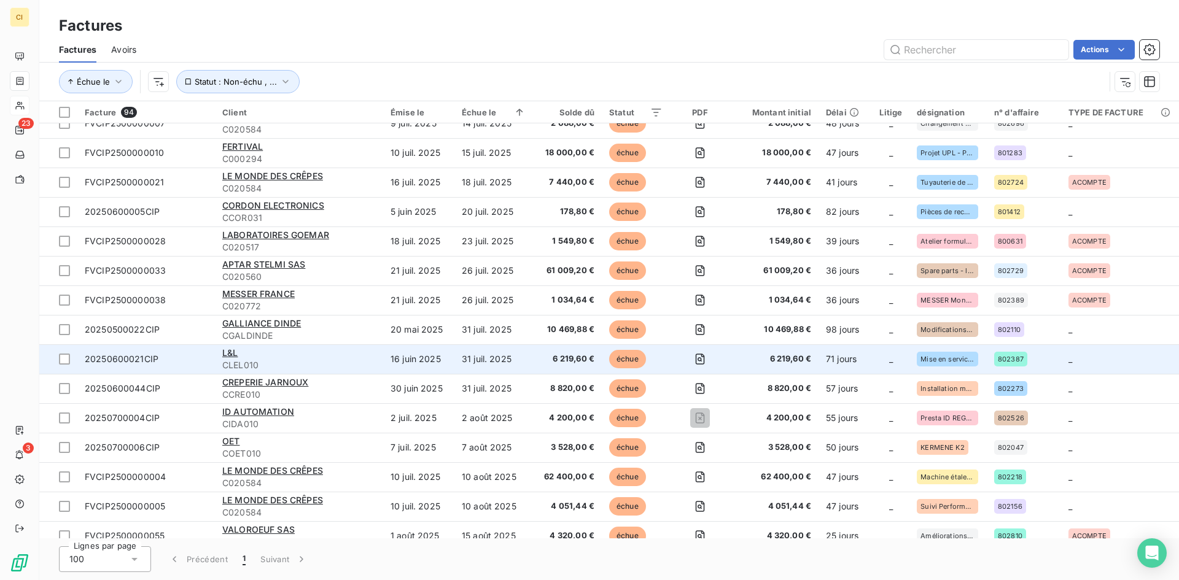
click at [145, 359] on span "20250600021CIP" at bounding box center [122, 359] width 74 height 10
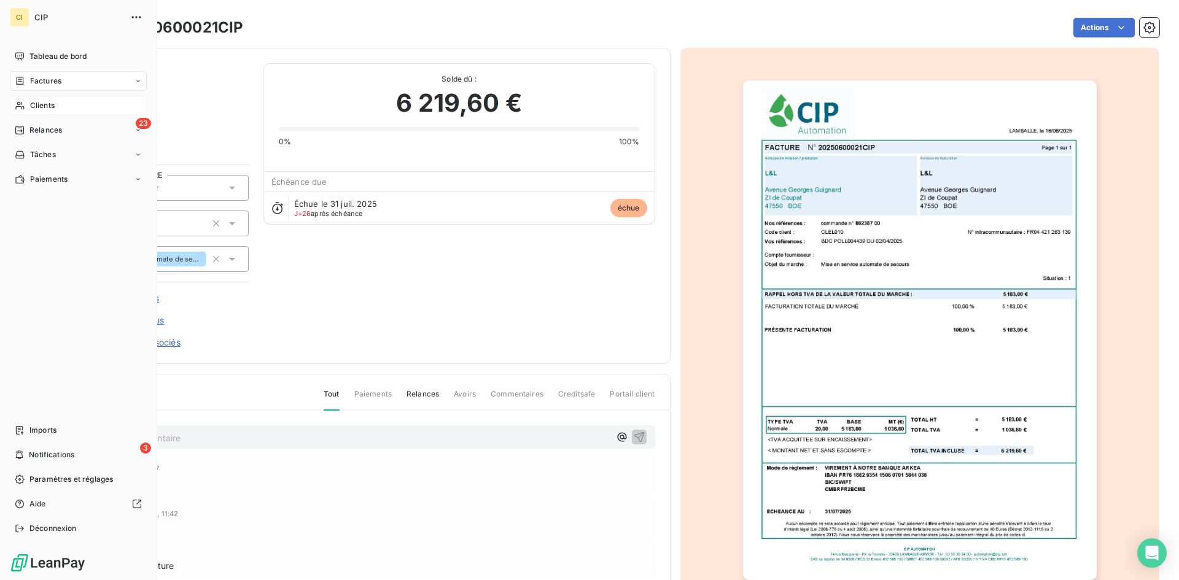
click at [45, 105] on span "Clients" at bounding box center [42, 105] width 25 height 11
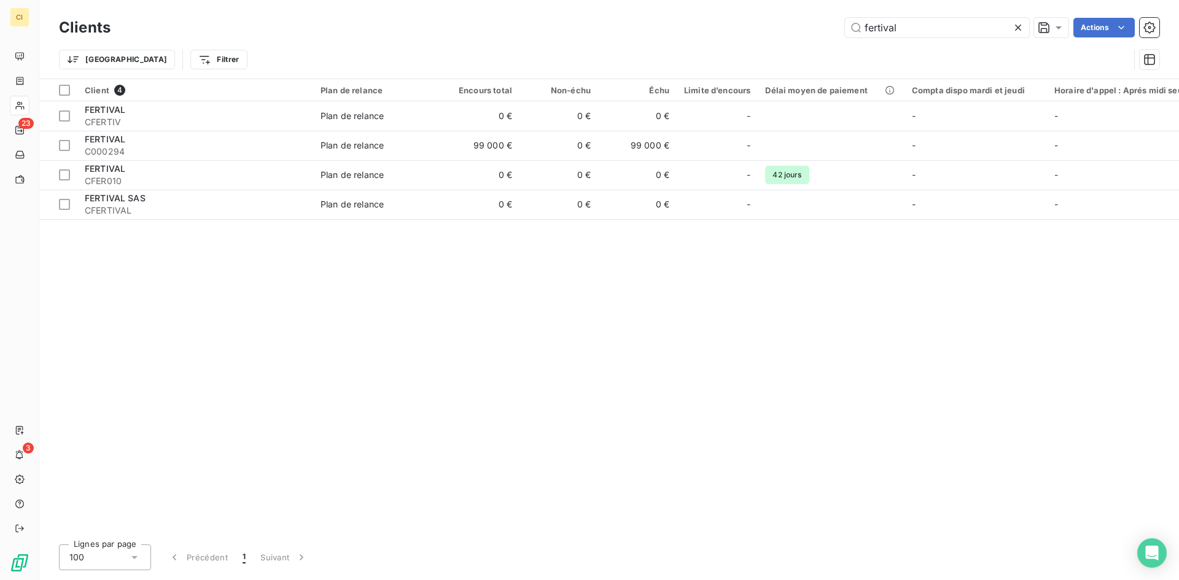
drag, startPoint x: 906, startPoint y: 33, endPoint x: 847, endPoint y: 38, distance: 59.2
click at [847, 38] on div "Clients fertival Actions" at bounding box center [609, 28] width 1101 height 26
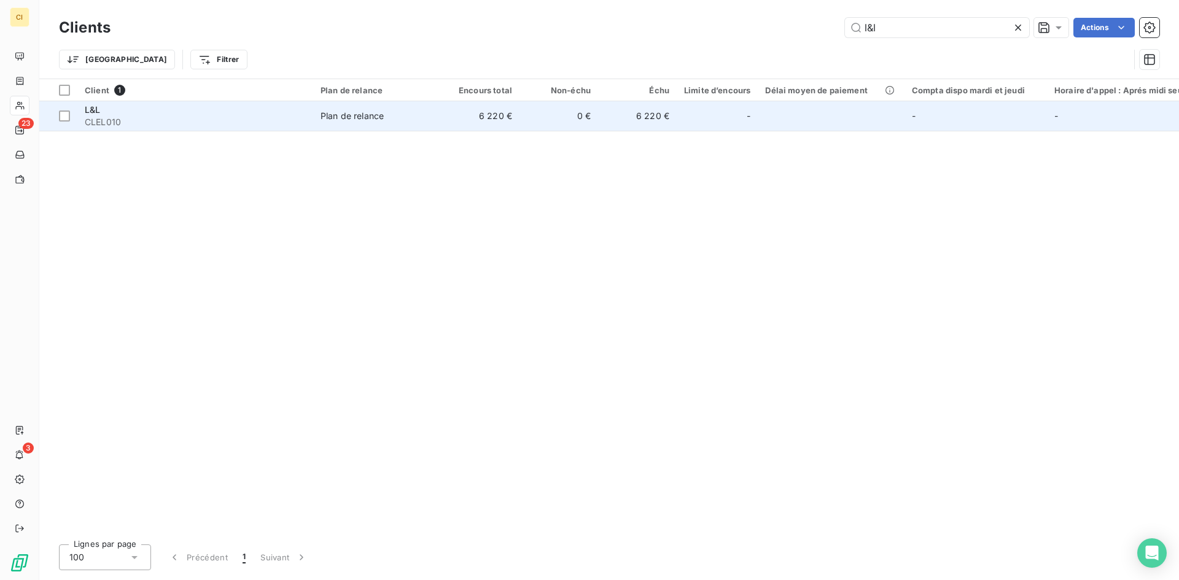
type input "l&l"
click at [179, 112] on div "L&L" at bounding box center [195, 110] width 221 height 12
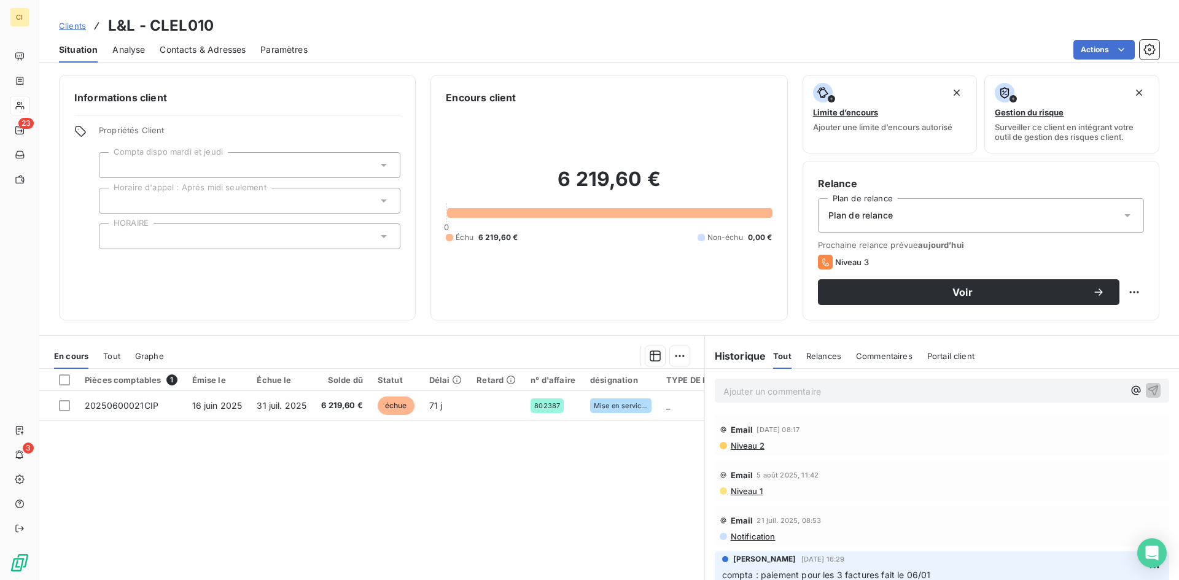
click at [202, 51] on span "Contacts & Adresses" at bounding box center [203, 50] width 86 height 12
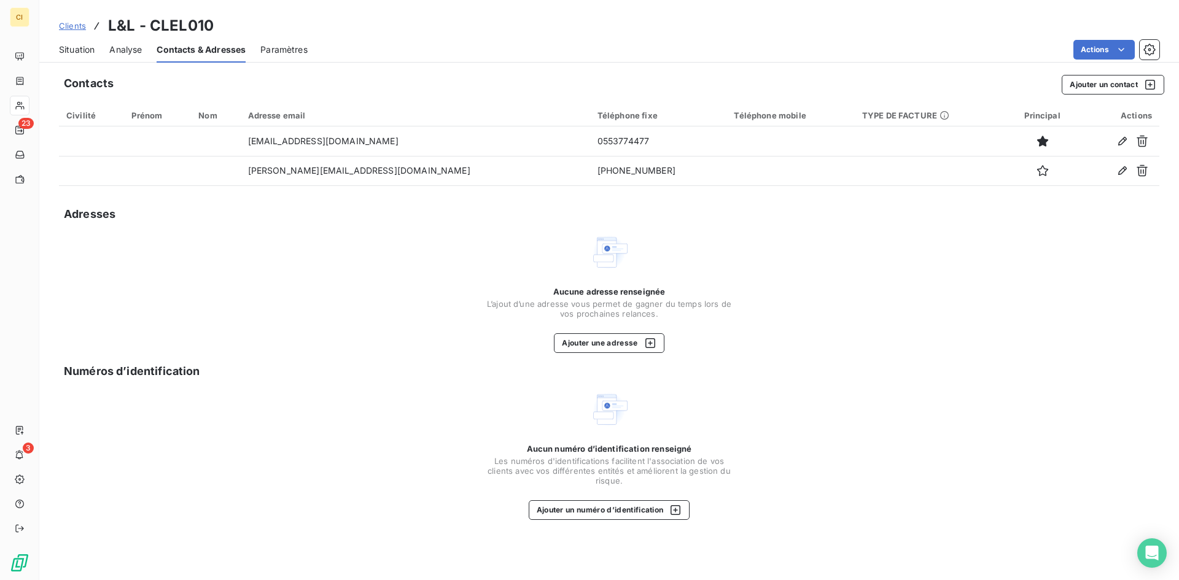
click at [81, 53] on span "Situation" at bounding box center [77, 50] width 36 height 12
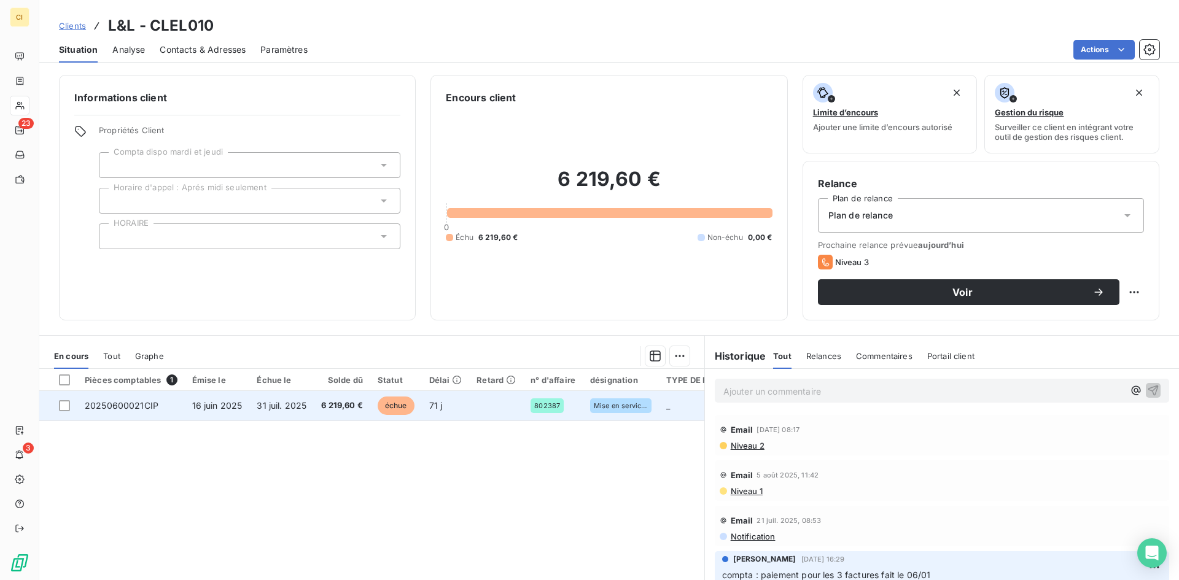
click at [298, 413] on td "31 juil. 2025" at bounding box center [281, 405] width 64 height 29
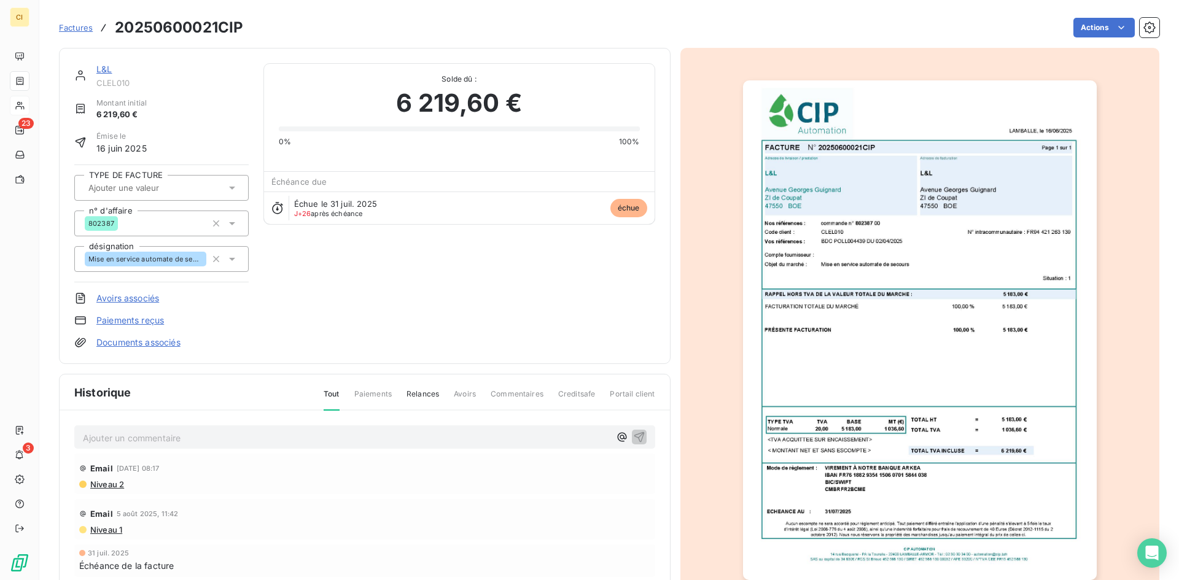
click at [793, 392] on img "button" at bounding box center [920, 330] width 354 height 500
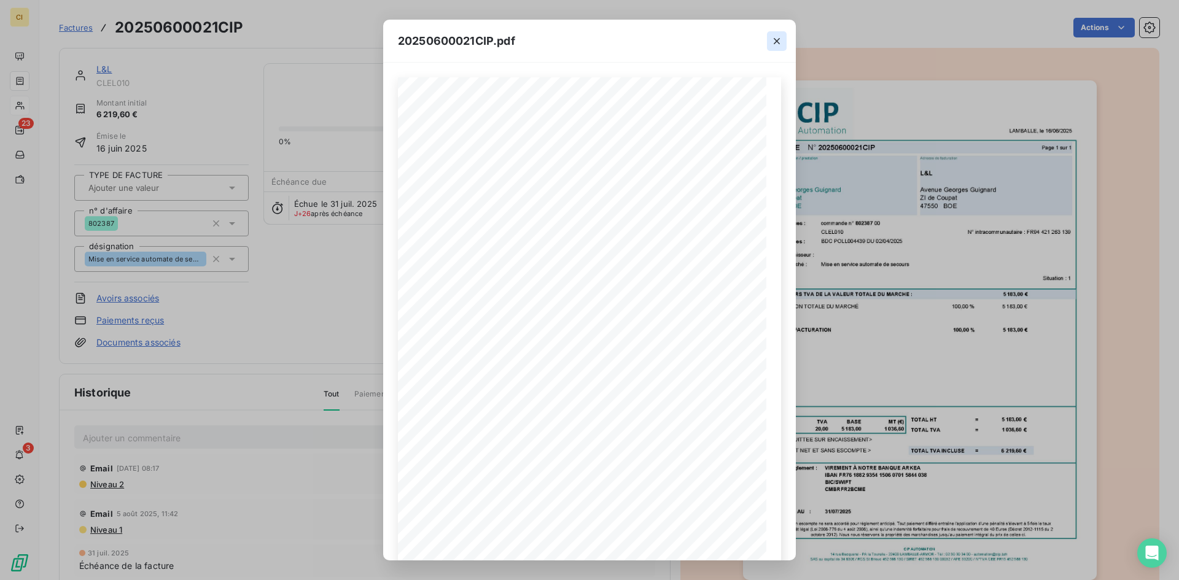
click at [778, 39] on icon "button" at bounding box center [777, 41] width 6 height 6
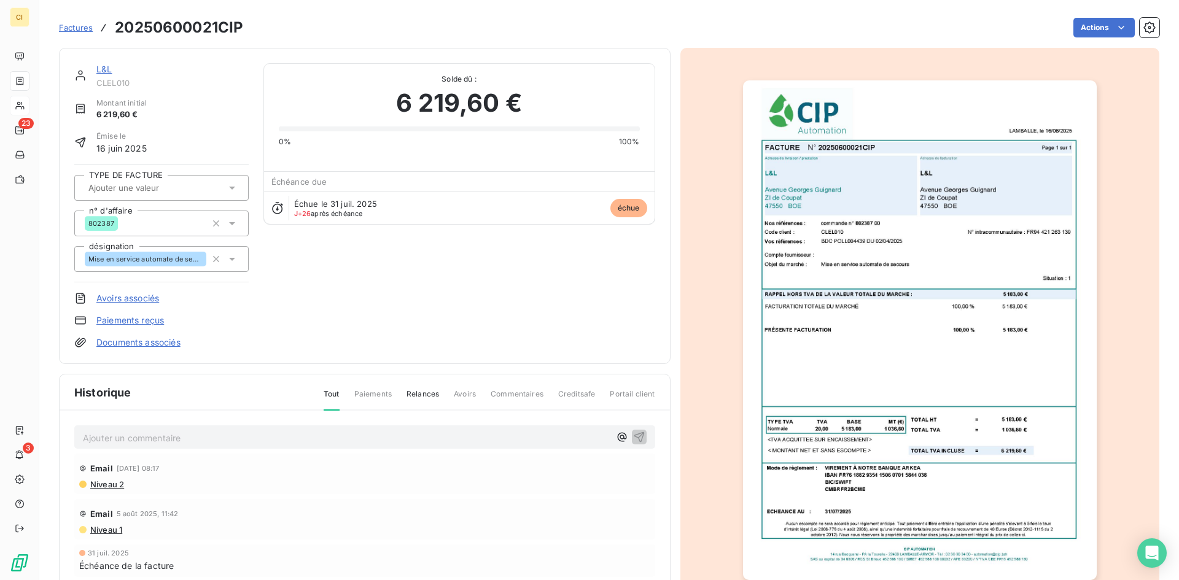
click at [108, 71] on link "L&L" at bounding box center [103, 69] width 15 height 10
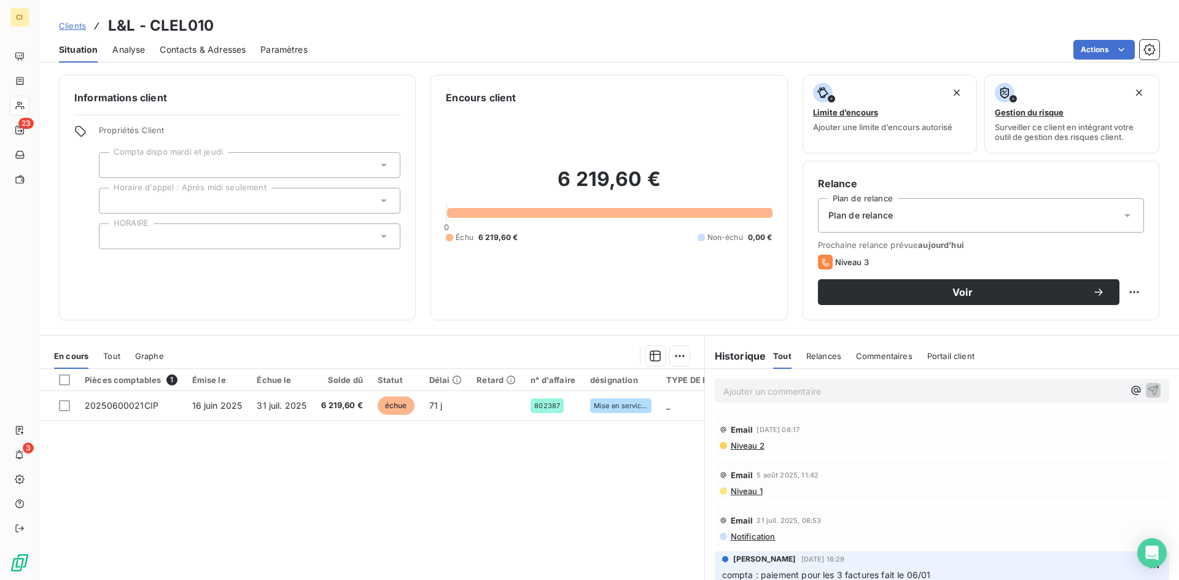
click at [201, 47] on span "Contacts & Adresses" at bounding box center [203, 50] width 86 height 12
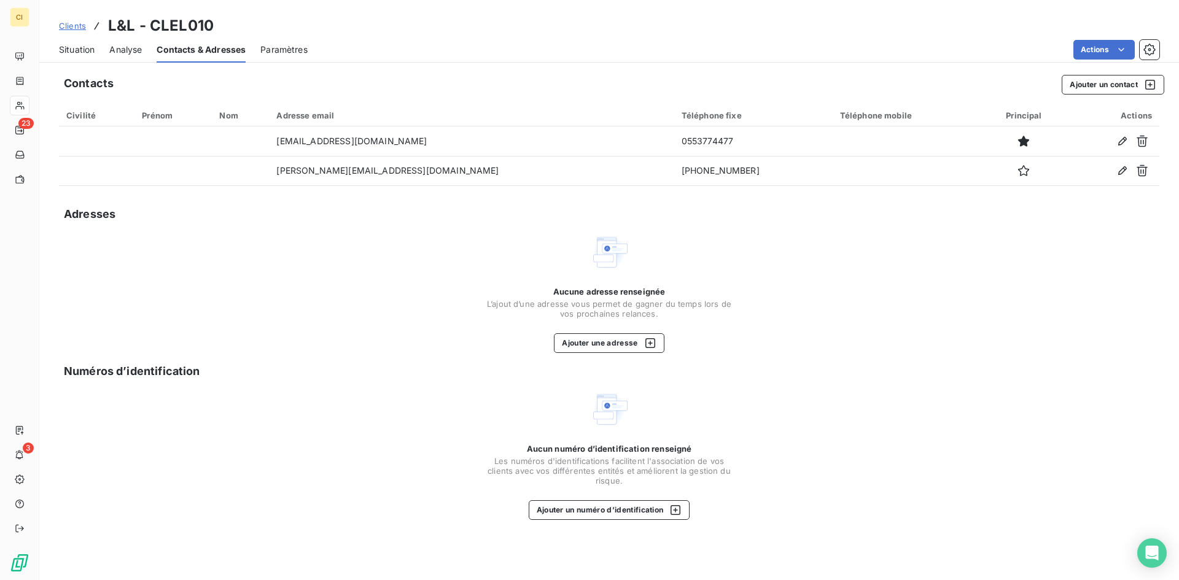
click at [71, 28] on span "Clients" at bounding box center [72, 26] width 27 height 10
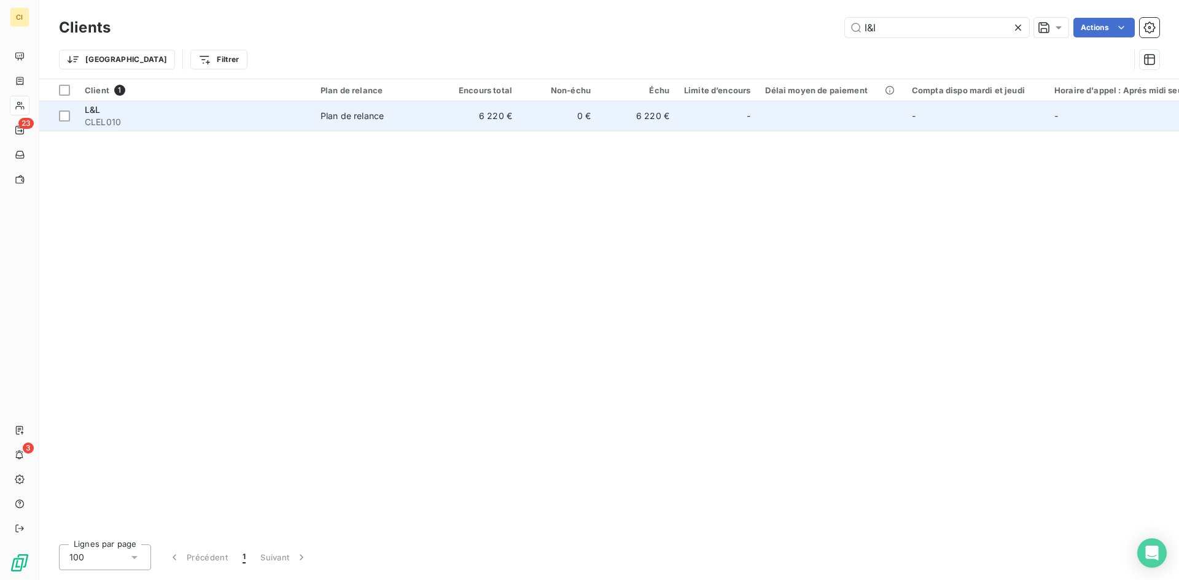
click at [104, 119] on span "CLEL010" at bounding box center [195, 122] width 221 height 12
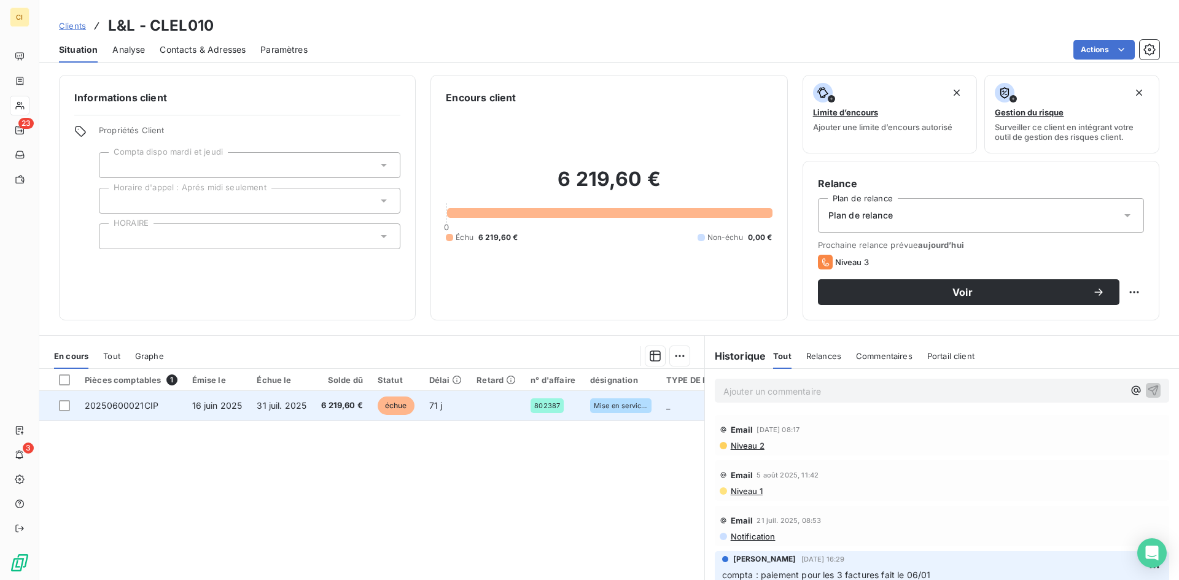
click at [132, 410] on span "20250600021CIP" at bounding box center [122, 405] width 74 height 10
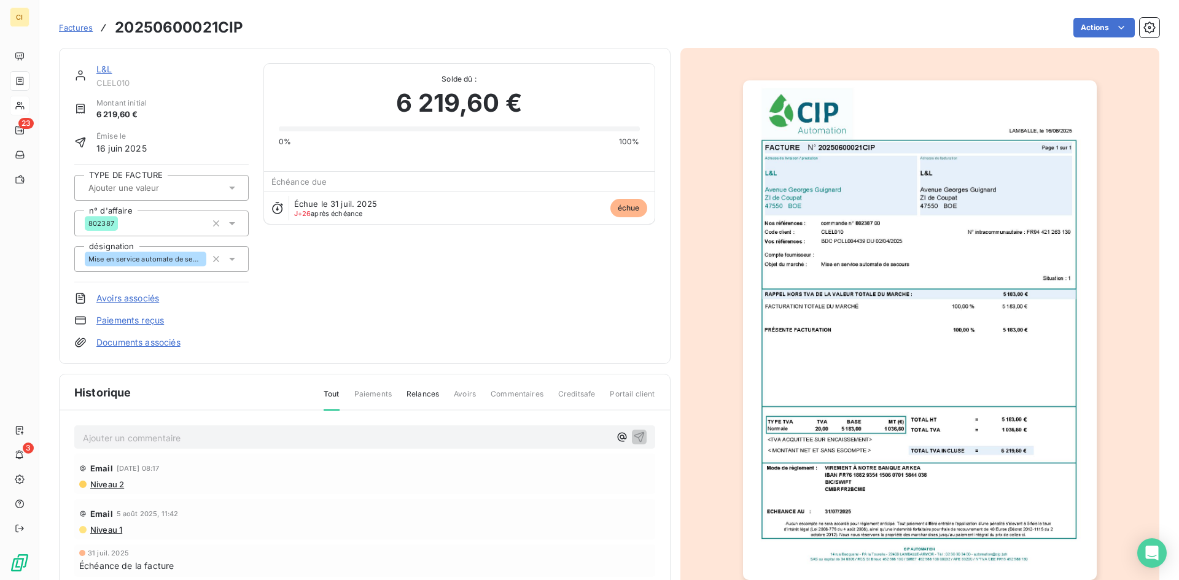
click at [115, 439] on p "Ajouter un commentaire ﻿" at bounding box center [346, 438] width 527 height 15
click at [975, 356] on img "button" at bounding box center [920, 330] width 354 height 500
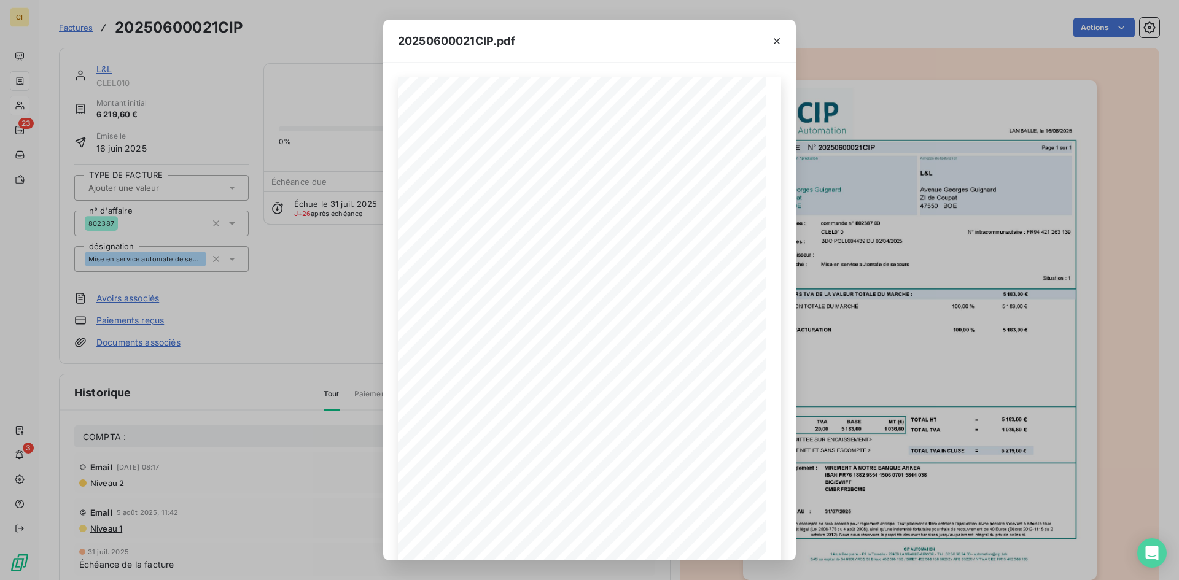
click at [154, 437] on div "20250600021CIP.pdf LAMBALLE, le [DATE] FACTURE N° 20250600021CIP Page 1 sur 1 c…" at bounding box center [589, 290] width 1179 height 580
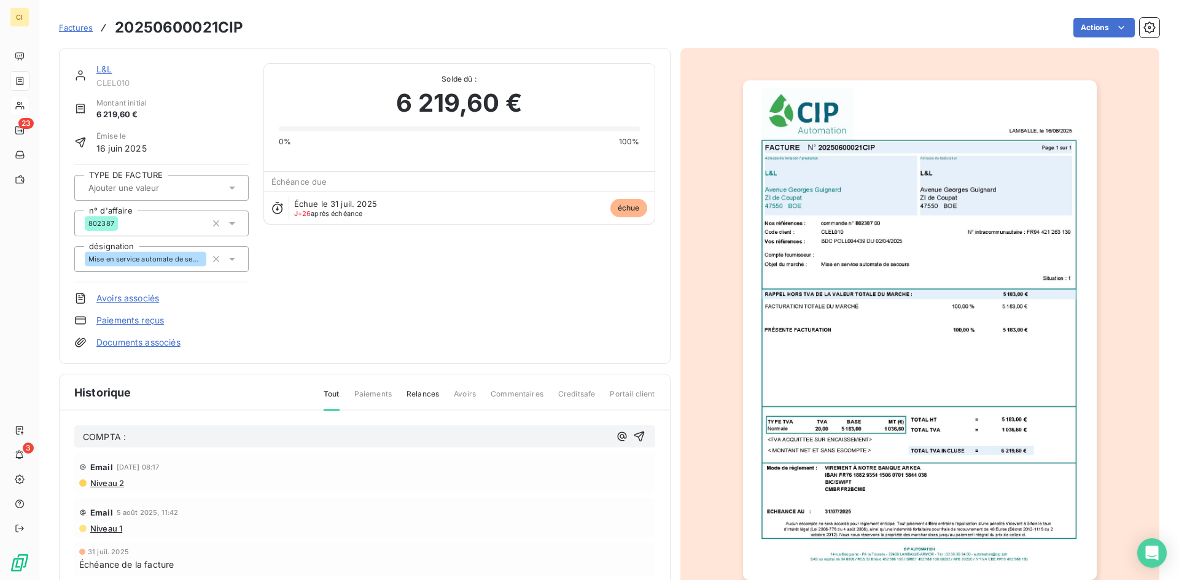
click at [150, 437] on p "COMPTA :" at bounding box center [346, 438] width 527 height 14
click at [249, 448] on div "COMPTA : la compta" at bounding box center [364, 437] width 581 height 23
click at [251, 442] on p "COMPTA : la compta" at bounding box center [346, 438] width 527 height 14
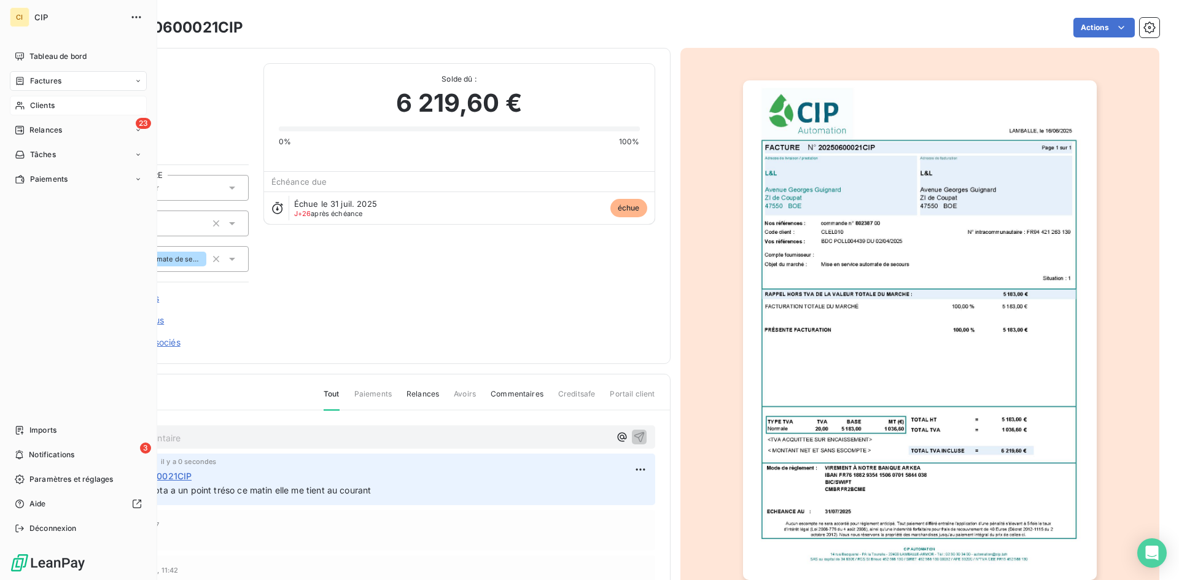
click at [61, 85] on div "Factures" at bounding box center [78, 81] width 137 height 20
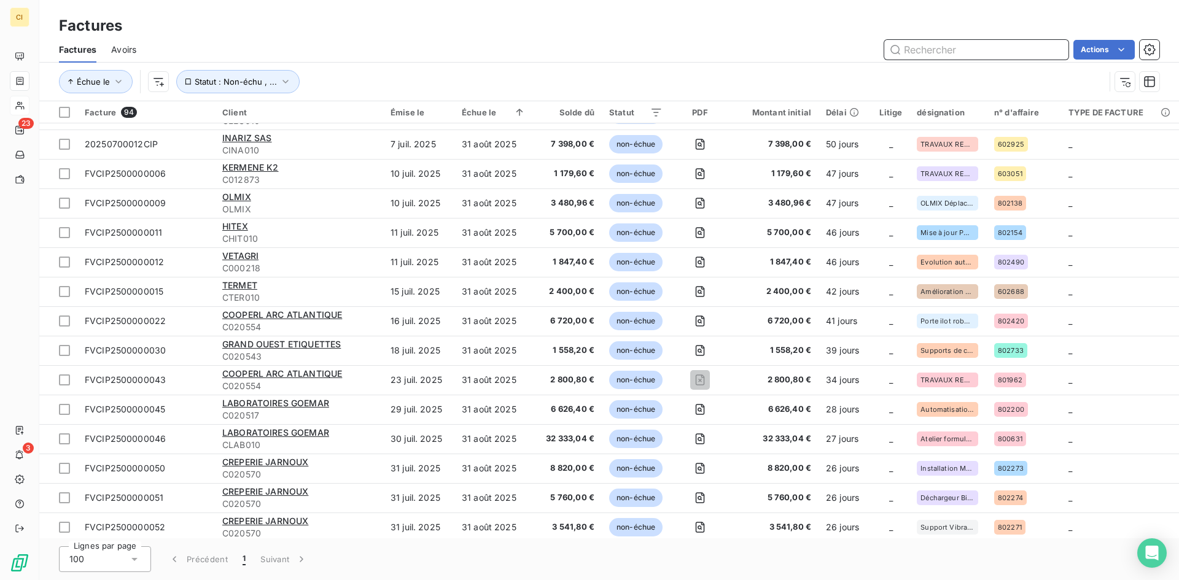
scroll to position [1317, 0]
